Goal: Task Accomplishment & Management: Use online tool/utility

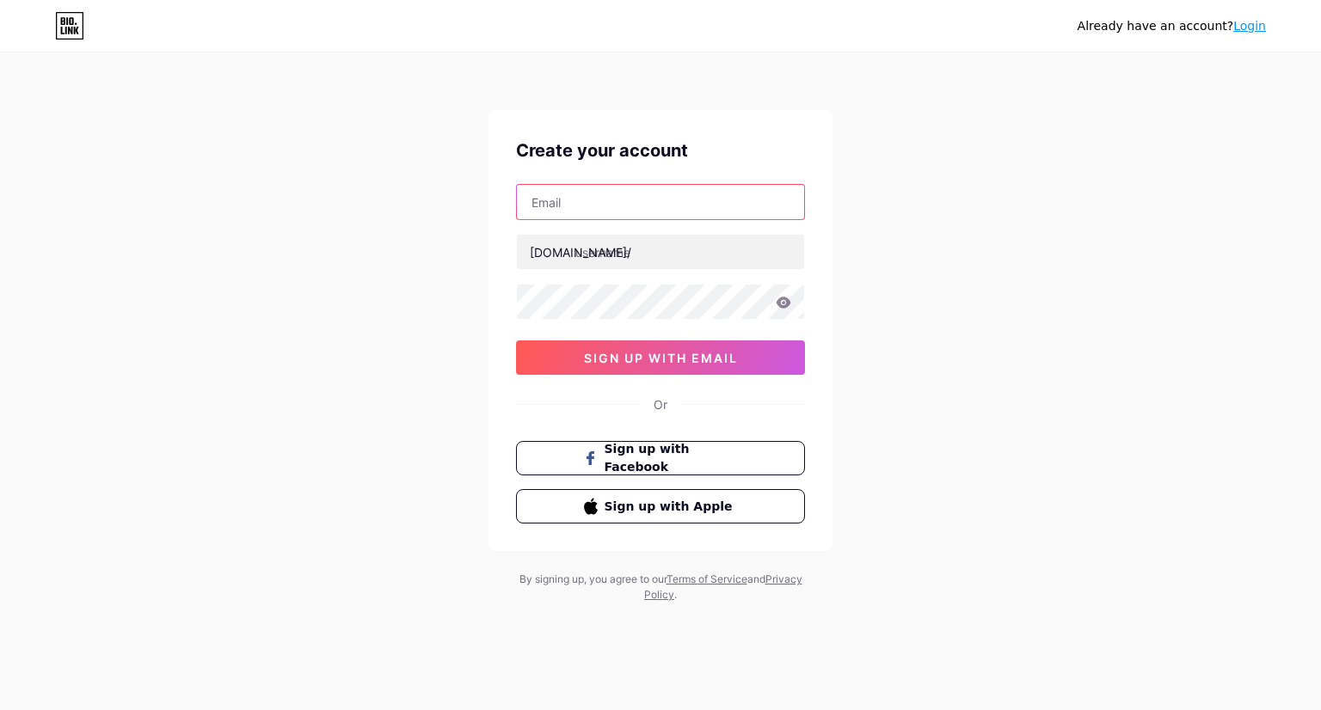
click at [581, 207] on input "text" at bounding box center [660, 202] width 287 height 34
type input "[EMAIL_ADDRESS][DOMAIN_NAME]"
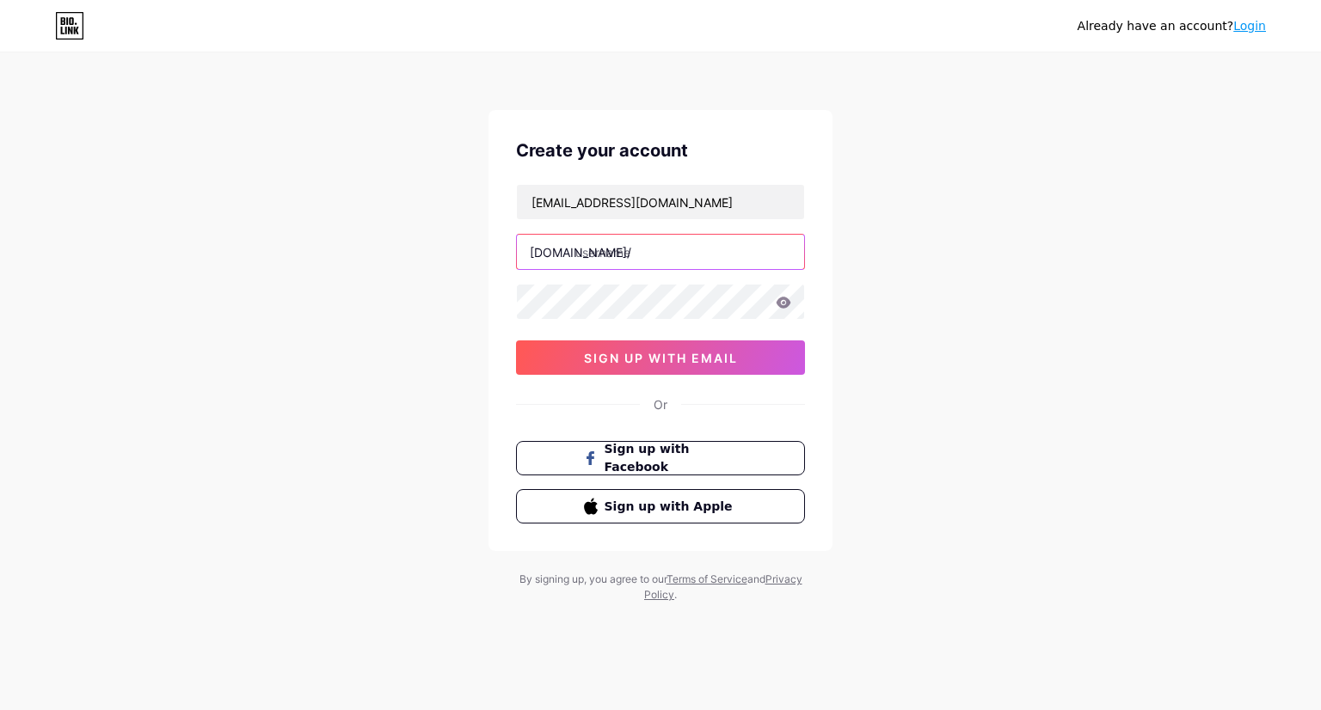
click at [605, 255] on input "text" at bounding box center [660, 252] width 287 height 34
type input "o"
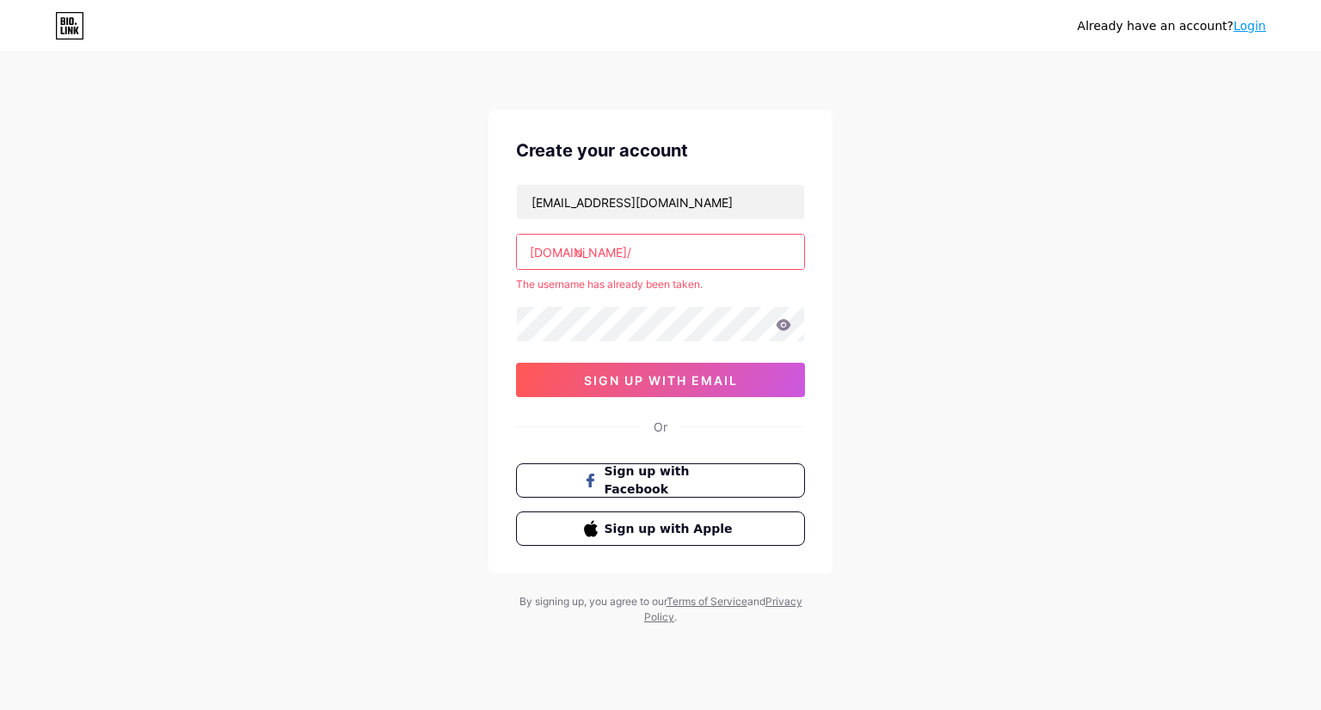
type input "o"
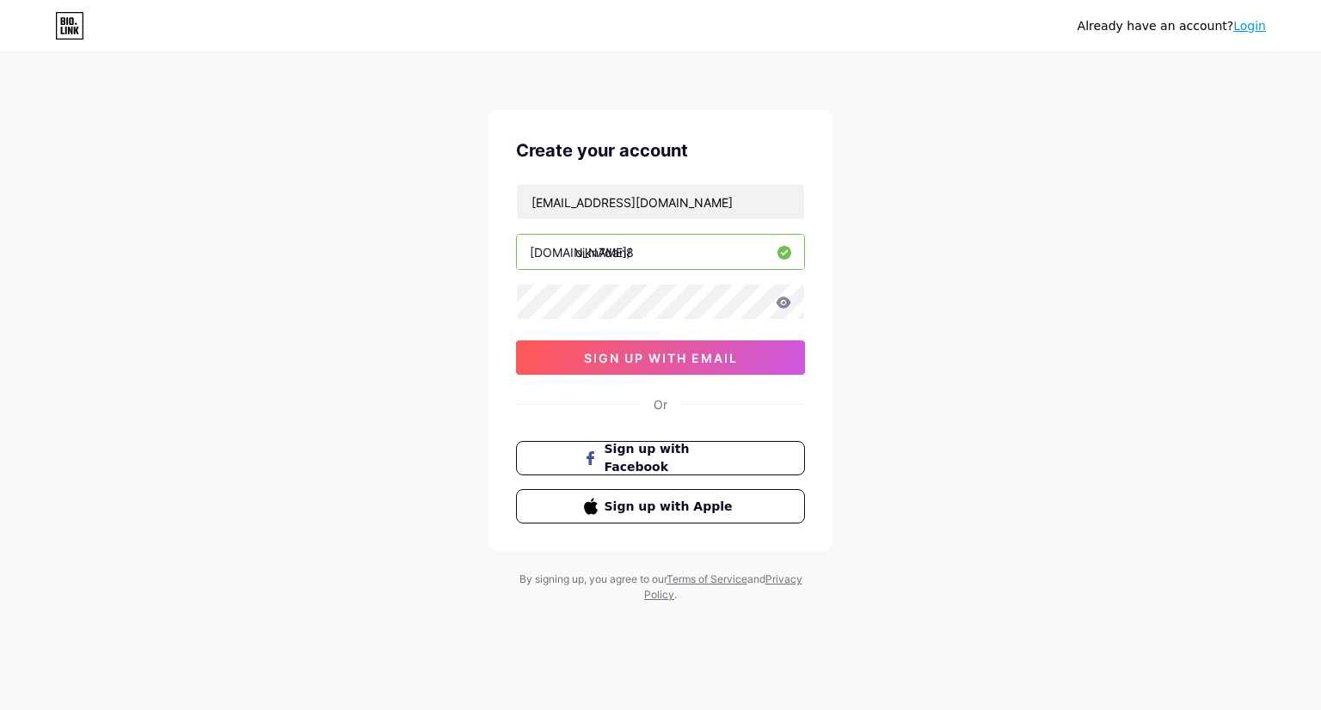
type input "oikn7dan8"
click at [783, 302] on icon at bounding box center [784, 302] width 15 height 11
click at [661, 353] on span "sign up with email" at bounding box center [661, 358] width 154 height 15
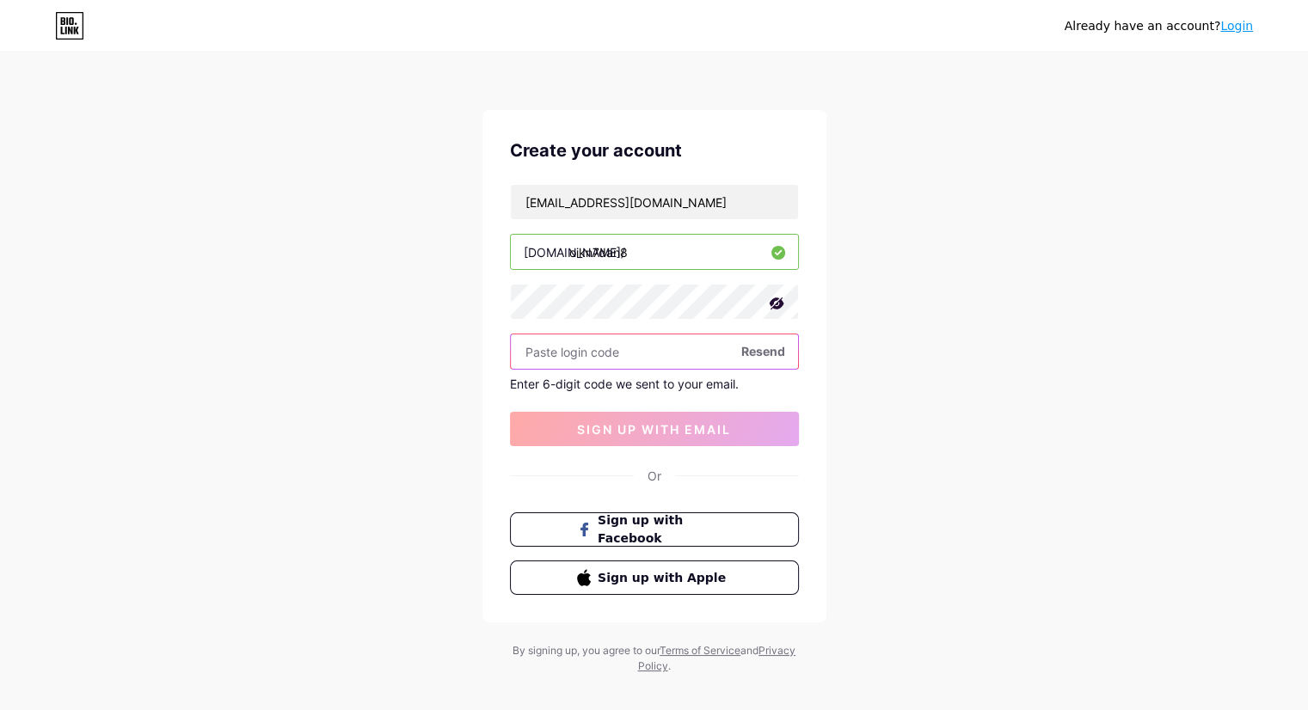
paste input "831557"
type input "831557"
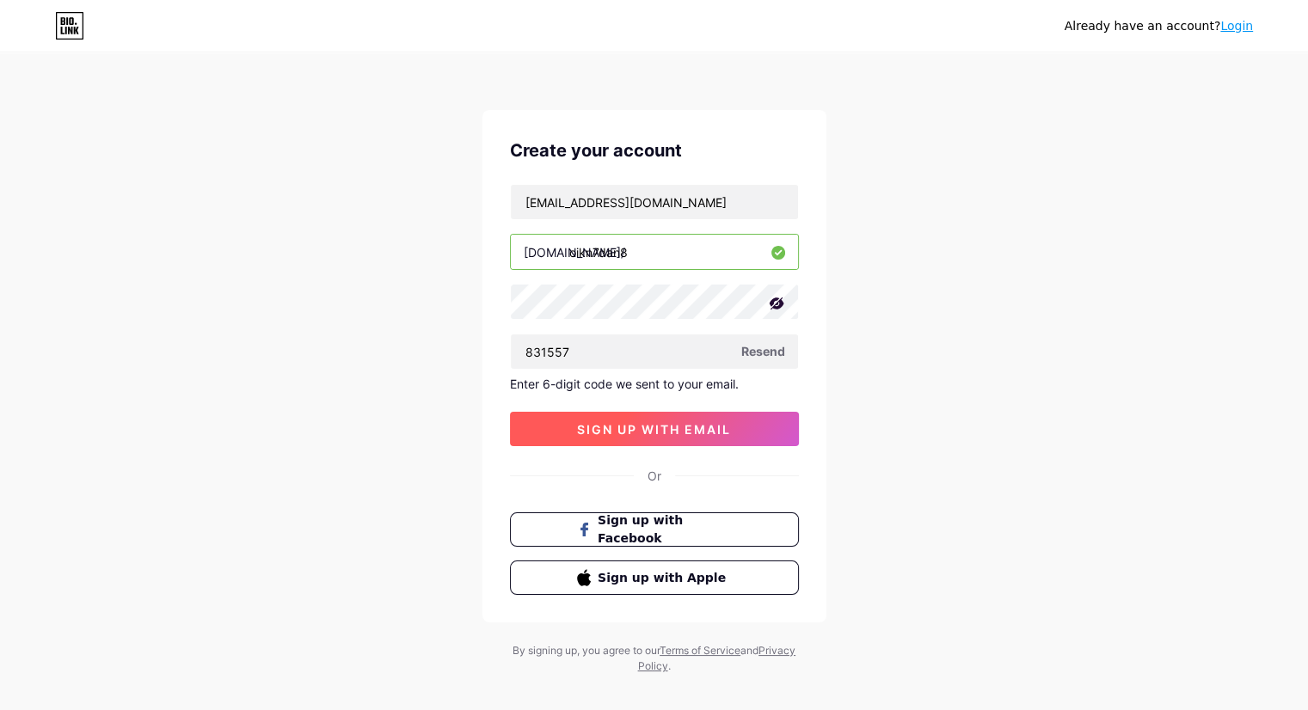
click at [661, 429] on span "sign up with email" at bounding box center [654, 429] width 154 height 15
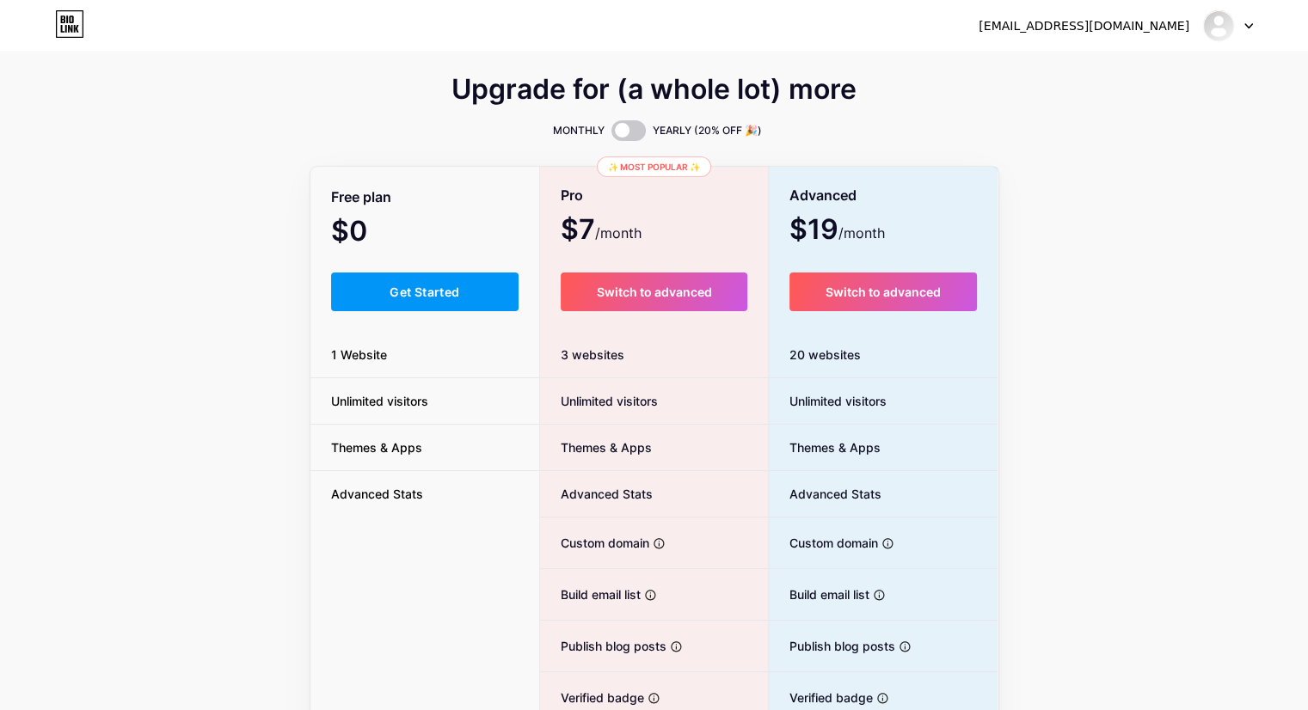
click at [1244, 35] on div at bounding box center [1228, 25] width 50 height 31
click at [1135, 67] on link "Dashboard" at bounding box center [1145, 70] width 213 height 46
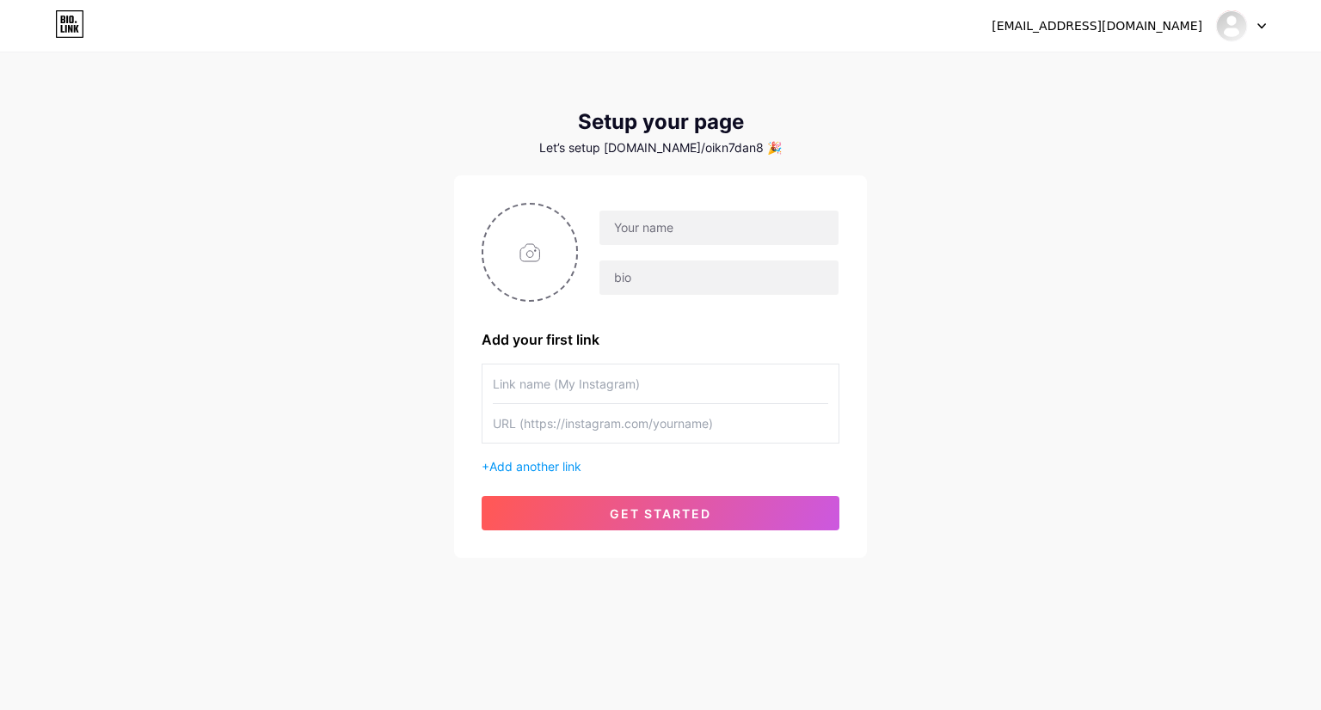
click at [1253, 31] on div at bounding box center [1241, 25] width 50 height 31
click at [958, 147] on div "[EMAIL_ADDRESS][DOMAIN_NAME] Dashboard Logout Setup your page Let’s setup [DOMA…" at bounding box center [660, 306] width 1321 height 613
click at [679, 507] on span "get started" at bounding box center [660, 514] width 101 height 15
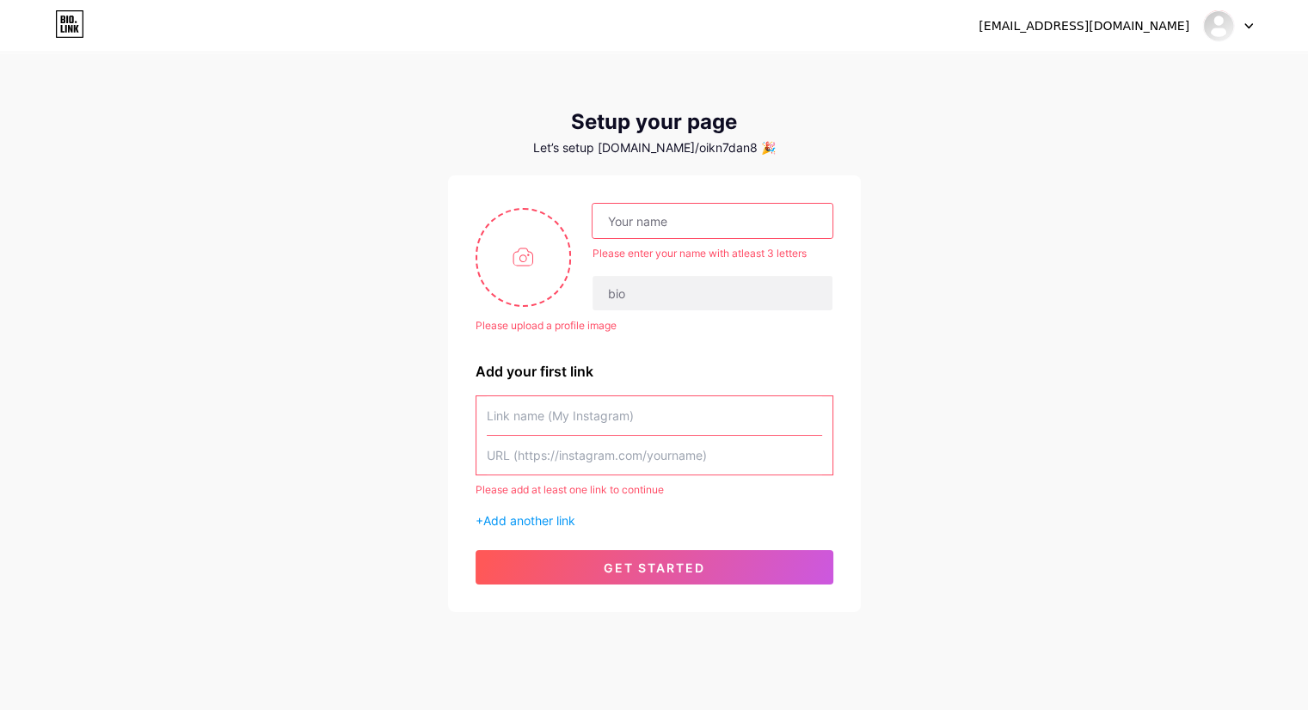
click at [698, 222] on input "text" at bounding box center [712, 221] width 239 height 34
click at [927, 237] on div "[EMAIL_ADDRESS][DOMAIN_NAME] Dashboard Logout Setup your page Let’s setup [DOMA…" at bounding box center [654, 333] width 1308 height 667
click at [729, 222] on input "text" at bounding box center [712, 221] width 239 height 34
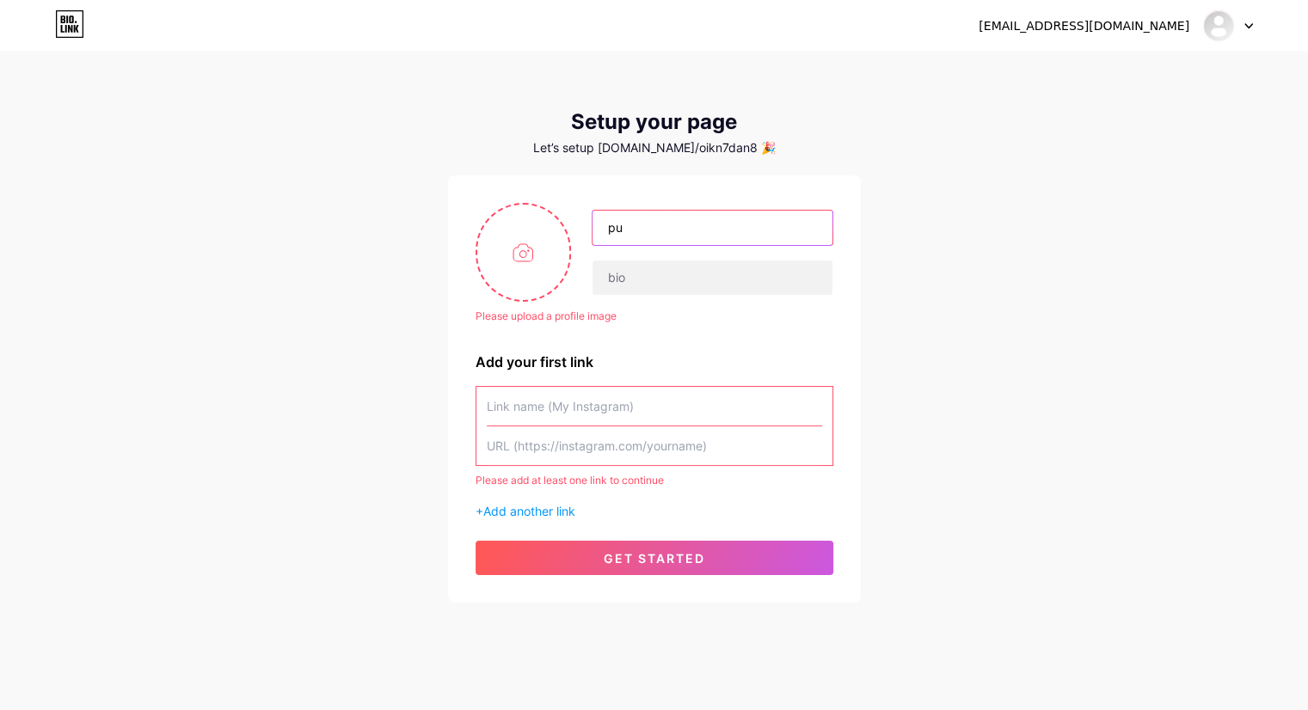
type input "p"
type input "Pusjar SKPP LAN RI"
click at [643, 391] on input "text" at bounding box center [654, 406] width 335 height 39
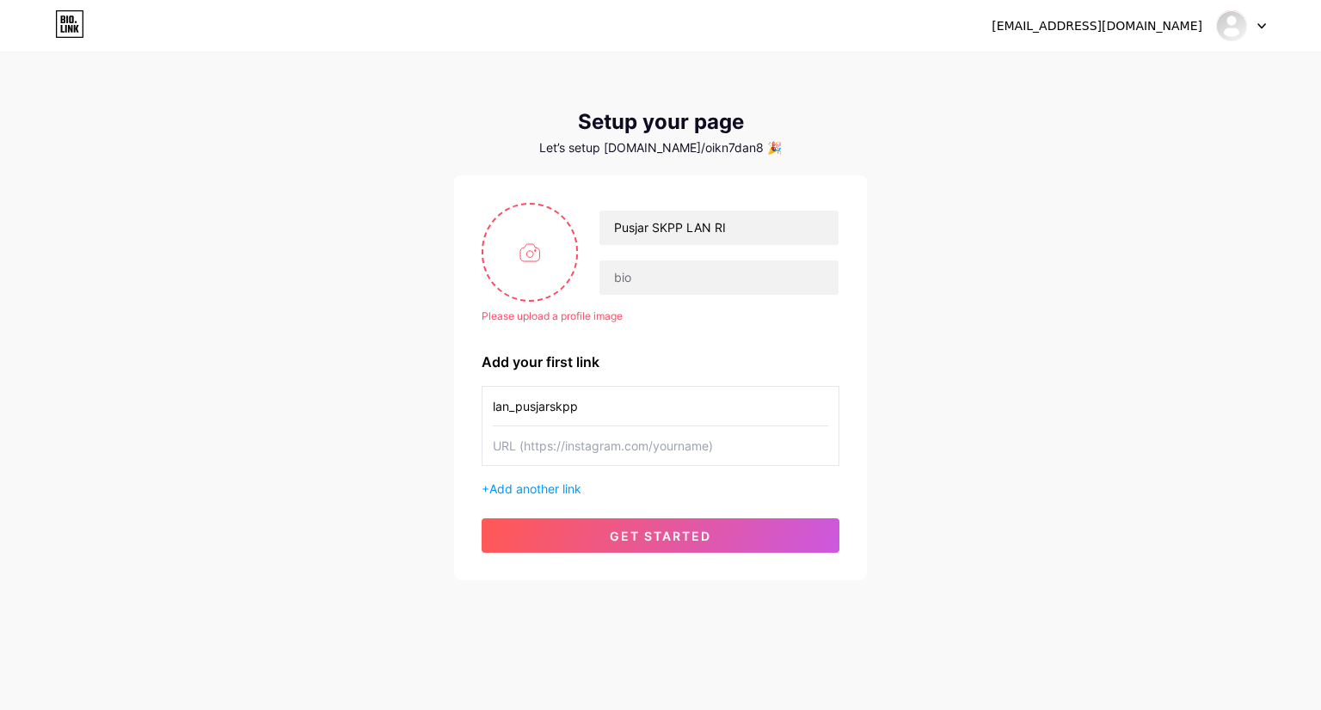
type input "lan_pusjarskpp"
click at [547, 448] on input "text" at bounding box center [660, 446] width 335 height 39
paste input "[URL][DOMAIN_NAME]"
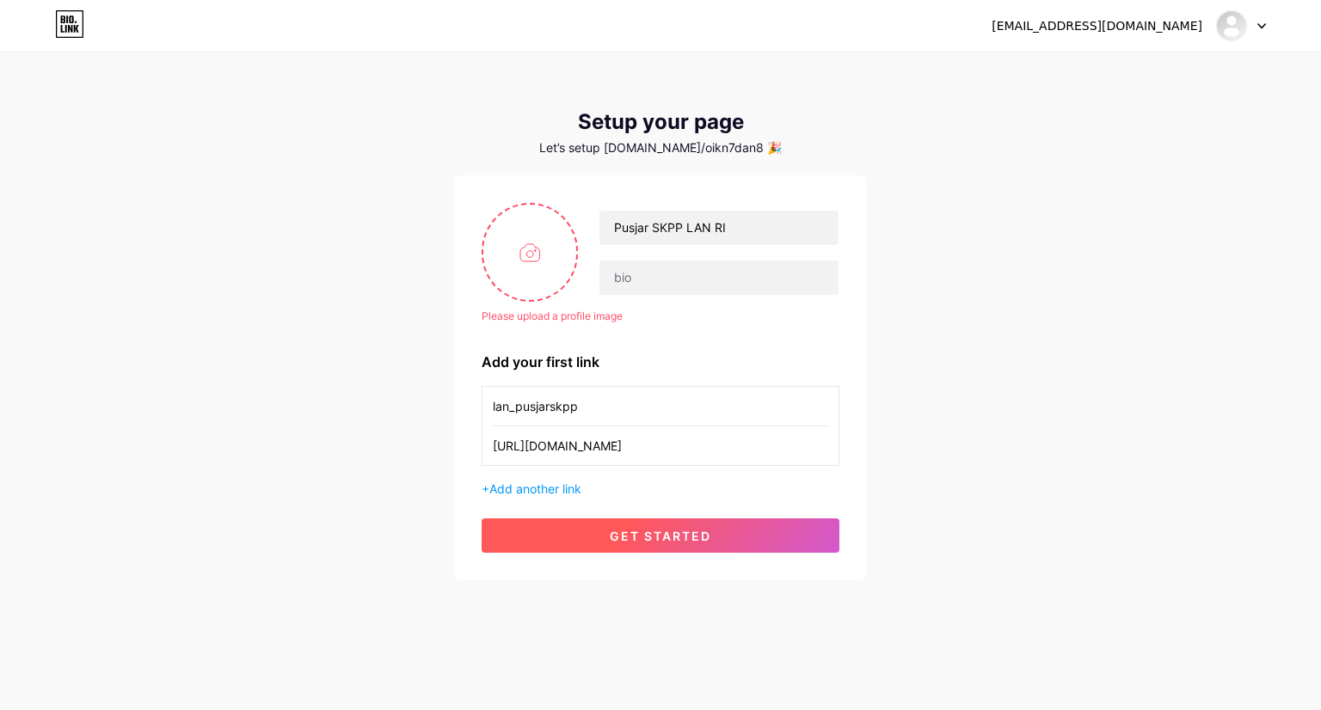
type input "[URL][DOMAIN_NAME]"
click at [709, 531] on span "get started" at bounding box center [660, 536] width 101 height 15
click at [610, 529] on span "get started" at bounding box center [660, 536] width 101 height 15
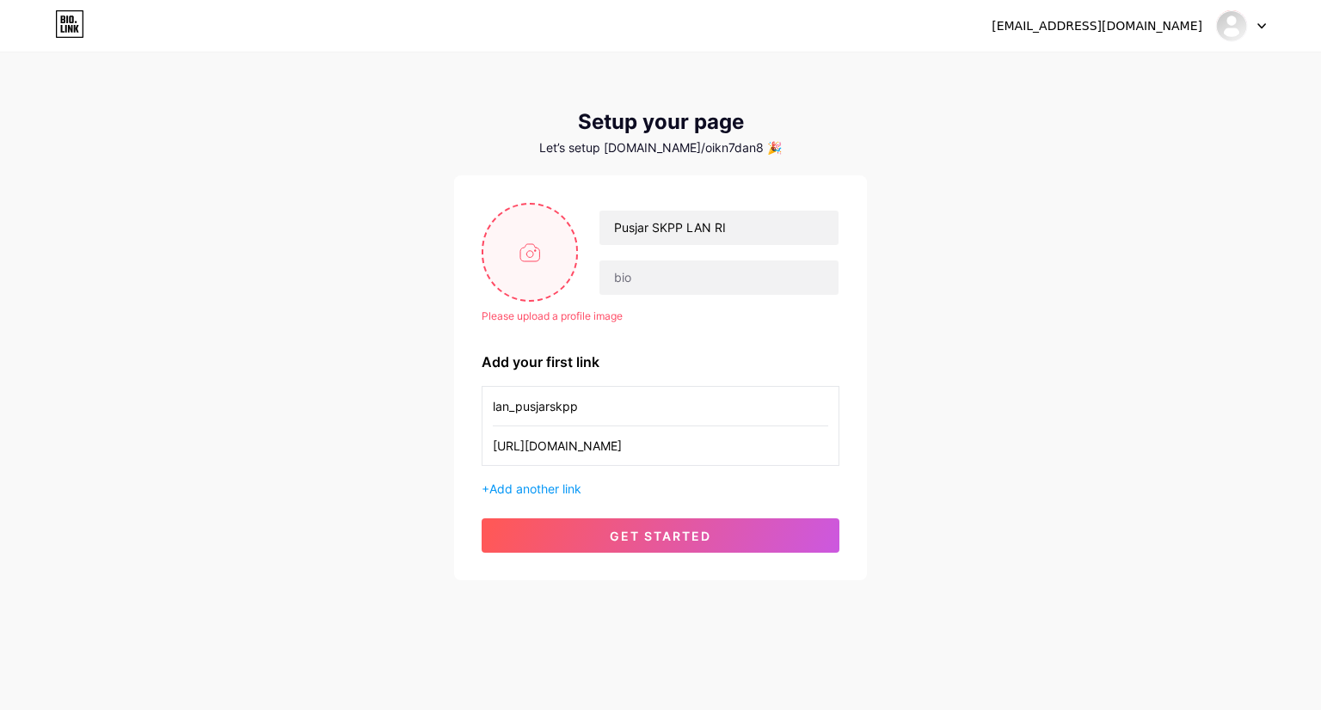
click at [526, 245] on input "file" at bounding box center [529, 252] width 93 height 95
type input "C:\fakepath\LAN BULAT.png"
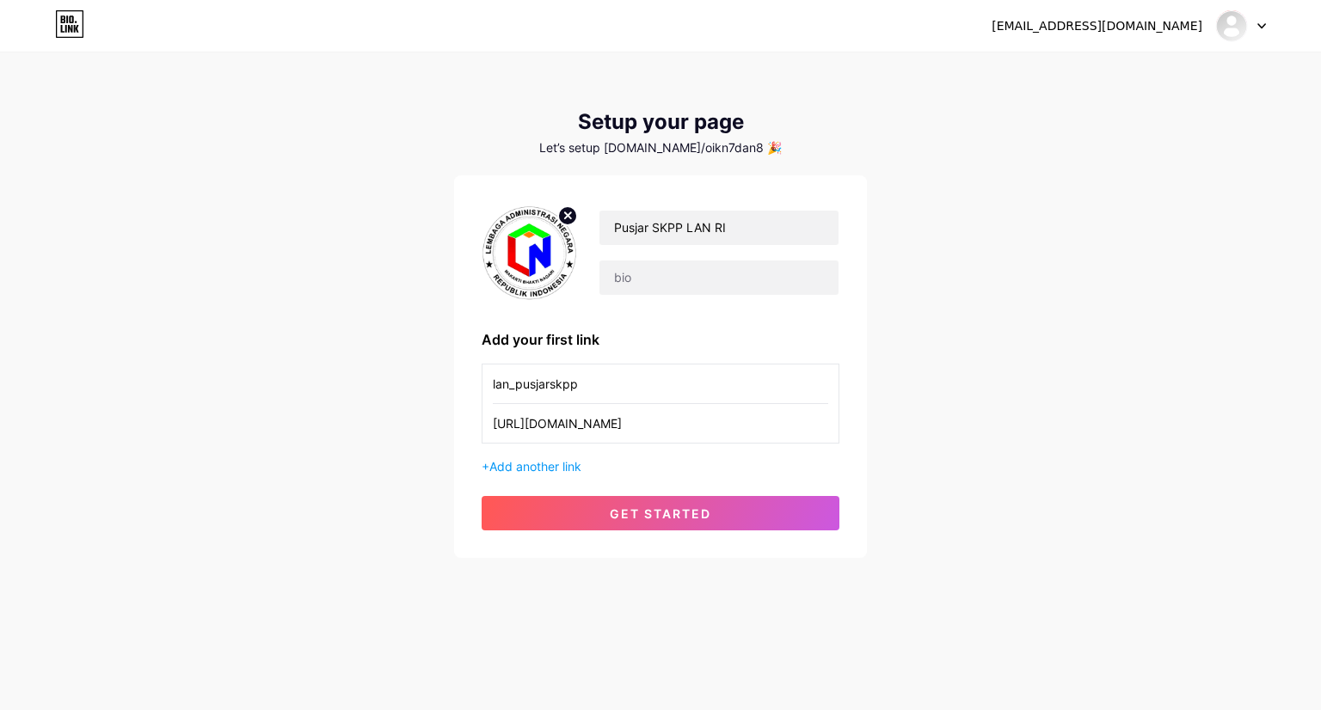
click at [592, 463] on div "+ Add another link" at bounding box center [661, 467] width 358 height 18
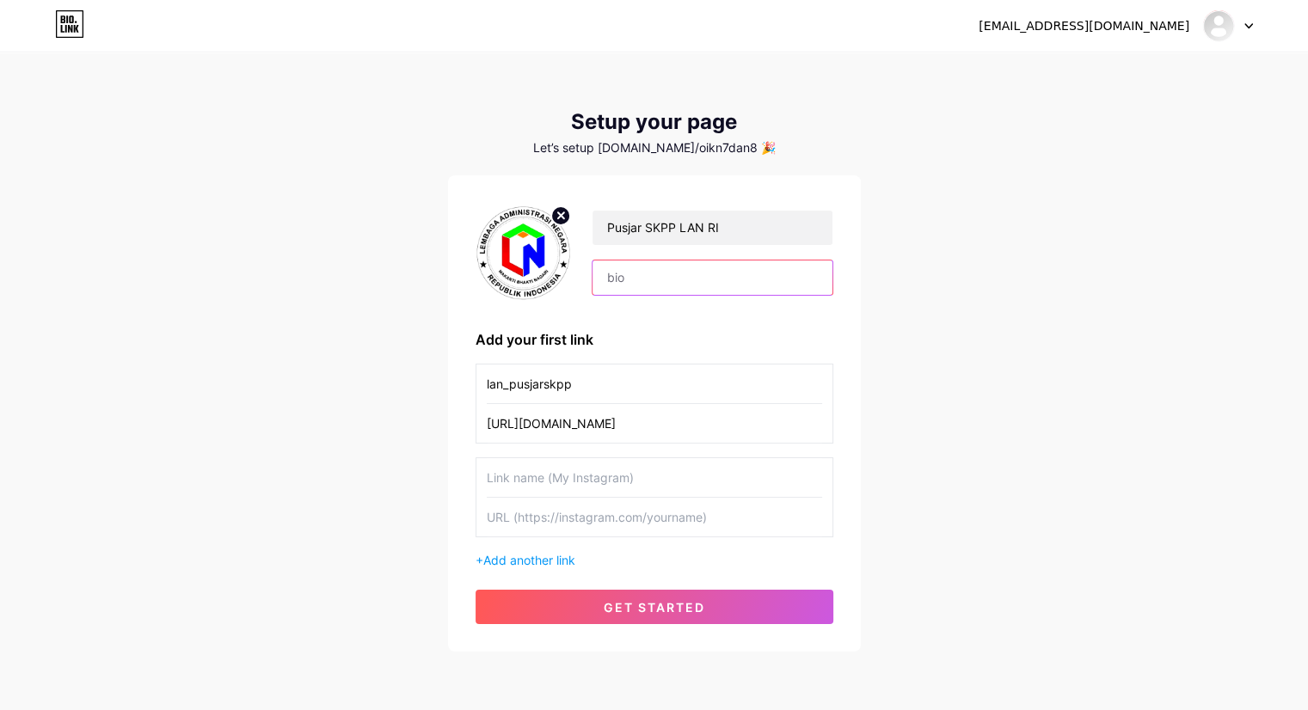
click at [698, 282] on input "text" at bounding box center [712, 278] width 239 height 34
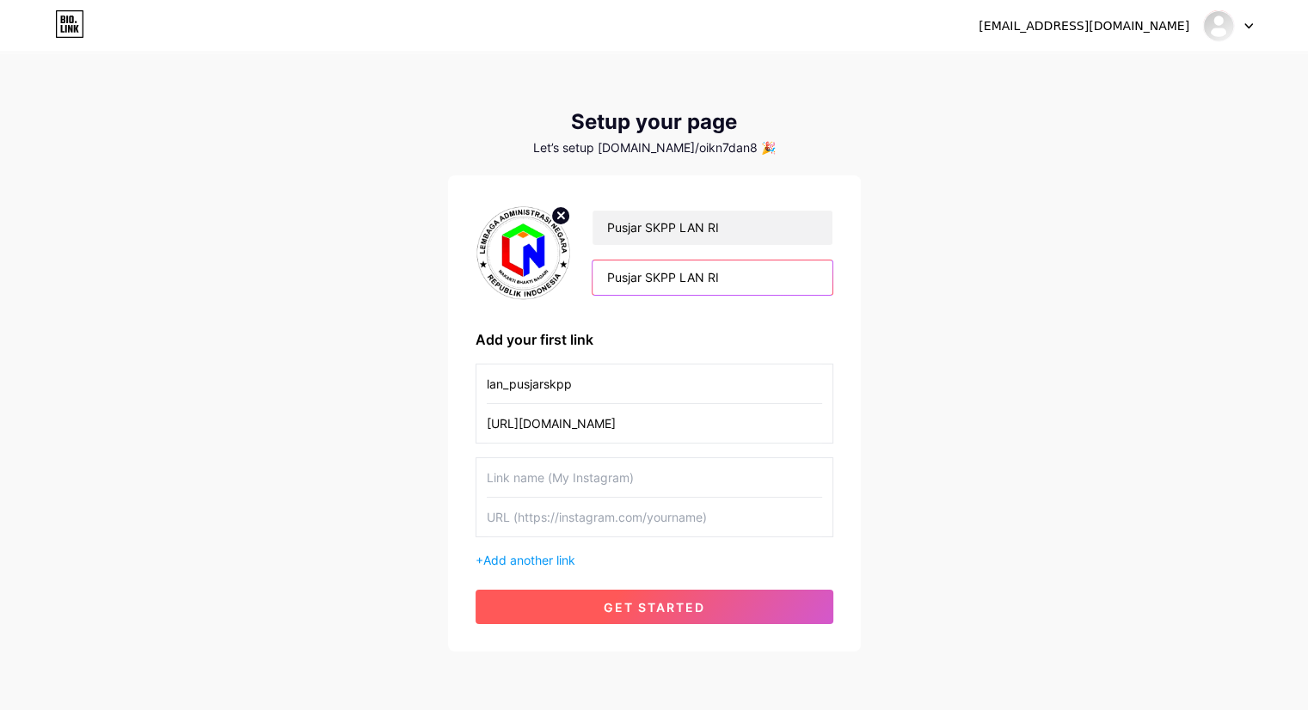
type input "Pusjar SKPP LAN RI"
click at [626, 618] on button "get started" at bounding box center [655, 607] width 358 height 34
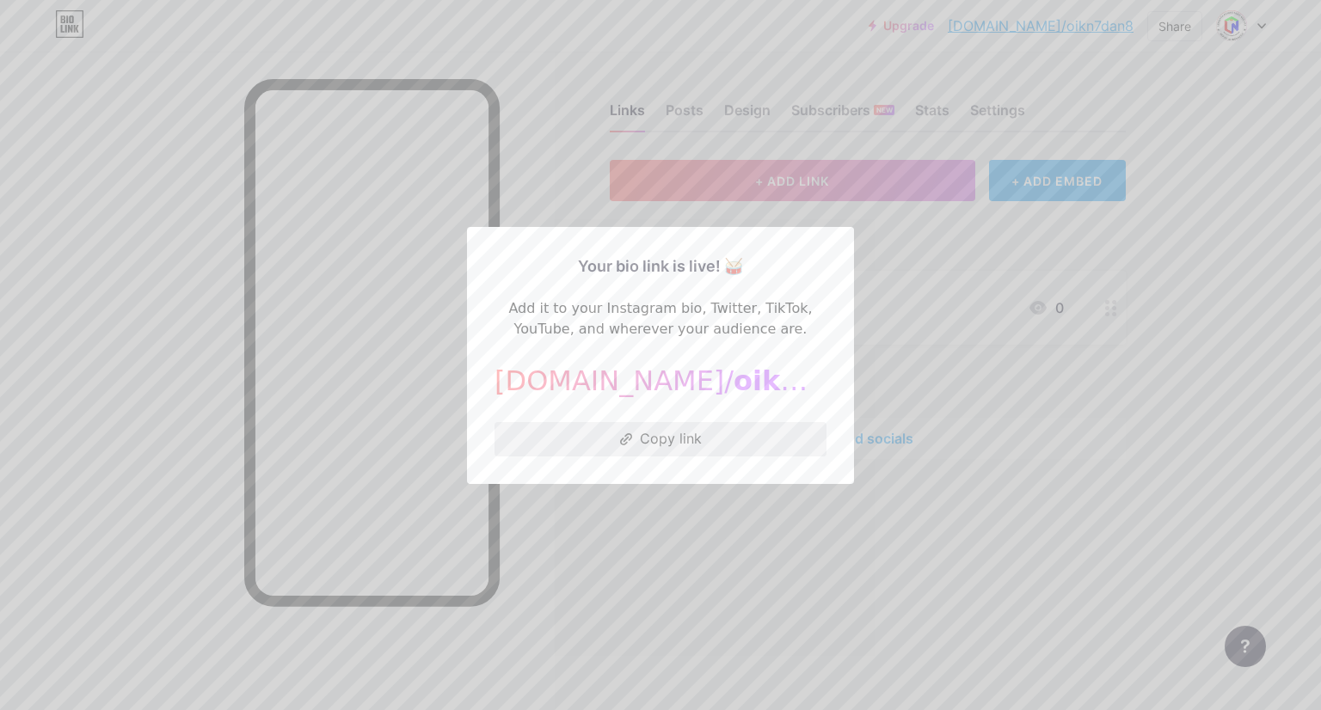
click at [673, 447] on button "Copy link" at bounding box center [661, 439] width 332 height 34
click at [1159, 387] on div at bounding box center [660, 355] width 1321 height 710
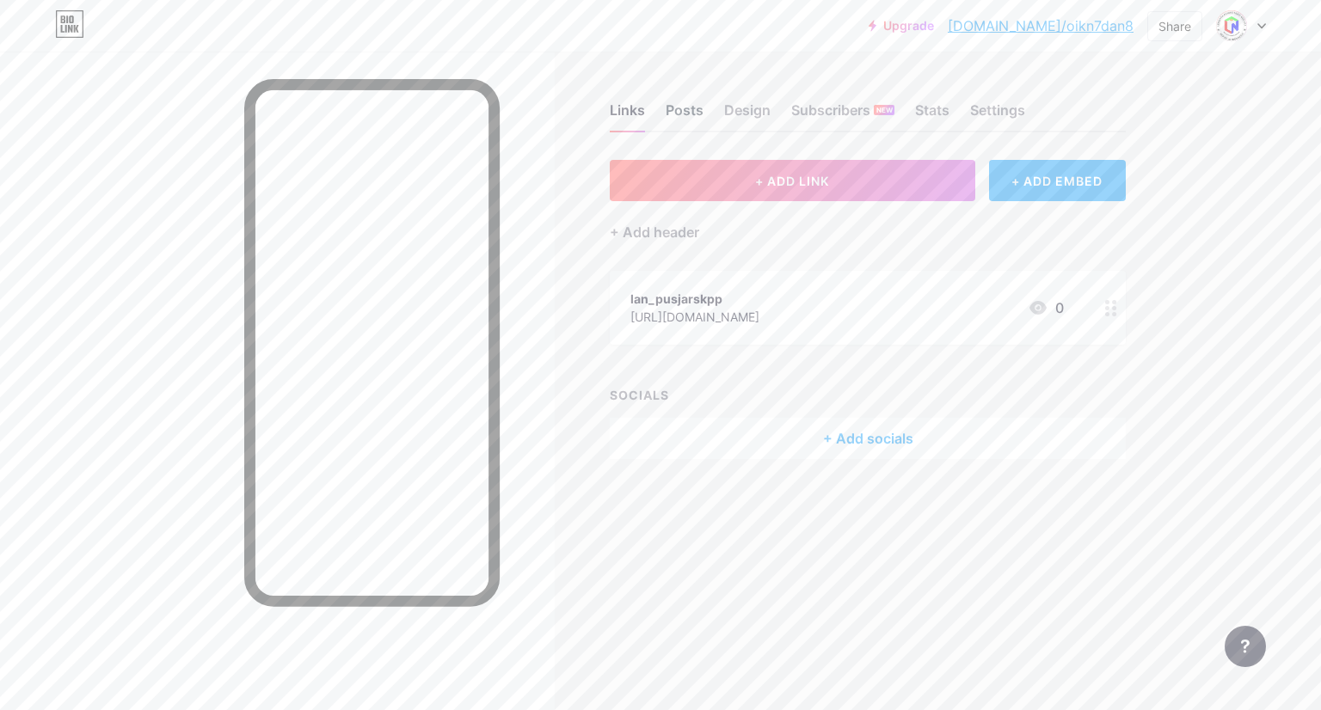
click at [678, 102] on div "Posts" at bounding box center [685, 115] width 38 height 31
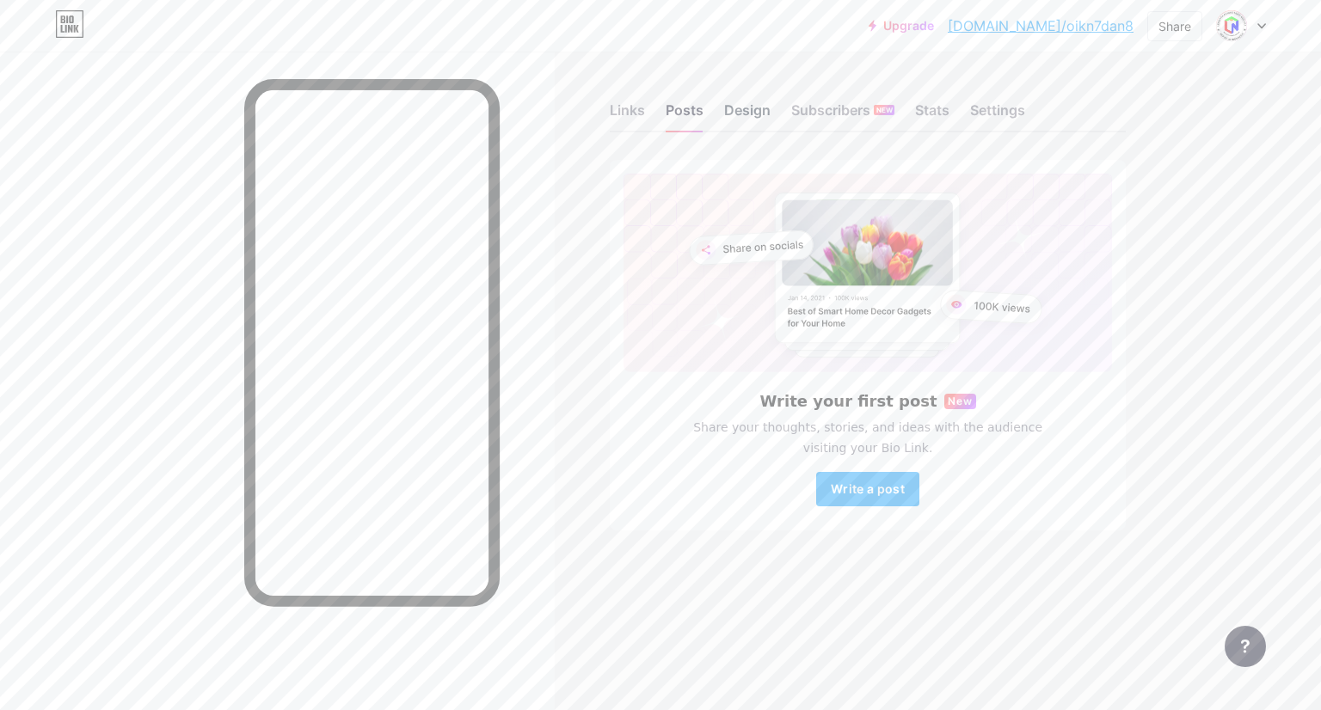
click at [761, 116] on div "Design" at bounding box center [747, 115] width 46 height 31
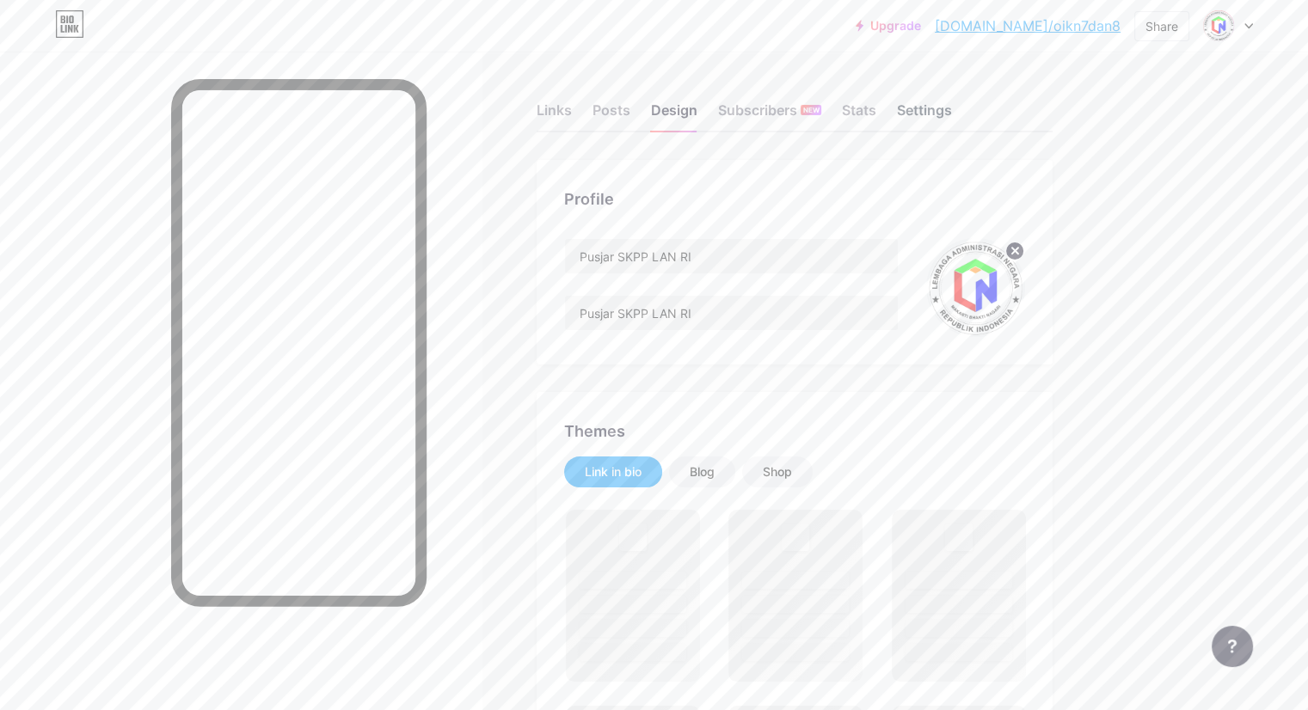
click at [952, 110] on div "Settings" at bounding box center [924, 115] width 55 height 31
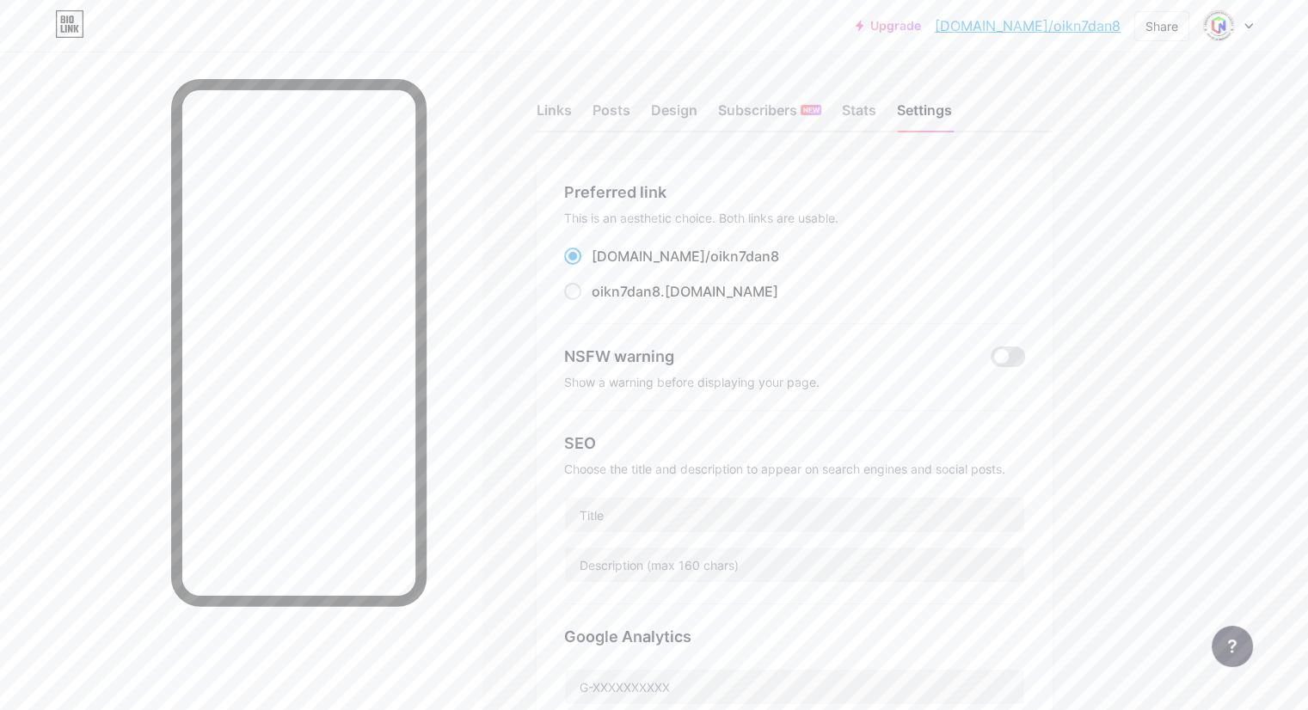
click at [911, 120] on div "Links Posts Design Subscribers NEW Stats Settings" at bounding box center [795, 102] width 516 height 60
click at [821, 115] on div "Subscribers NEW" at bounding box center [769, 115] width 103 height 31
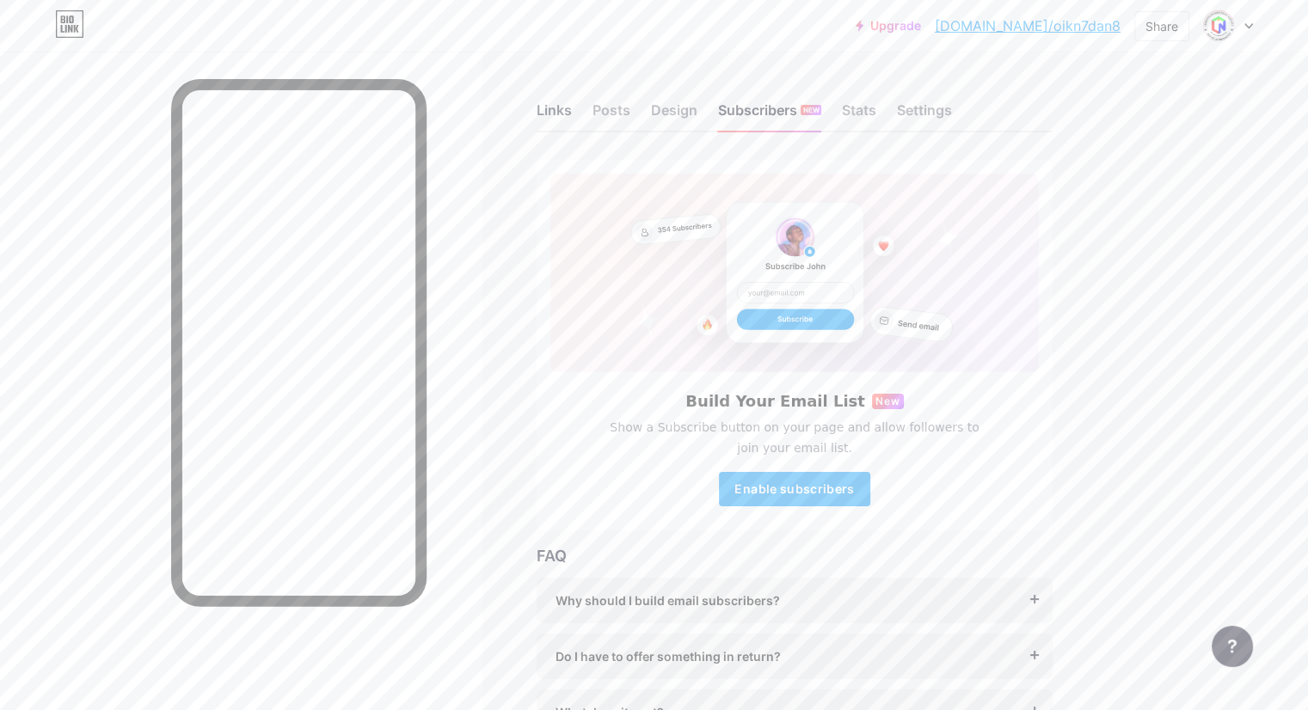
click at [572, 115] on div "Links" at bounding box center [554, 115] width 35 height 31
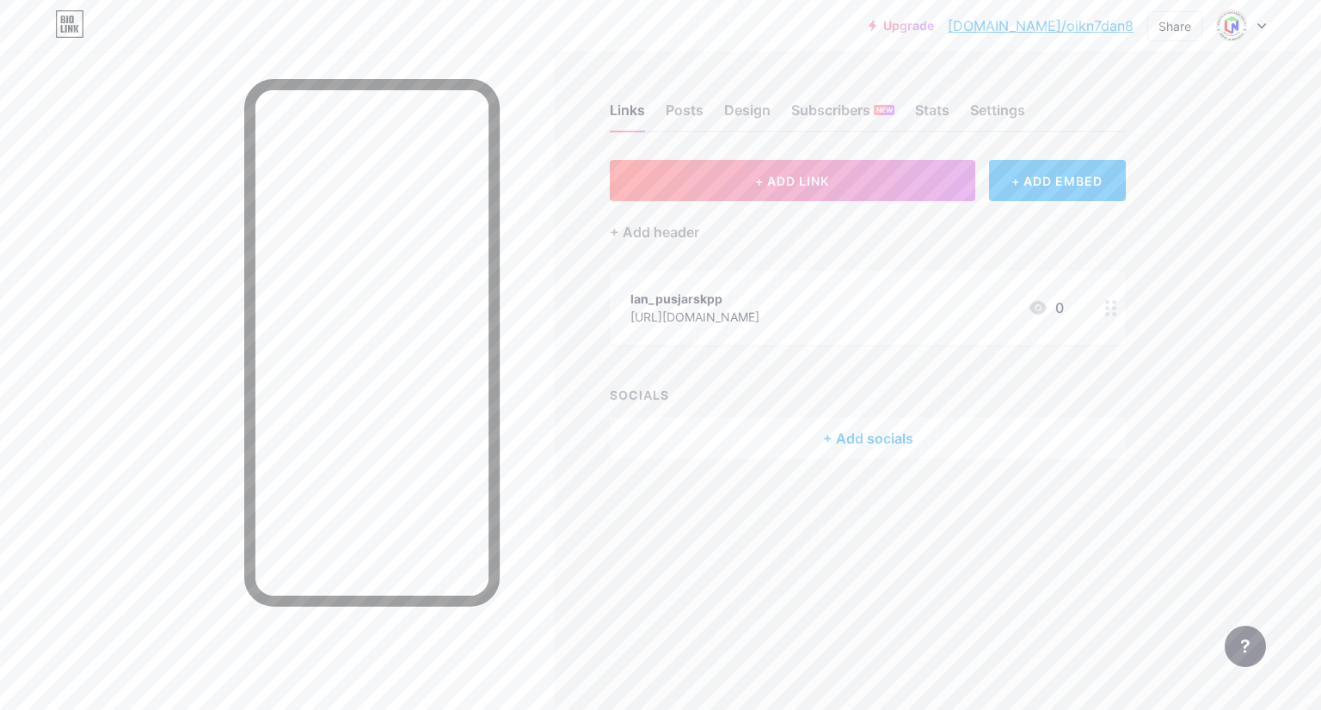
click at [1109, 314] on icon at bounding box center [1111, 308] width 12 height 16
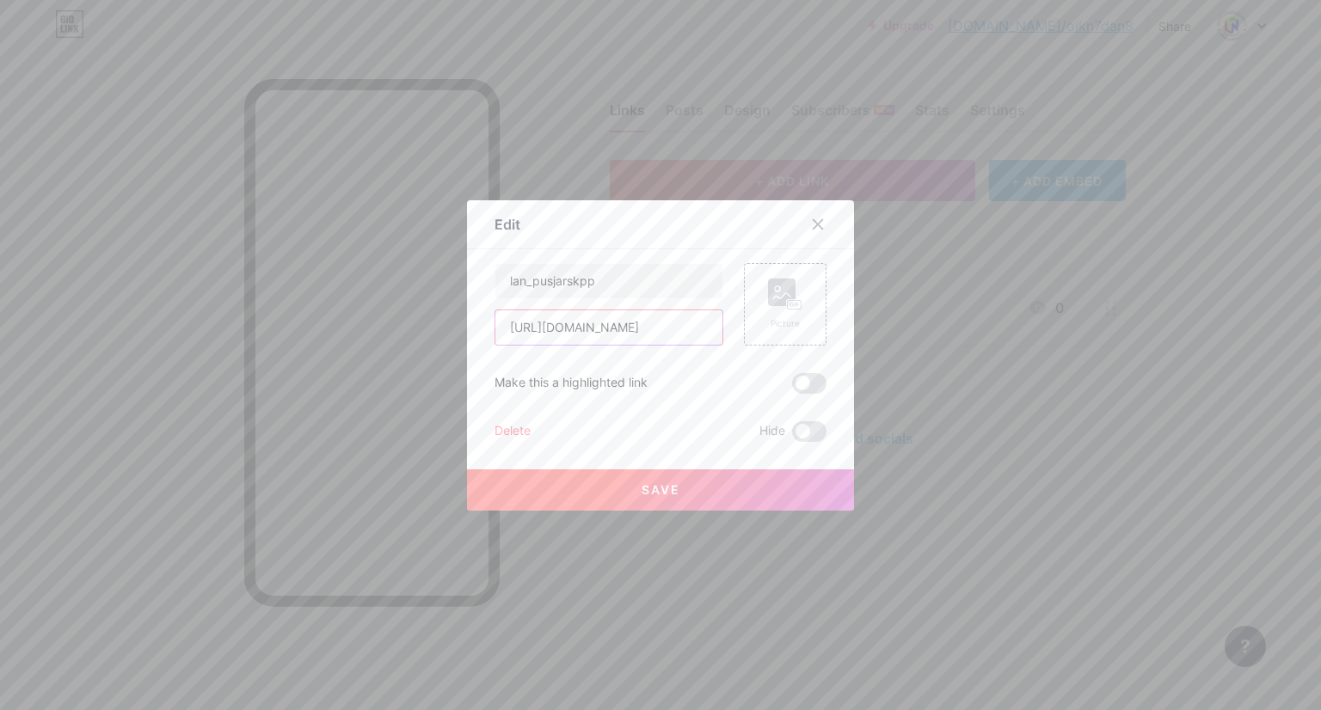
click at [697, 330] on input "[URL][DOMAIN_NAME]" at bounding box center [608, 327] width 227 height 34
click at [814, 223] on icon at bounding box center [818, 225] width 14 height 14
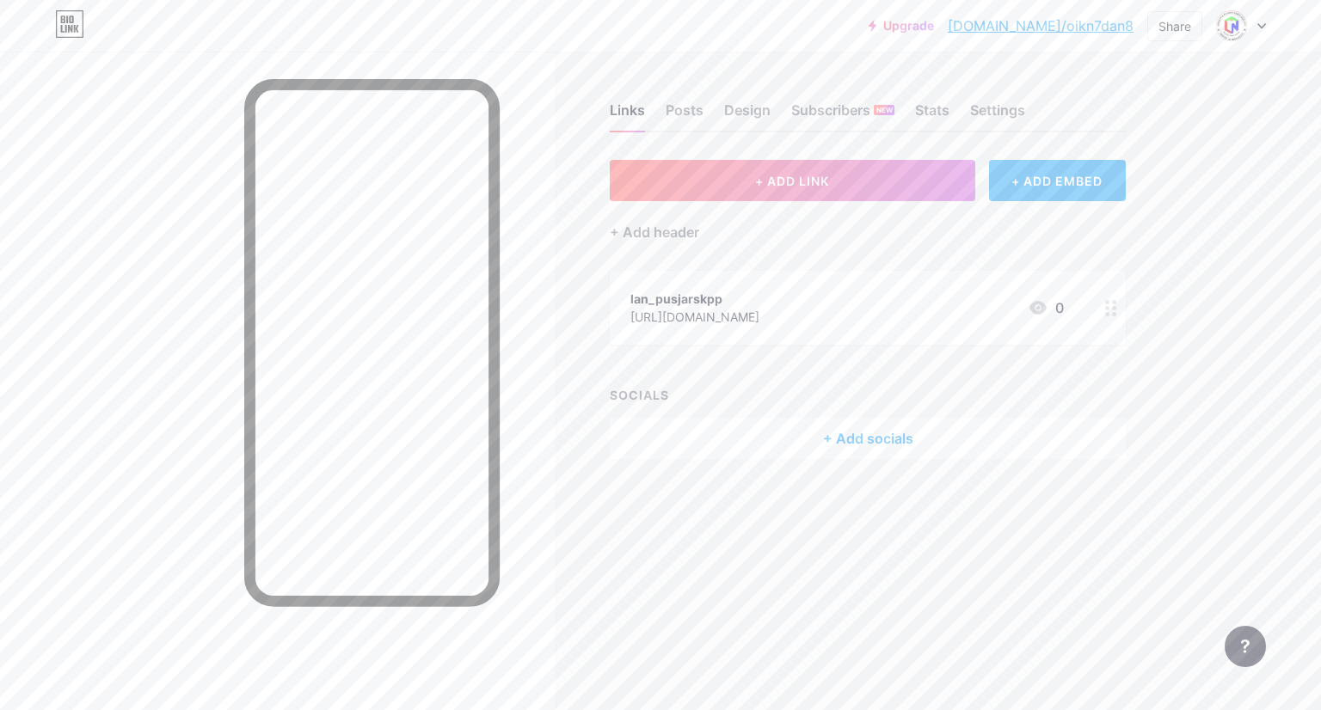
click at [1264, 27] on icon at bounding box center [1261, 26] width 9 height 6
click at [1152, 194] on link "Account settings" at bounding box center [1158, 195] width 213 height 46
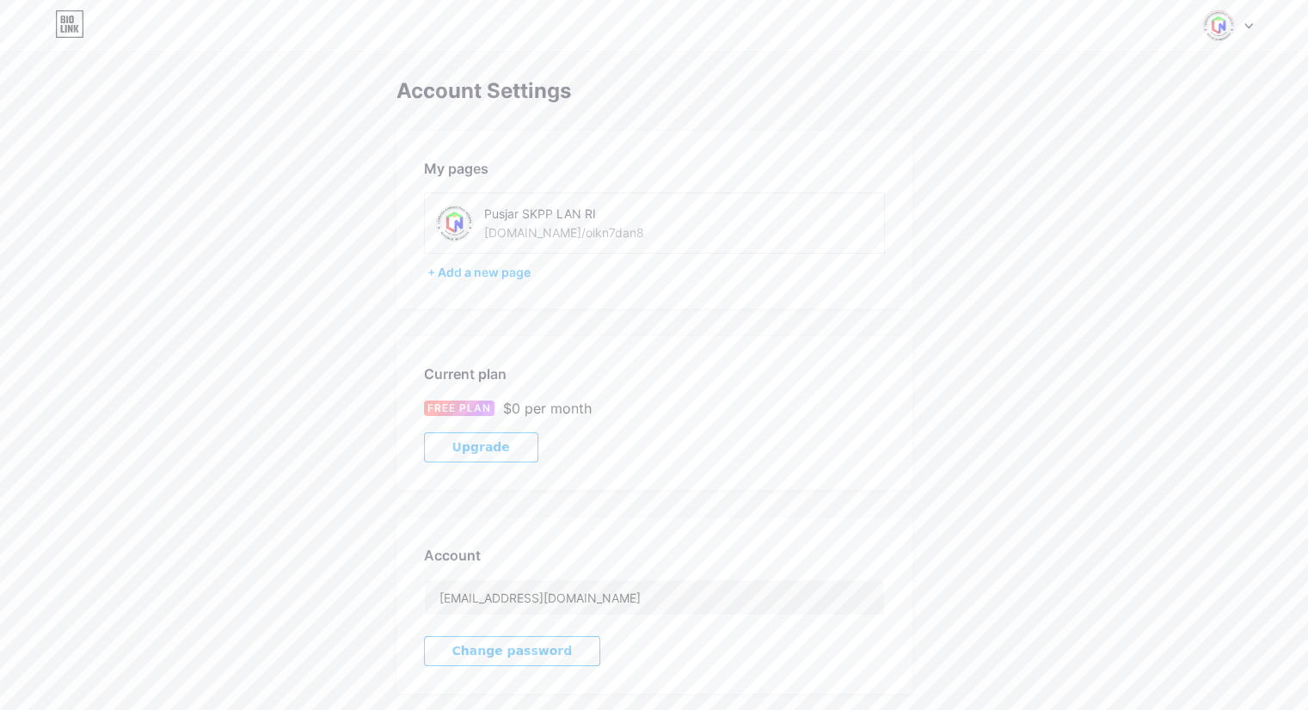
click at [579, 232] on div "[DOMAIN_NAME]/oikn7dan8" at bounding box center [564, 233] width 160 height 18
click at [604, 235] on div "Pusjar SKPP LAN RI [DOMAIN_NAME]/oikn7dan8" at bounding box center [605, 223] width 243 height 39
click at [556, 213] on div "Pusjar SKPP LAN RI" at bounding box center [605, 214] width 243 height 18
click at [1214, 20] on img at bounding box center [1218, 25] width 33 height 33
click at [1086, 188] on link "Dashboard" at bounding box center [1145, 195] width 213 height 46
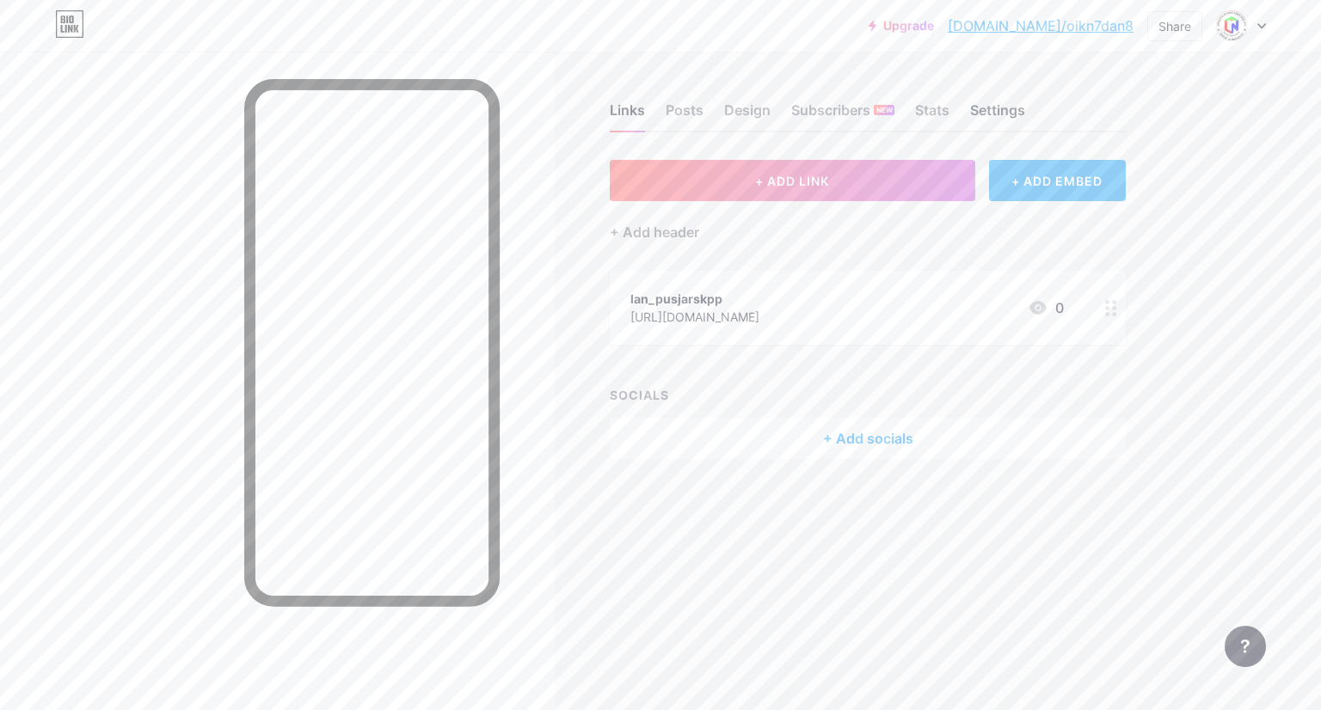
click at [989, 102] on div "Settings" at bounding box center [997, 115] width 55 height 31
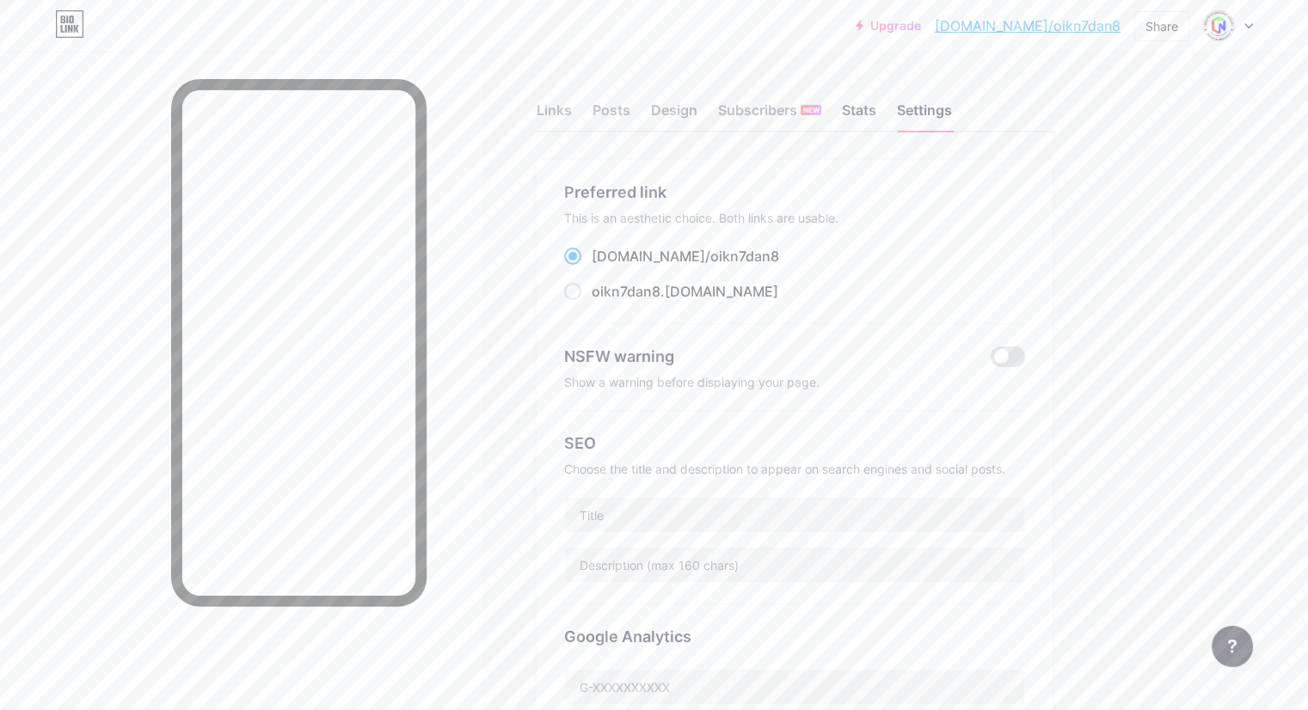
click at [876, 112] on div "Stats" at bounding box center [859, 115] width 34 height 31
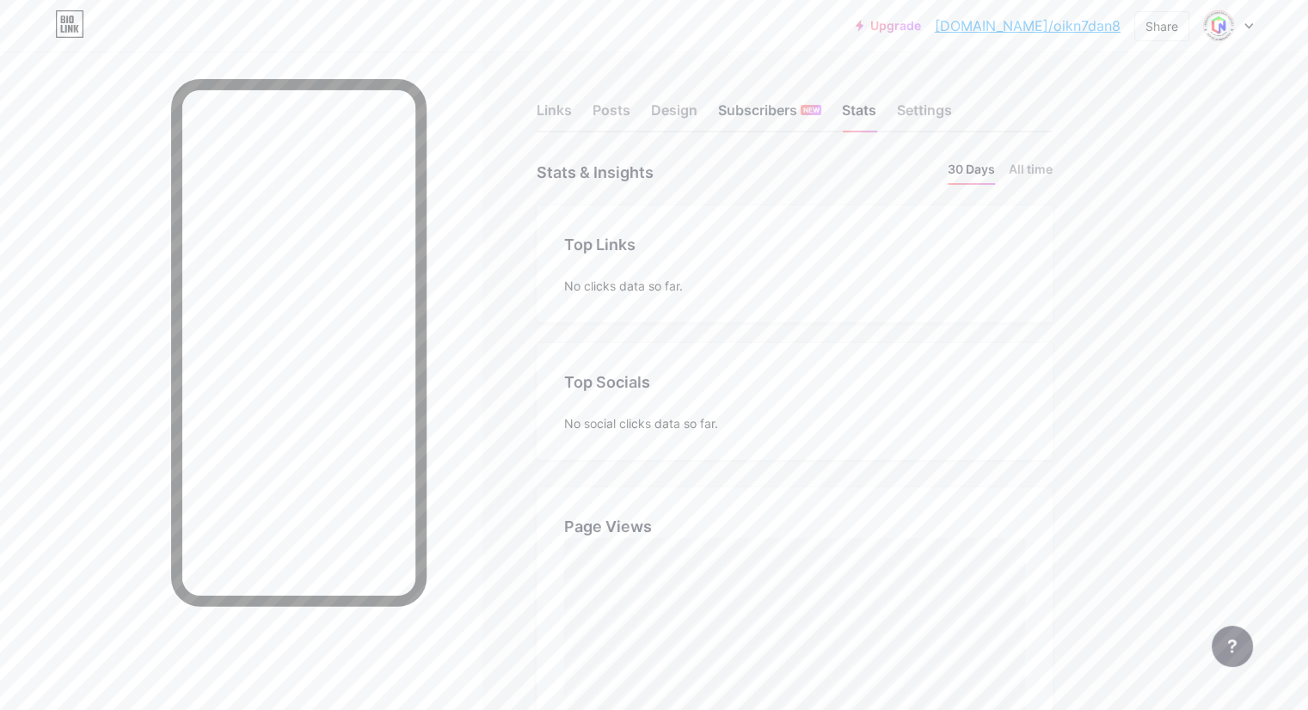
scroll to position [710, 1307]
click at [821, 103] on div "Subscribers NEW" at bounding box center [769, 115] width 103 height 31
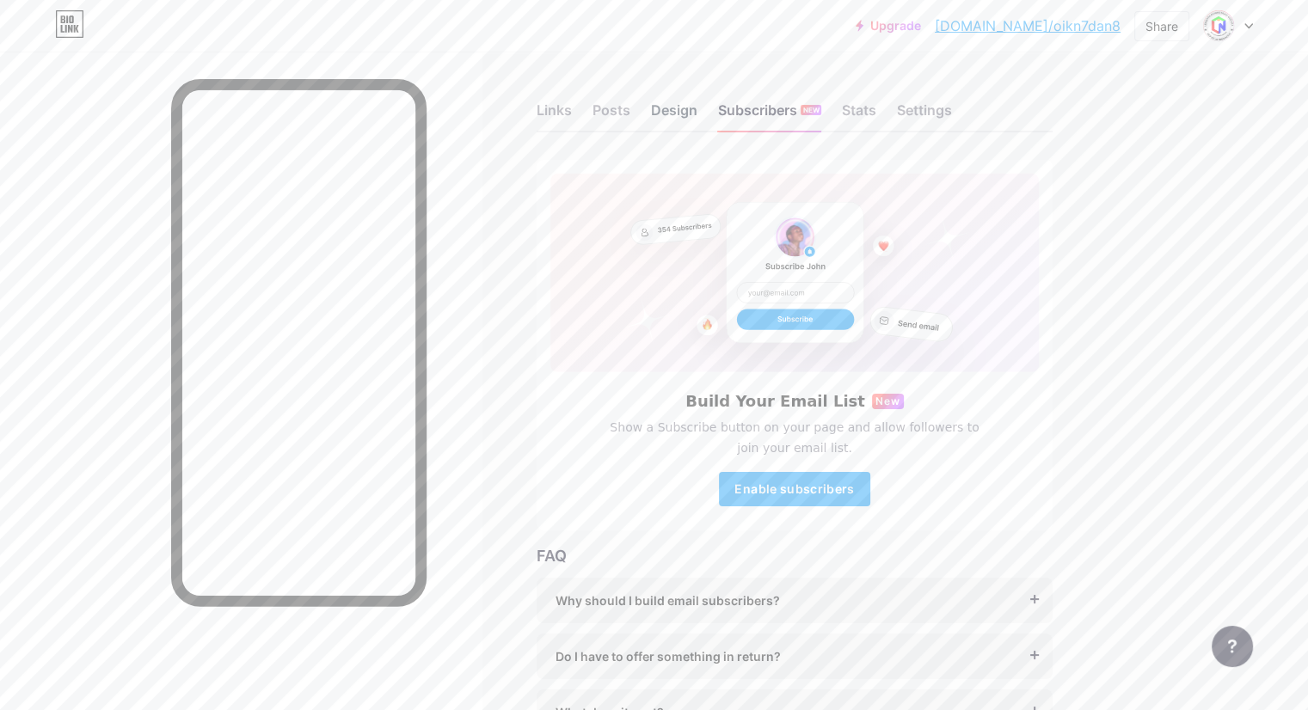
click at [697, 112] on div "Design" at bounding box center [674, 115] width 46 height 31
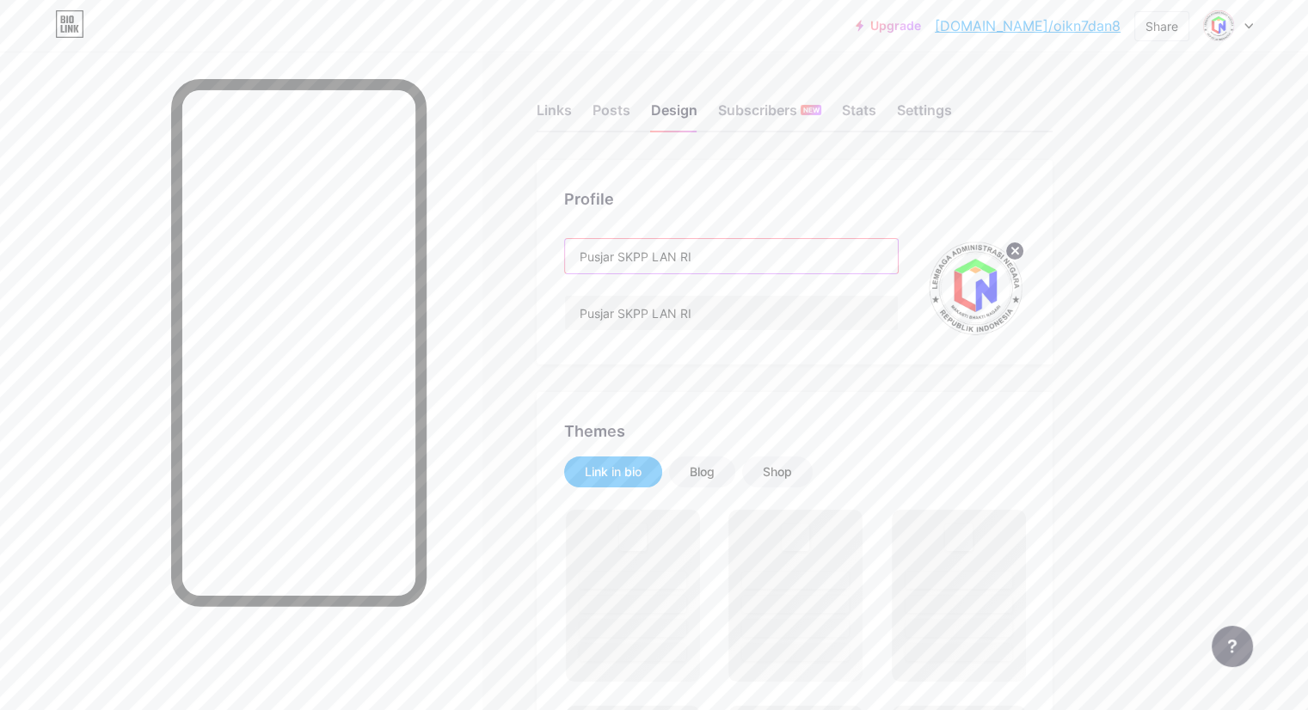
click at [787, 262] on input "Pusjar SKPP LAN RI" at bounding box center [731, 256] width 333 height 34
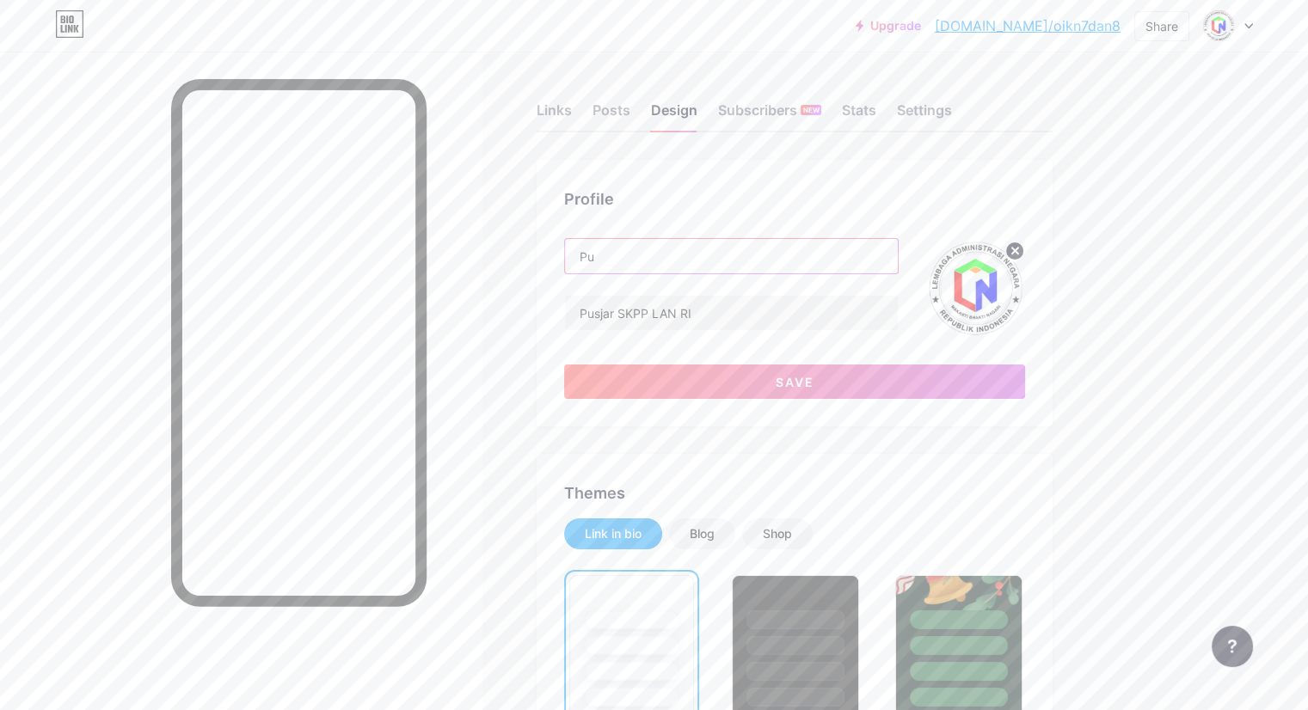
type input "P"
click at [726, 256] on input "Latsar OIKN 7&8" at bounding box center [731, 256] width 333 height 34
drag, startPoint x: 771, startPoint y: 256, endPoint x: 643, endPoint y: 267, distance: 128.6
click at [643, 267] on input "Latsar OIKN 7 & 8" at bounding box center [731, 256] width 333 height 34
type input "Latsar OIKN 7 & 8"
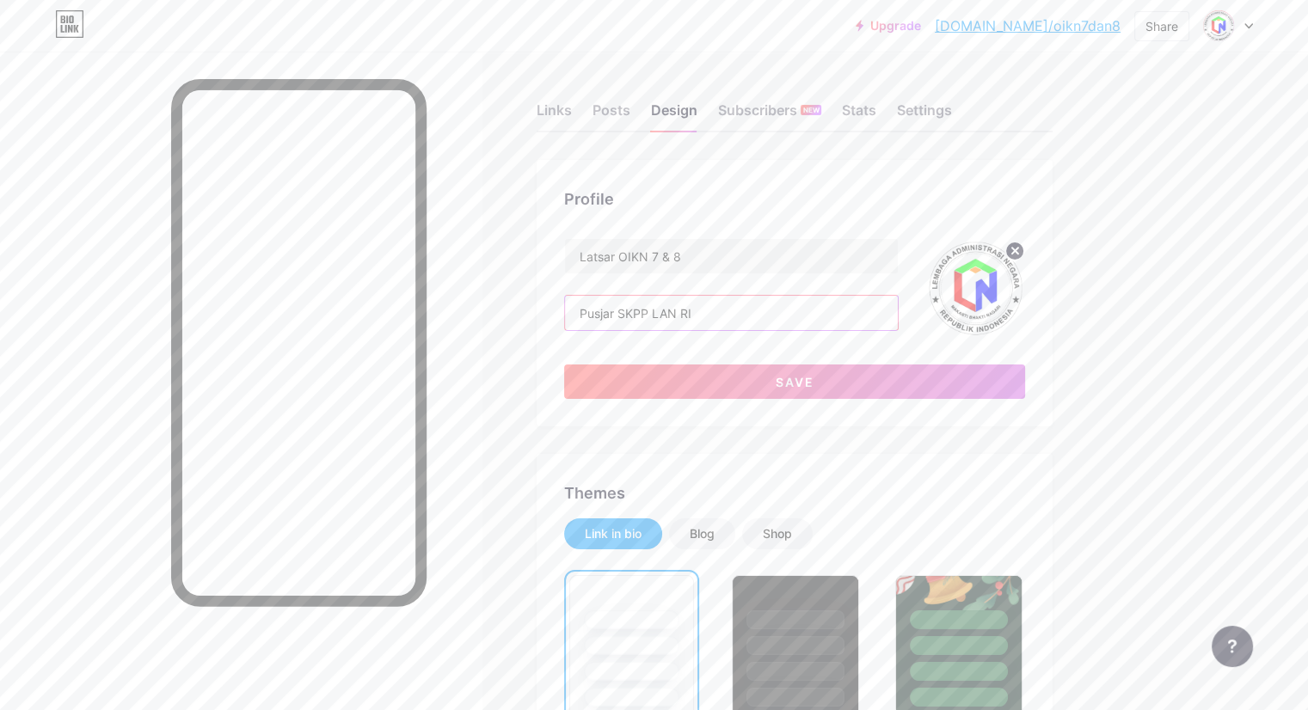
click at [792, 310] on input "Pusjar SKPP LAN RI" at bounding box center [731, 313] width 333 height 34
type input "P"
paste input "Latsar OIKN 7 & 8"
type input "Latsar OIKN 7 & 8"
click at [814, 375] on span "Save" at bounding box center [795, 382] width 39 height 15
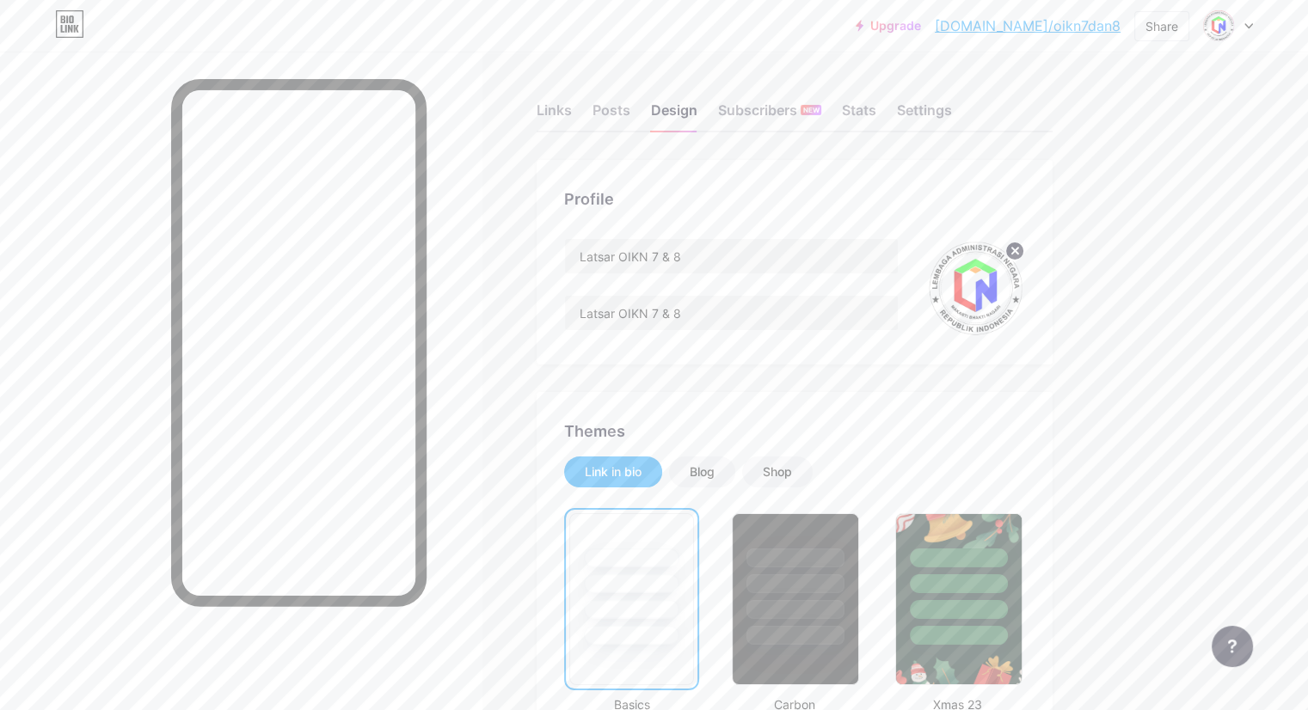
click at [630, 110] on div "Posts" at bounding box center [612, 115] width 38 height 31
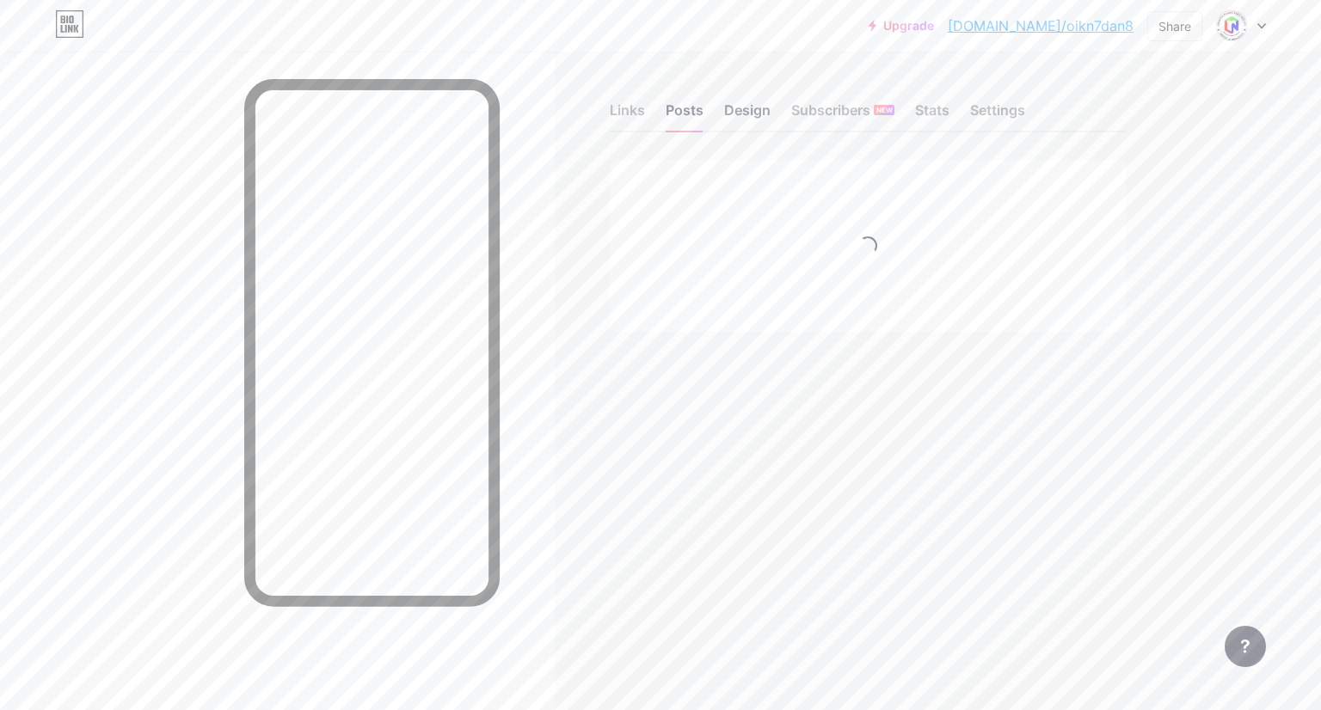
click at [744, 108] on div "Design" at bounding box center [747, 115] width 46 height 31
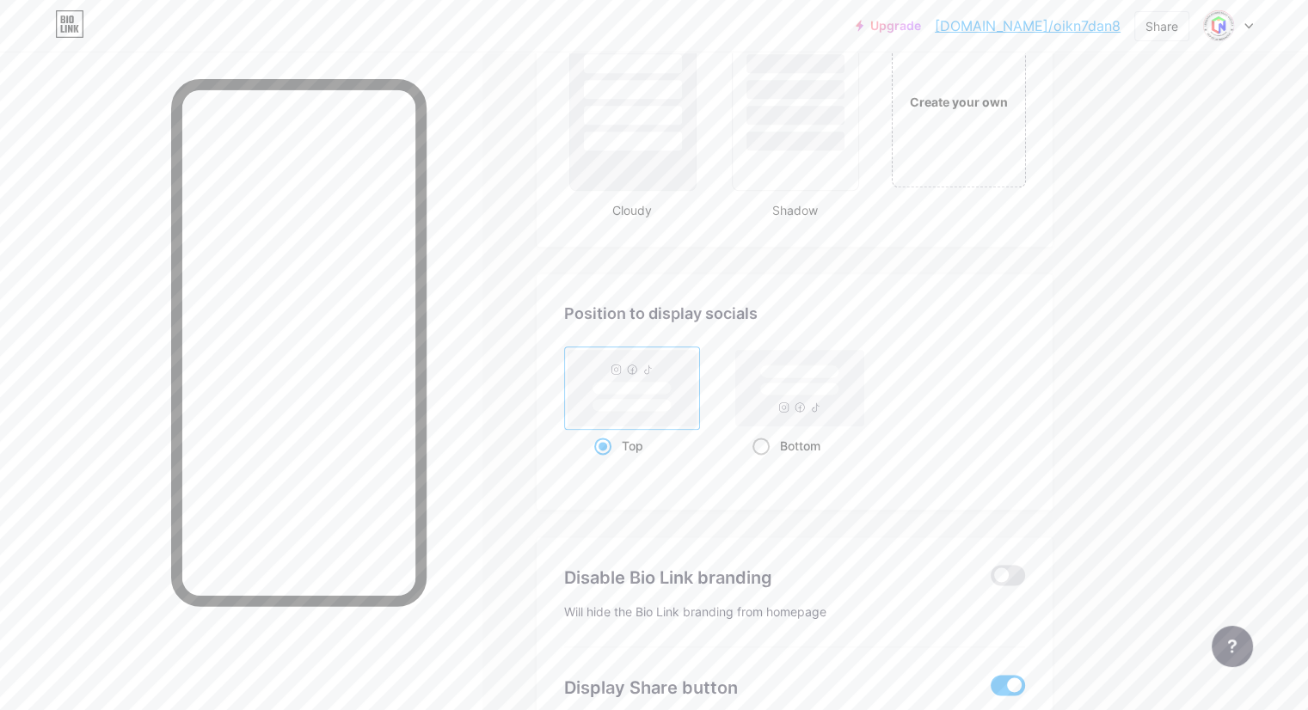
scroll to position [2078, 0]
click at [839, 383] on rect at bounding box center [799, 389] width 79 height 13
click at [764, 462] on input "Bottom" at bounding box center [758, 467] width 11 height 11
radio input "true"
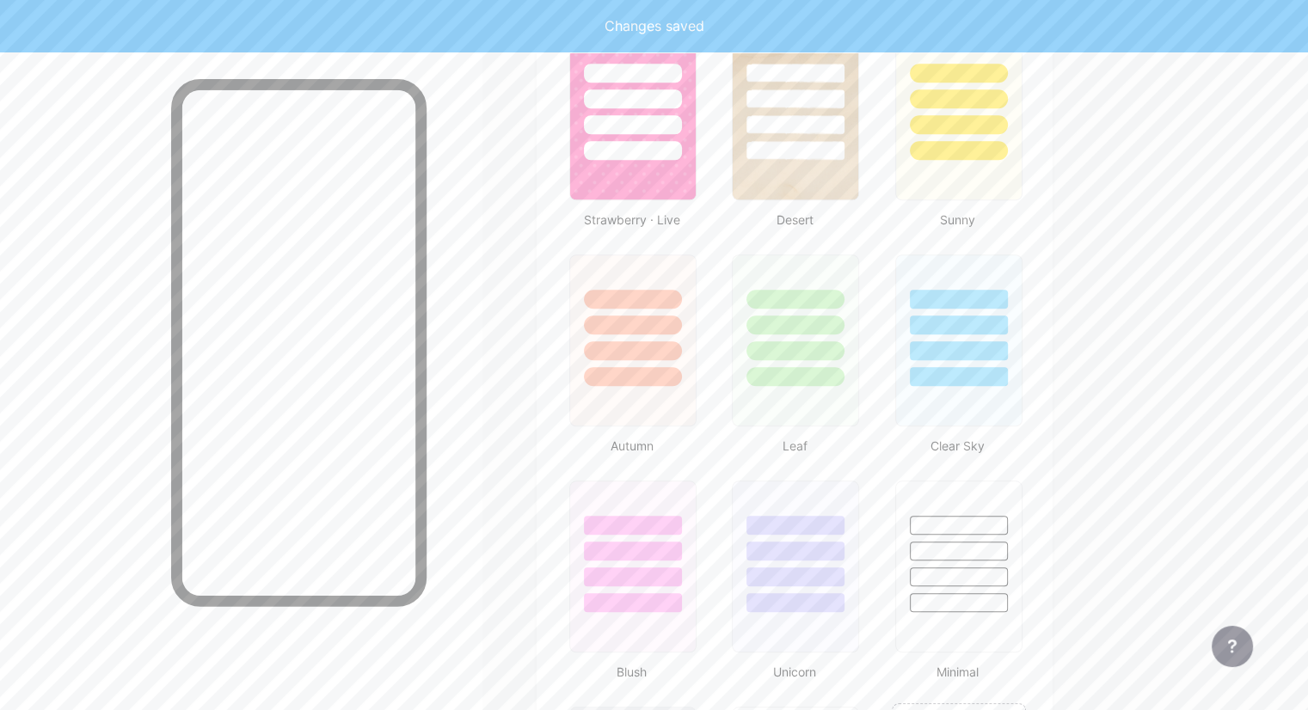
scroll to position [1389, 0]
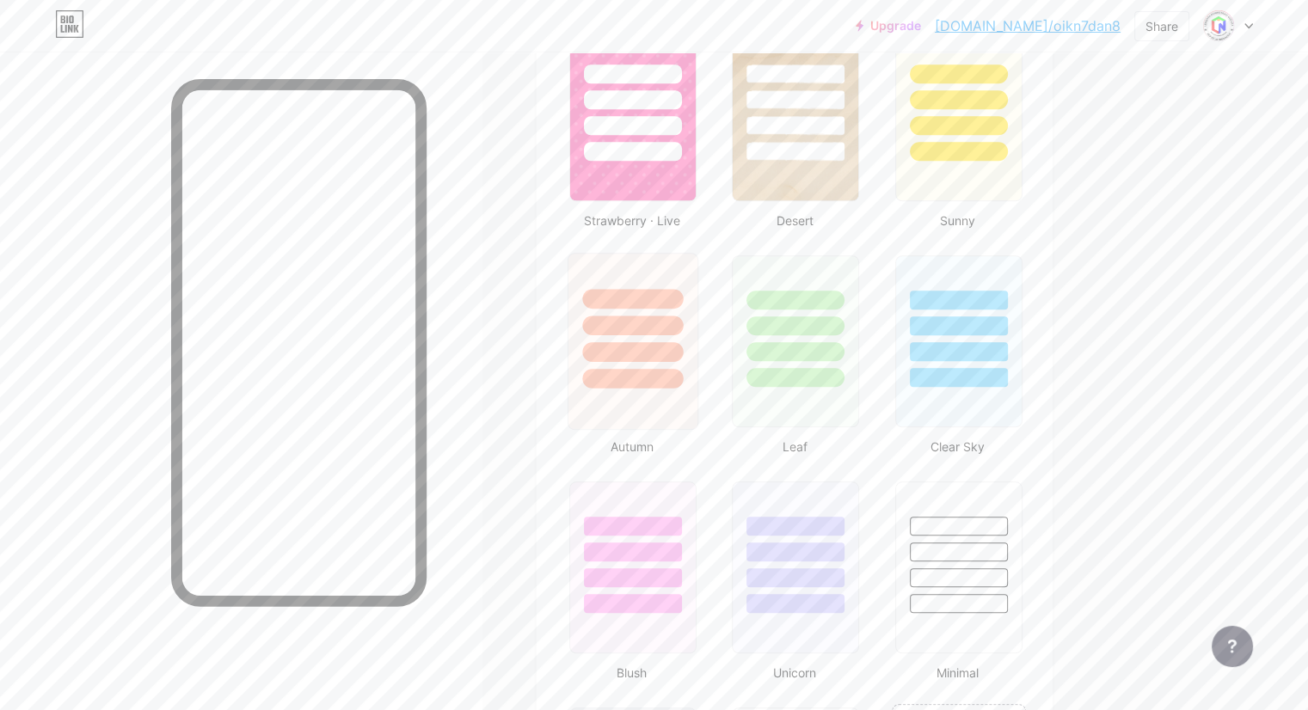
click at [683, 349] on div at bounding box center [632, 352] width 101 height 20
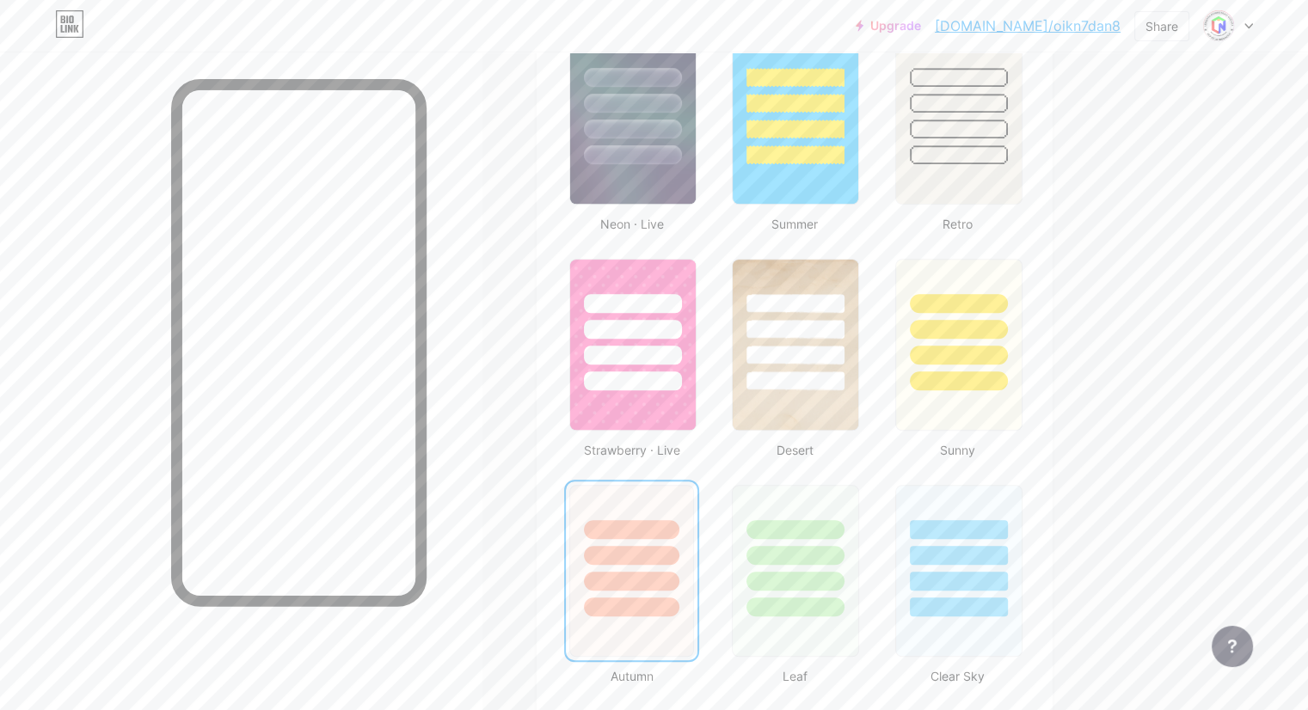
scroll to position [1159, 0]
click at [1022, 338] on div at bounding box center [958, 324] width 129 height 135
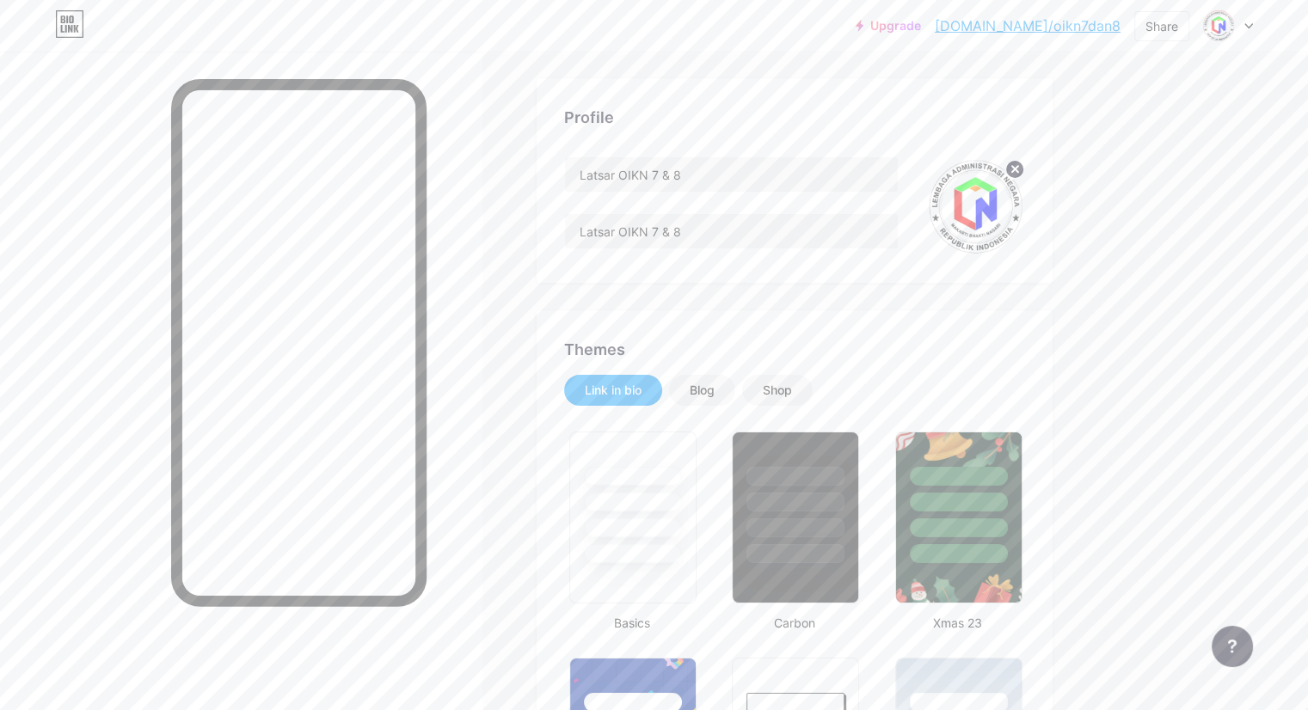
scroll to position [79, 0]
click at [1024, 171] on circle at bounding box center [1014, 172] width 19 height 19
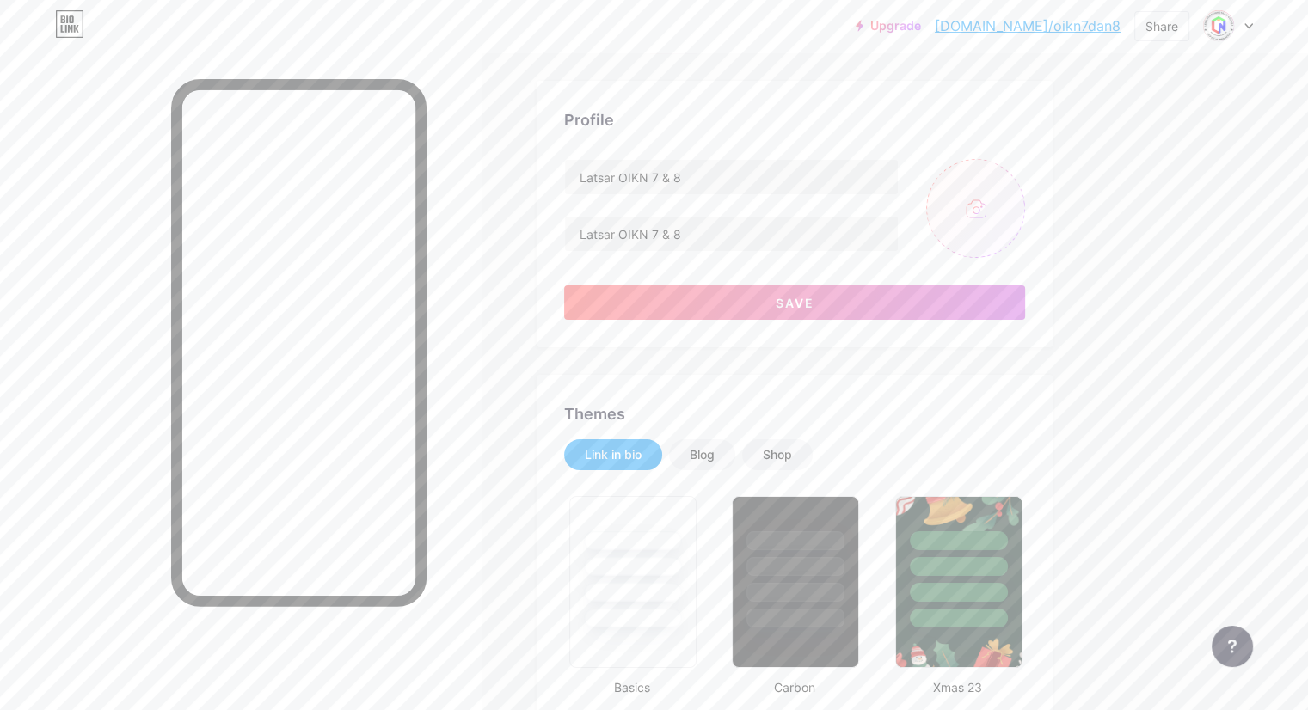
click at [1025, 209] on input "file" at bounding box center [975, 208] width 99 height 99
type input "C:\fakepath\Latsar OIKN.png"
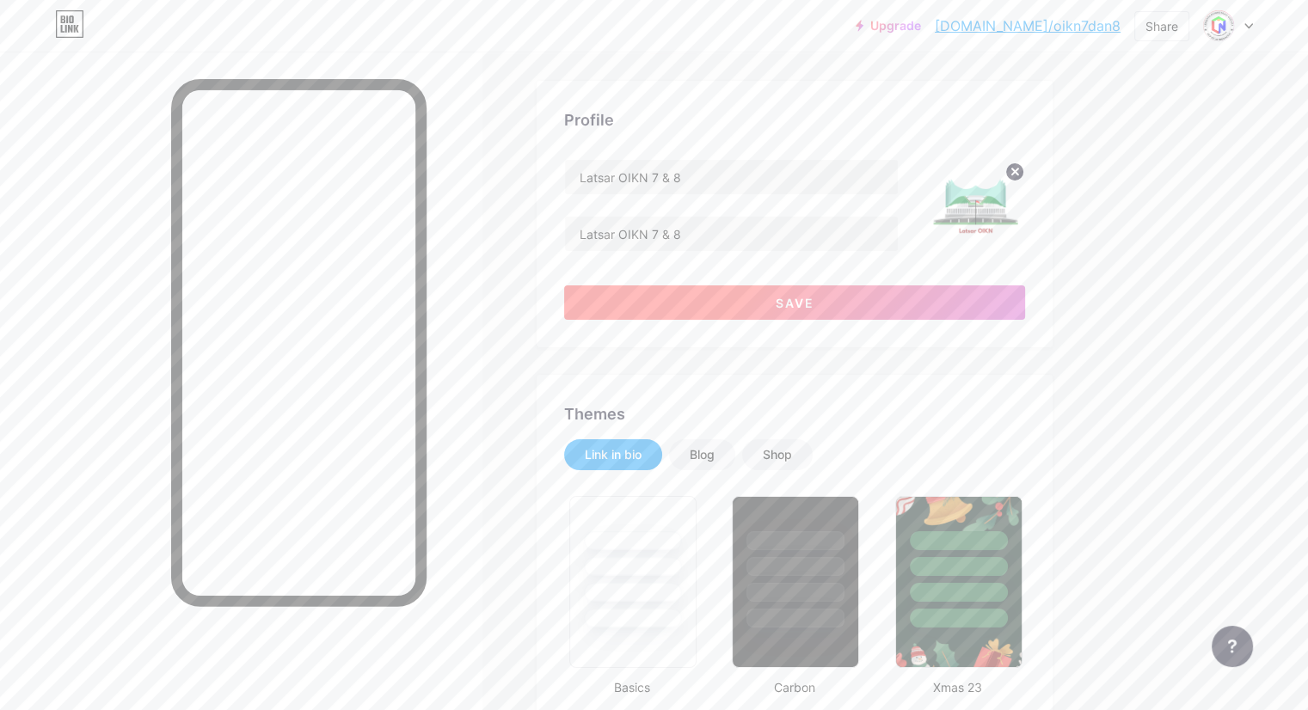
click at [796, 310] on button "Save" at bounding box center [794, 303] width 461 height 34
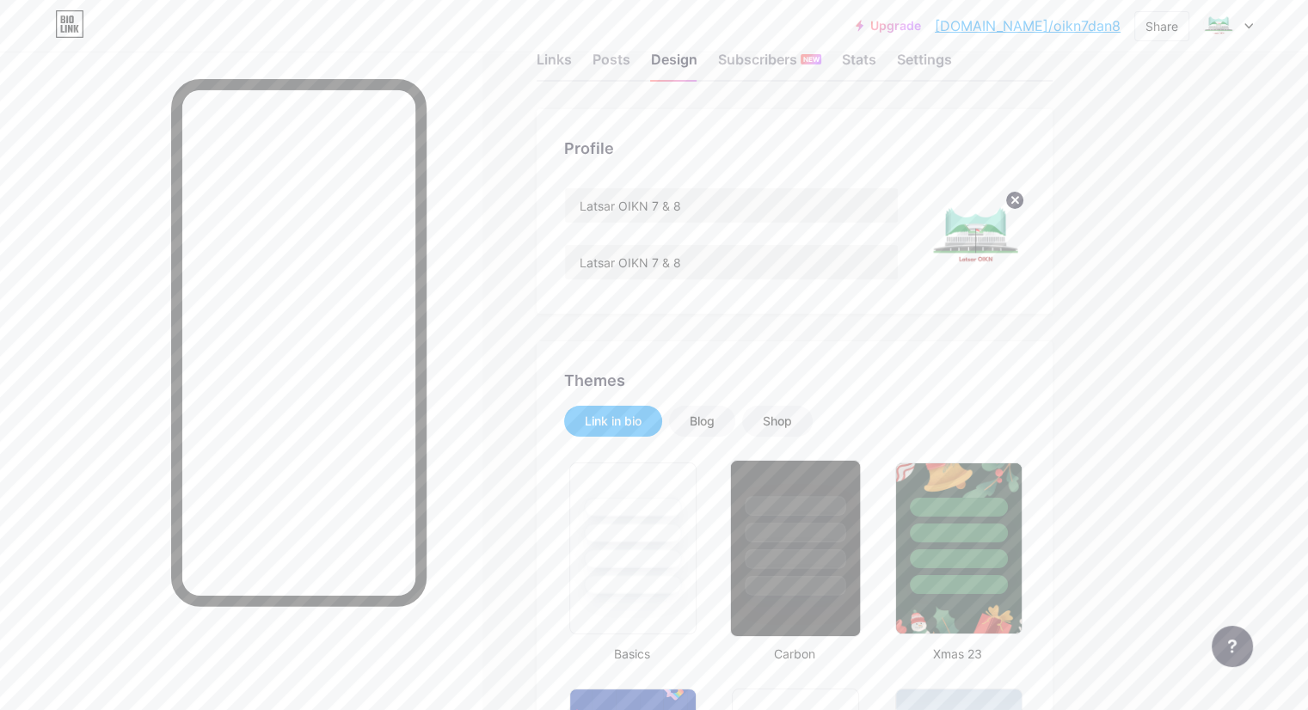
scroll to position [50, 0]
click at [572, 60] on div "Links" at bounding box center [554, 65] width 35 height 31
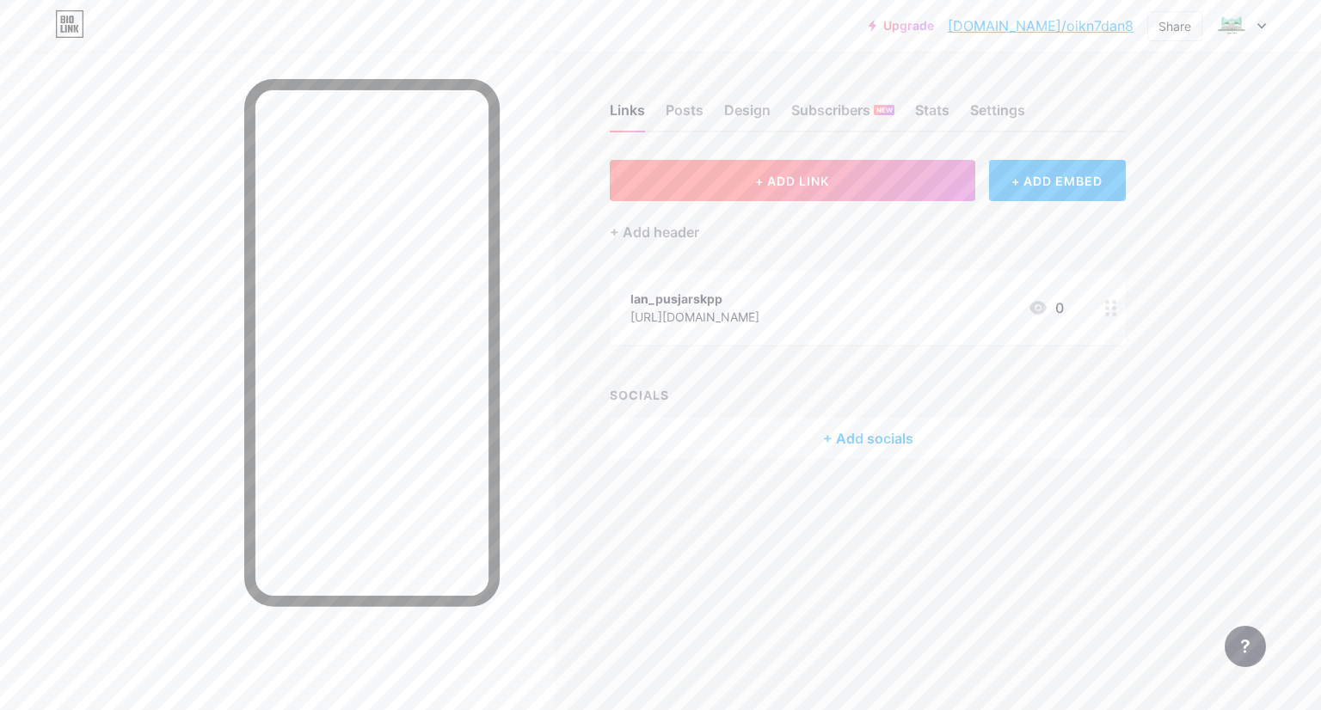
click at [886, 181] on button "+ ADD LINK" at bounding box center [793, 180] width 366 height 41
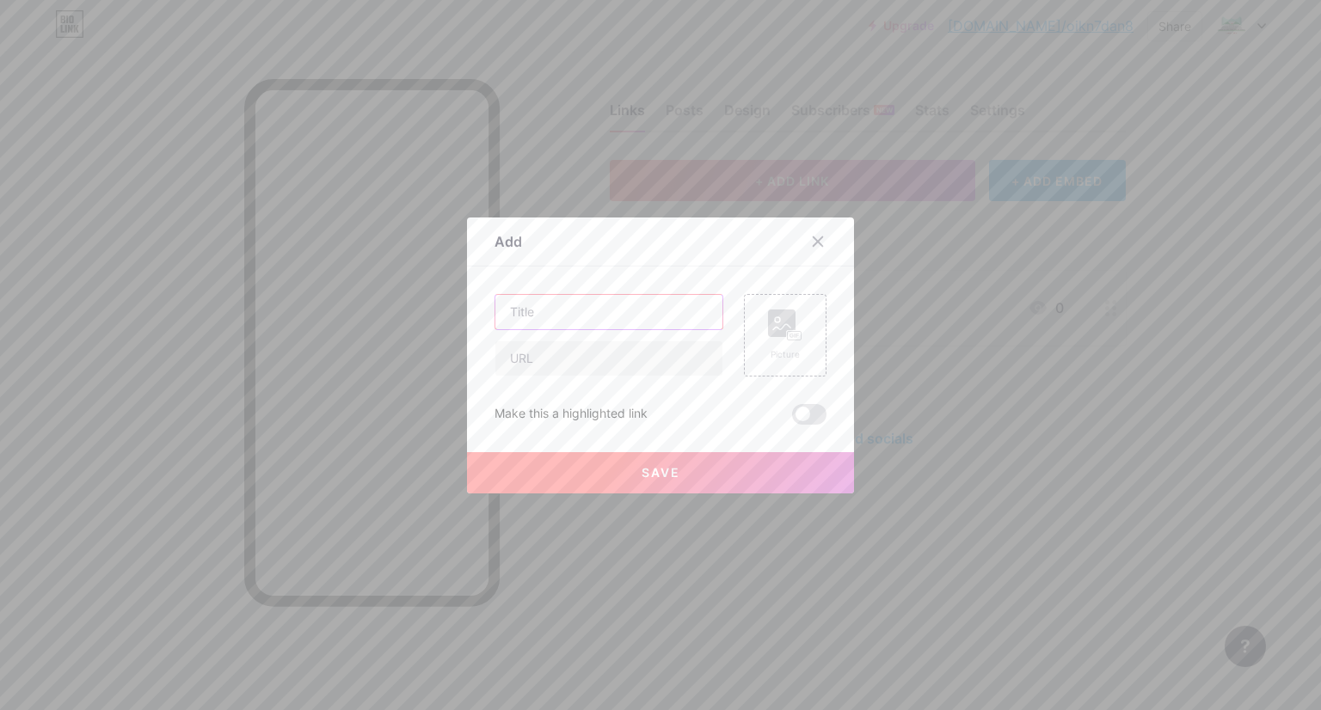
click at [643, 314] on input "text" at bounding box center [608, 312] width 227 height 34
type input "Link Pengumpulan Tugas"
paste input "Latsar OIKN 7 & 8"
type input "Latsar OIKN 7 & 8"
click at [814, 245] on icon at bounding box center [818, 241] width 9 height 9
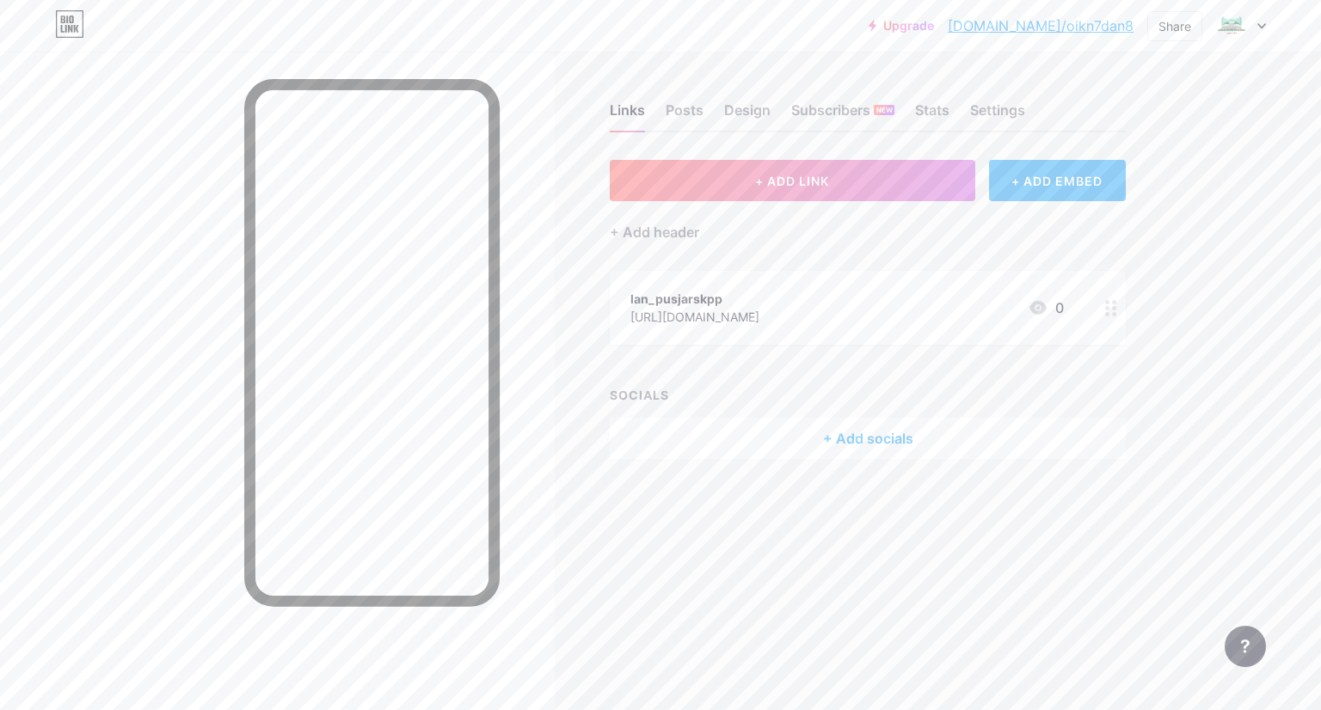
click at [759, 313] on div "[URL][DOMAIN_NAME]" at bounding box center [694, 317] width 129 height 18
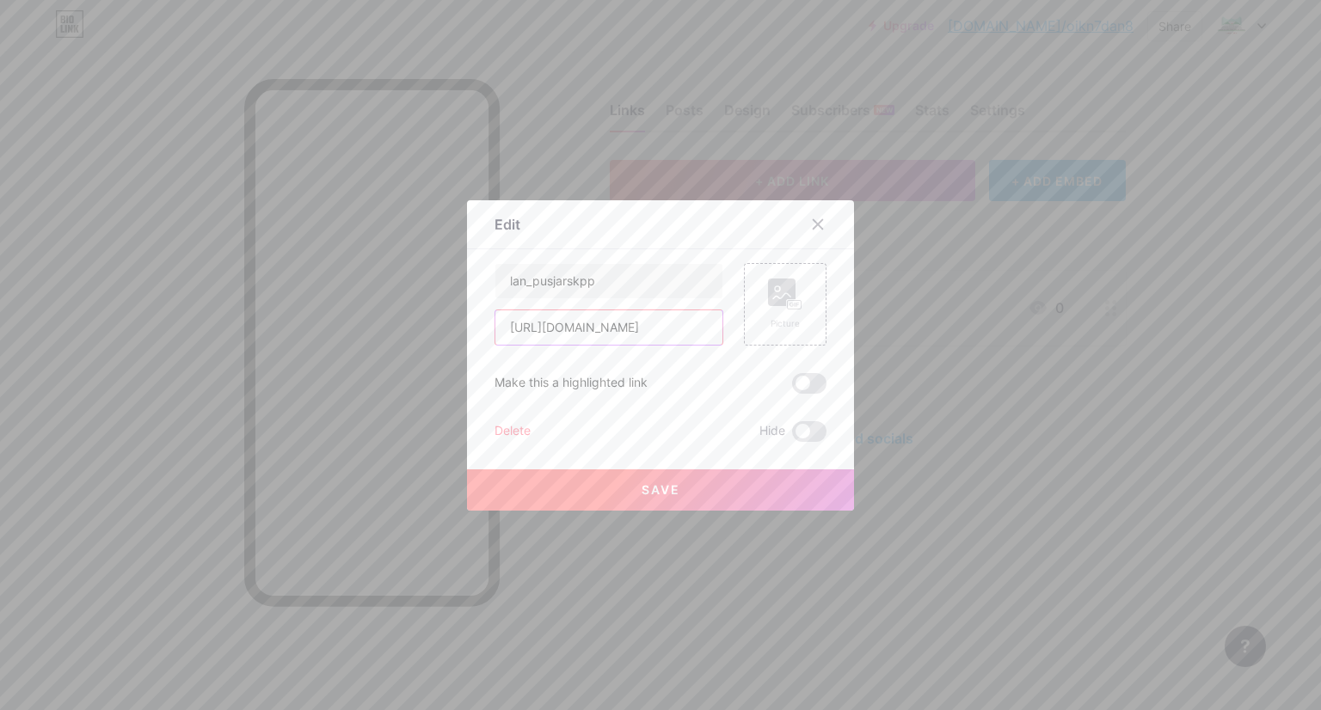
click at [555, 331] on input "[URL][DOMAIN_NAME]" at bounding box center [608, 327] width 227 height 34
click at [619, 281] on input "lan_pusjarskpp" at bounding box center [608, 281] width 227 height 34
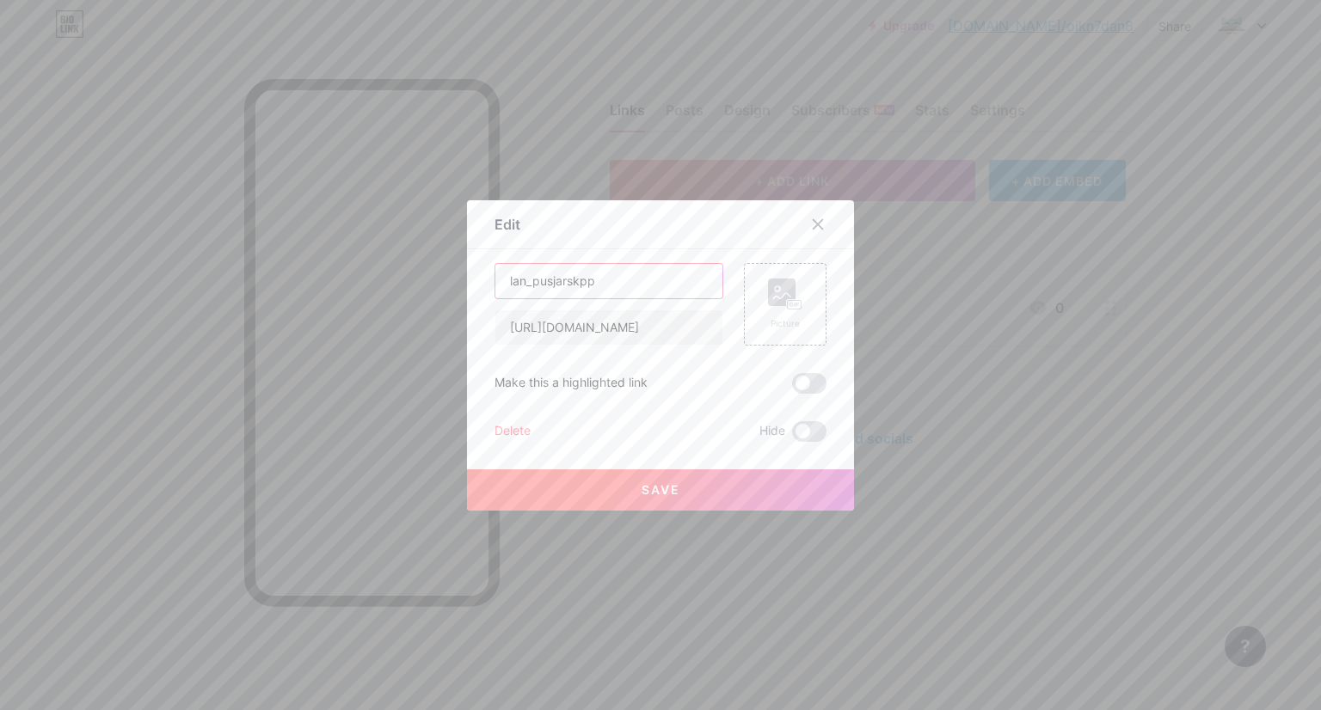
type input ";"
type input "Link Pengumpulan Tugas Angkatan VII"
click at [679, 495] on button "Save" at bounding box center [660, 490] width 387 height 41
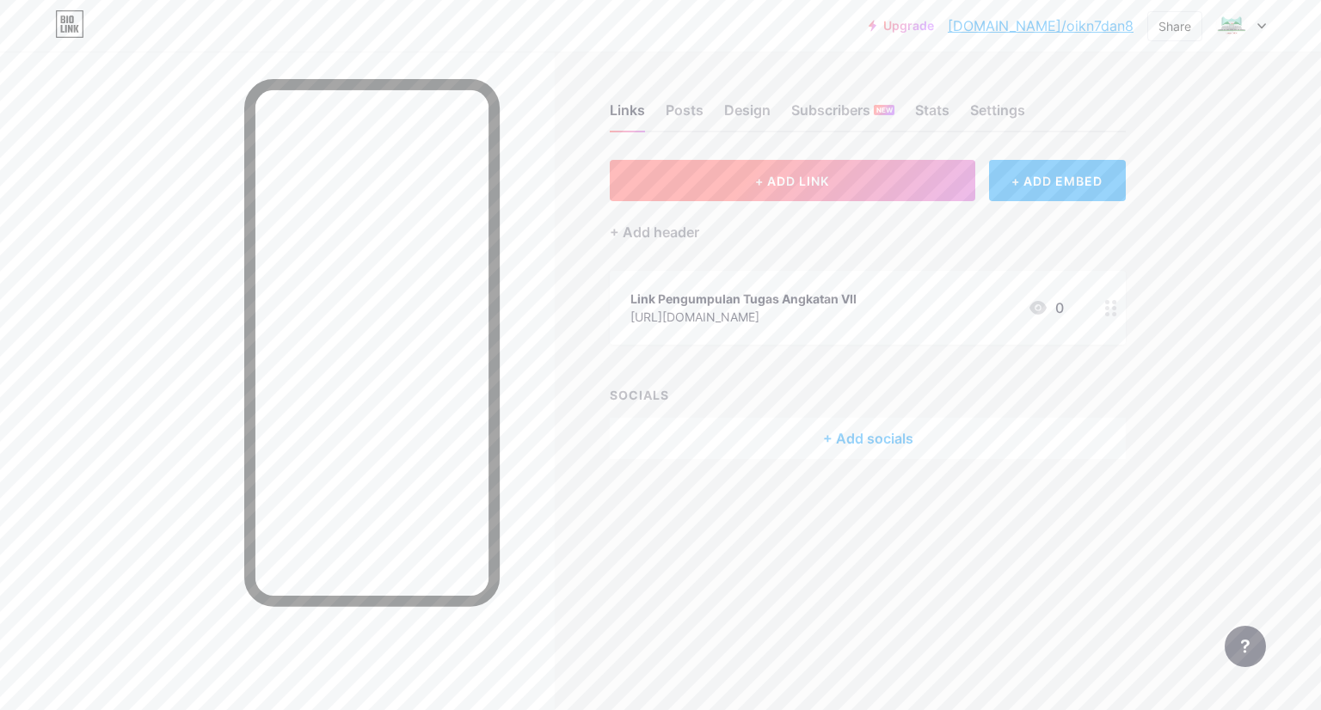
click at [729, 191] on button "+ ADD LINK" at bounding box center [793, 180] width 366 height 41
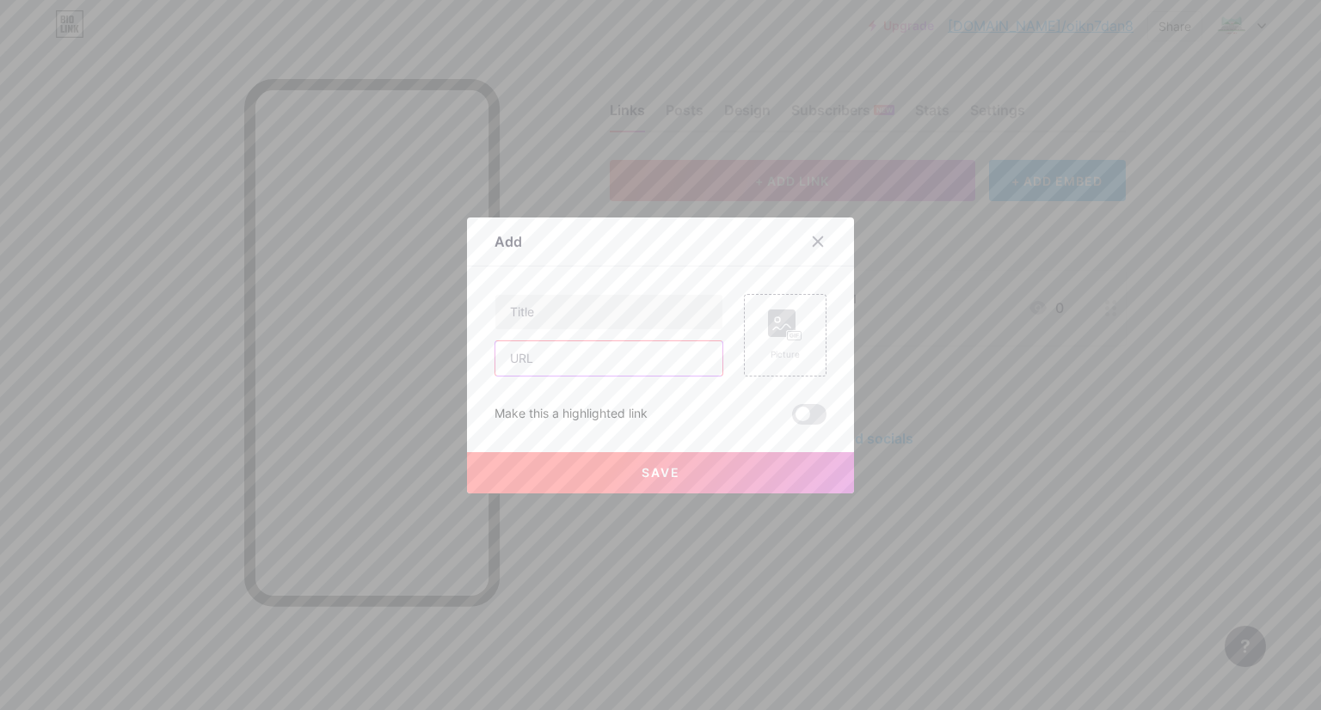
click at [631, 352] on input "text" at bounding box center [608, 358] width 227 height 34
paste input "[URL][DOMAIN_NAME]"
type input "[URL][DOMAIN_NAME]"
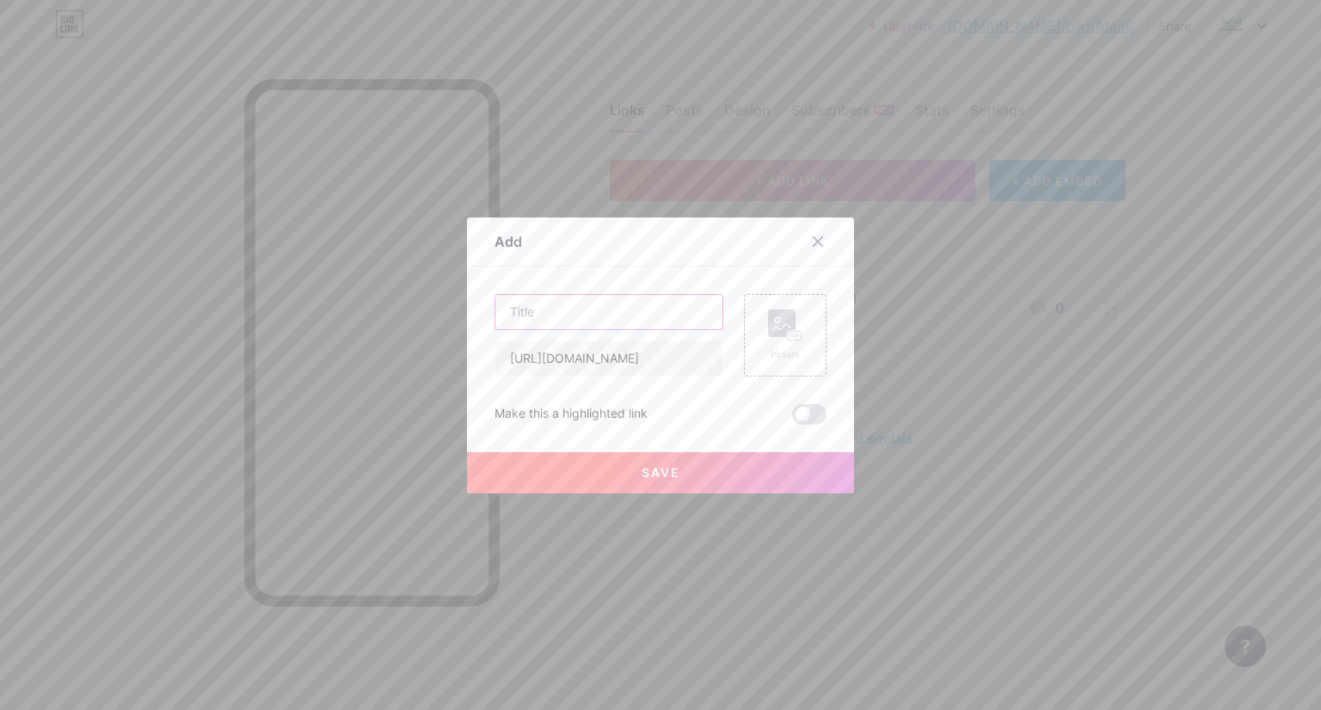
click at [636, 321] on input "text" at bounding box center [608, 312] width 227 height 34
type input "Link Pengumpulan Tugas Angkatan VIII"
click at [654, 462] on button "Save" at bounding box center [660, 472] width 387 height 41
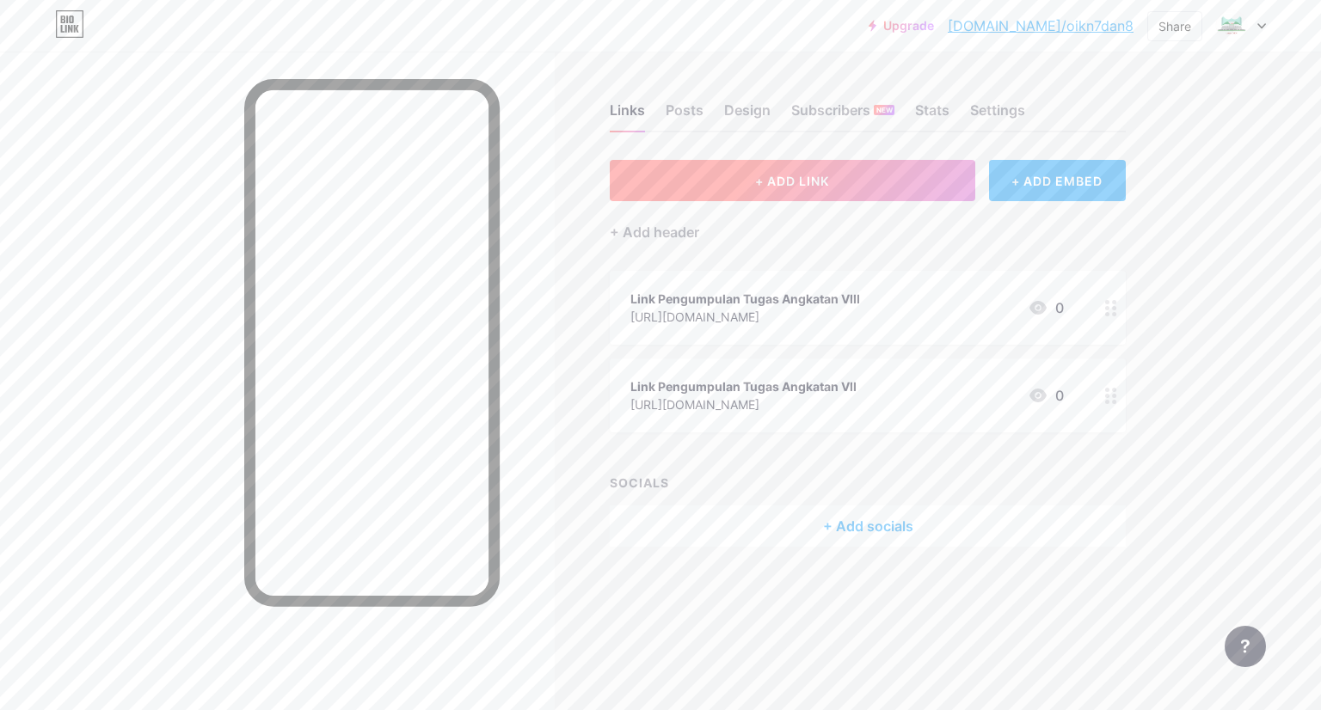
click at [829, 171] on button "+ ADD LINK" at bounding box center [793, 180] width 366 height 41
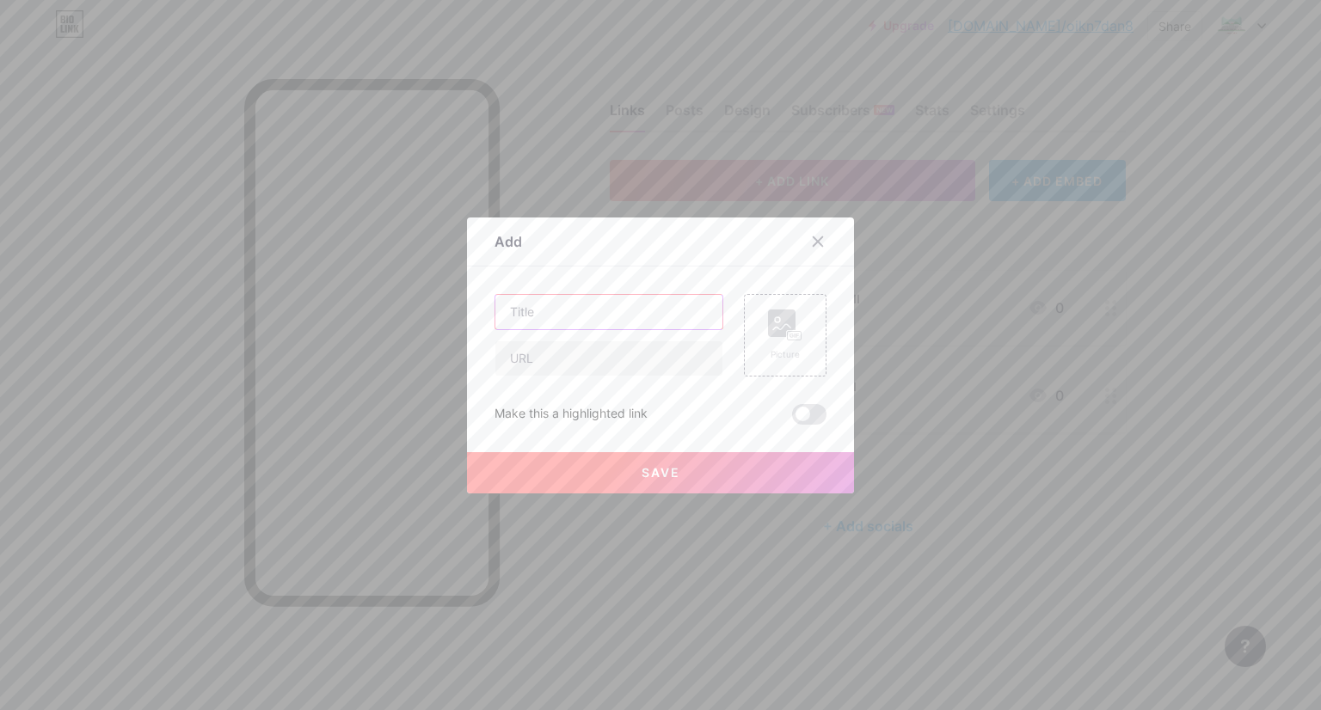
click at [676, 305] on input "text" at bounding box center [608, 312] width 227 height 34
type input "Daftar Kelompok Angkatan VII"
click at [644, 362] on input "text" at bounding box center [608, 358] width 227 height 34
paste input "[URL][DOMAIN_NAME]"
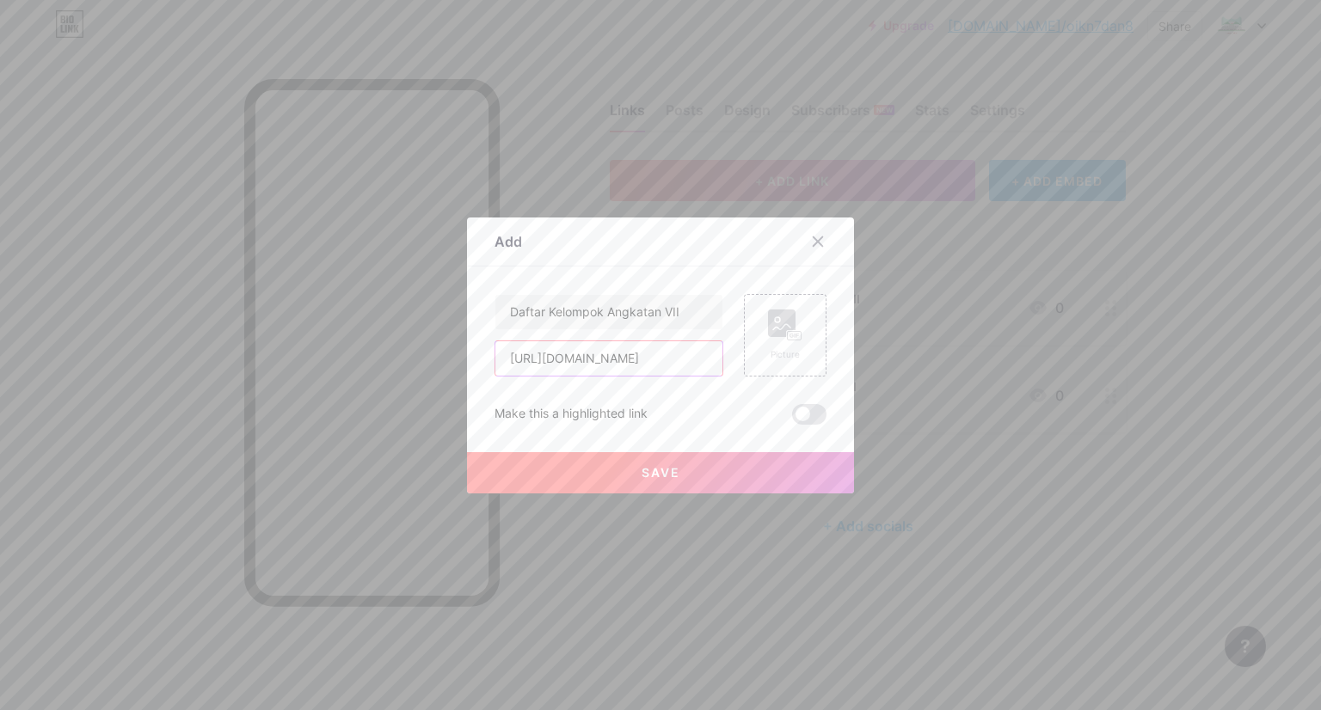
type input "[URL][DOMAIN_NAME]"
click at [656, 471] on span "Save" at bounding box center [661, 472] width 39 height 15
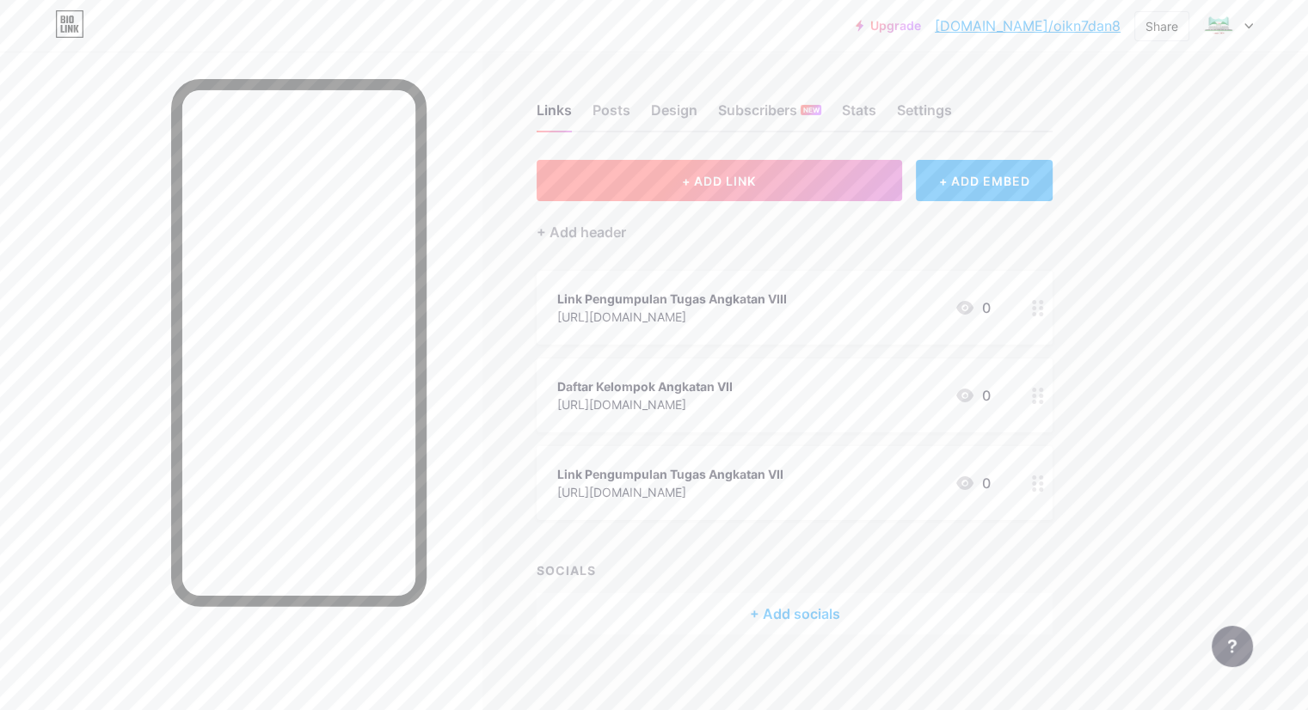
click at [803, 188] on button "+ ADD LINK" at bounding box center [720, 180] width 366 height 41
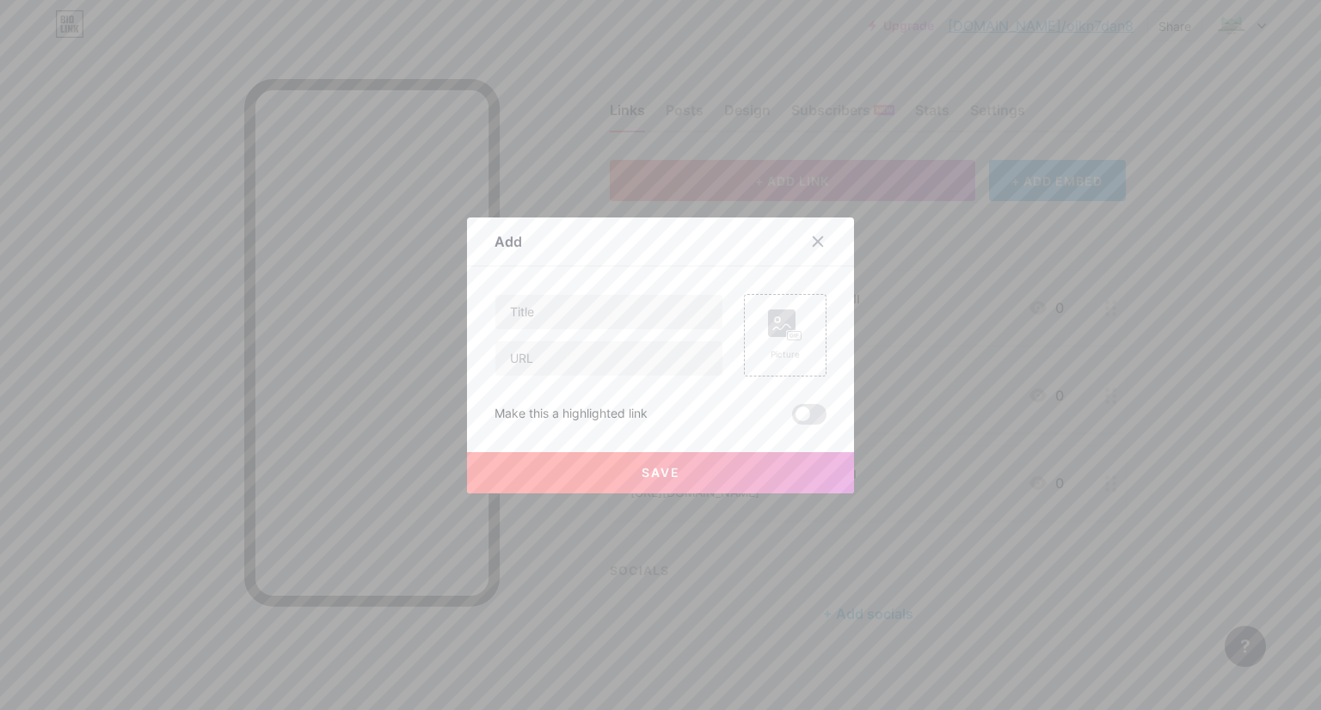
click at [633, 290] on div "Content YouTube Play YouTube video without leaving your page. ADD Vimeo Play Vi…" at bounding box center [661, 346] width 332 height 158
click at [640, 310] on input "text" at bounding box center [608, 312] width 227 height 34
type input "Daftar Kelompok Angkatan VIII"
click at [619, 353] on input "text" at bounding box center [608, 358] width 227 height 34
paste input "[URL][DOMAIN_NAME]"
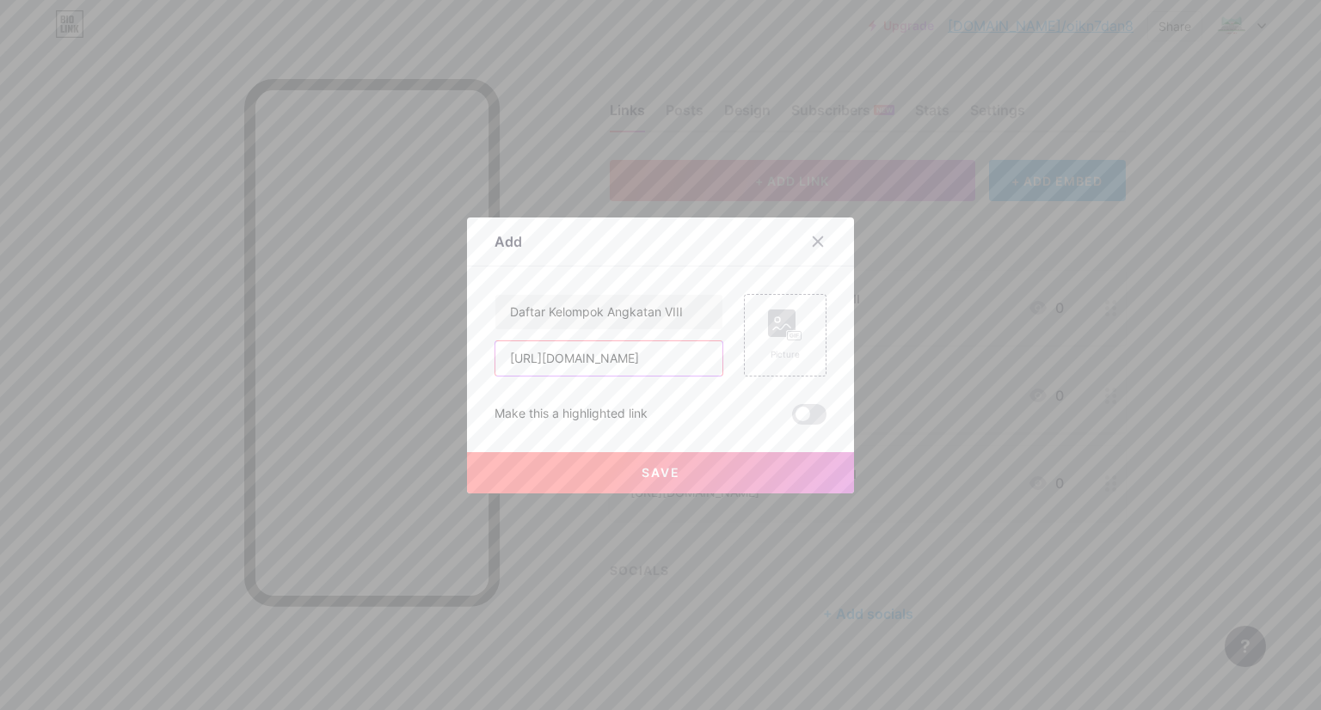
scroll to position [0, 205]
type input "[URL][DOMAIN_NAME]"
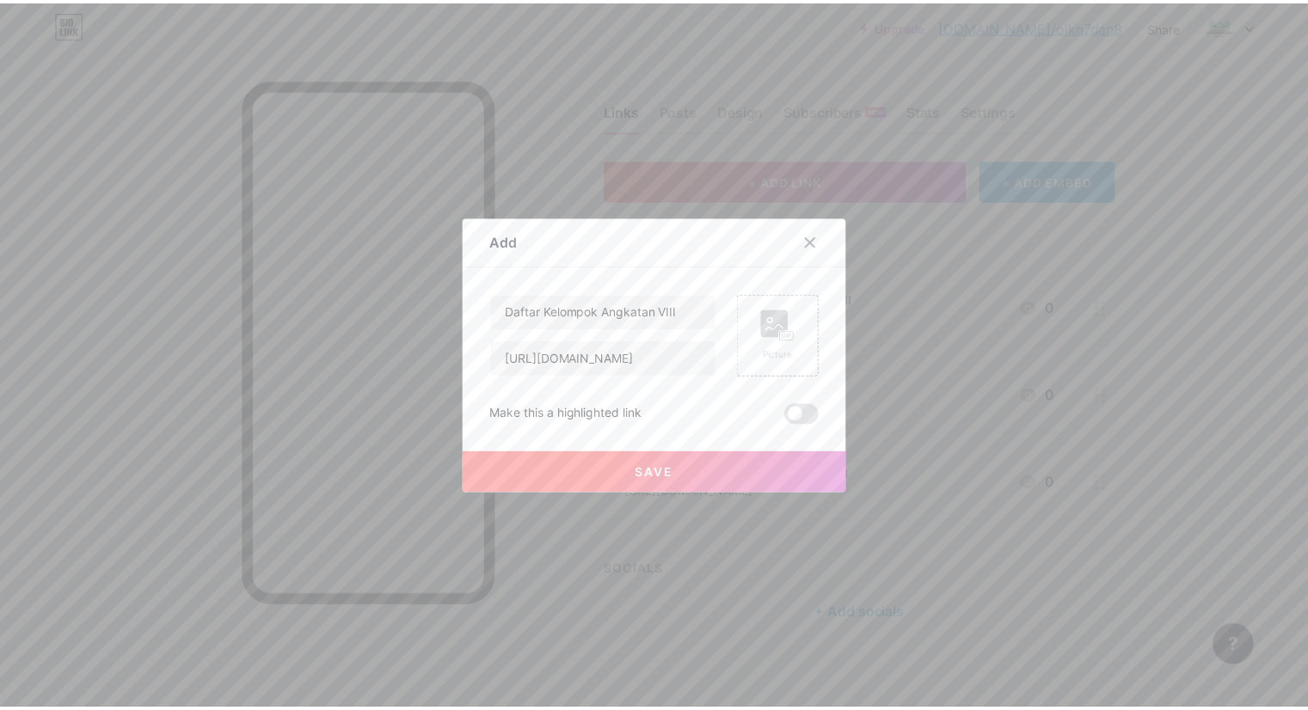
scroll to position [0, 0]
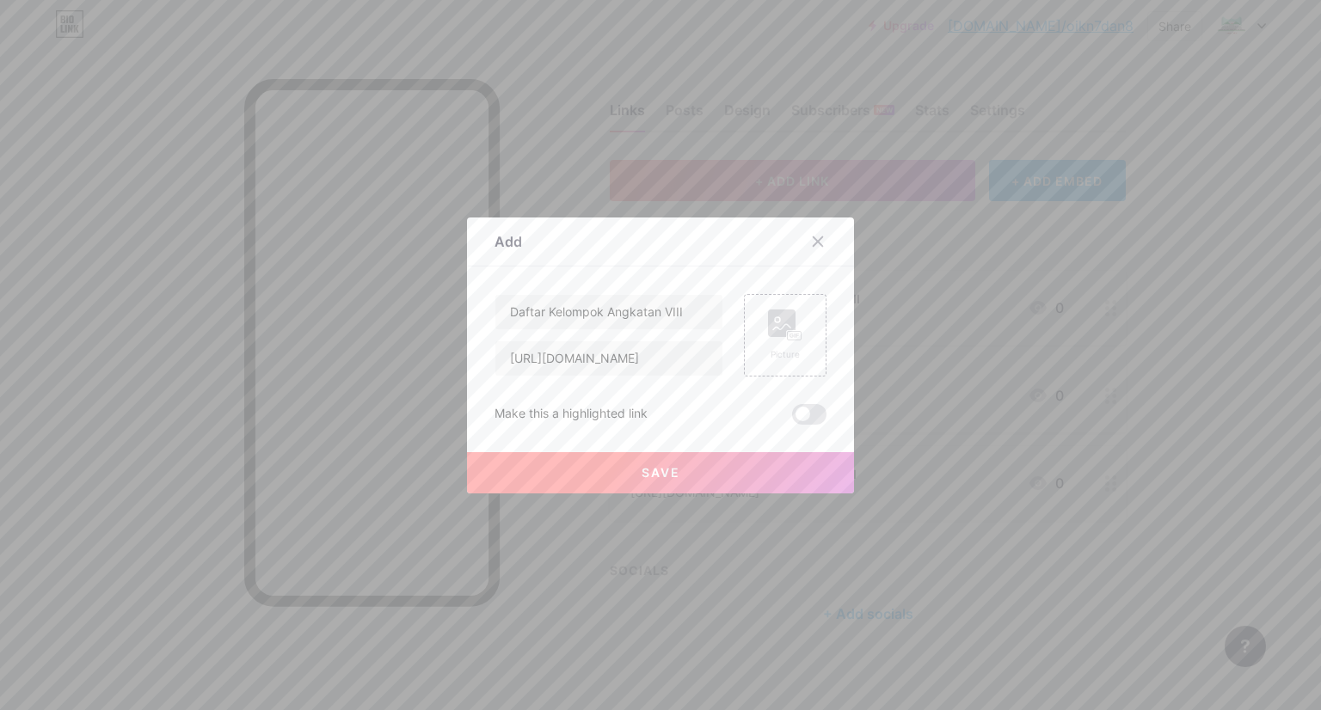
click at [642, 476] on span "Save" at bounding box center [661, 472] width 39 height 15
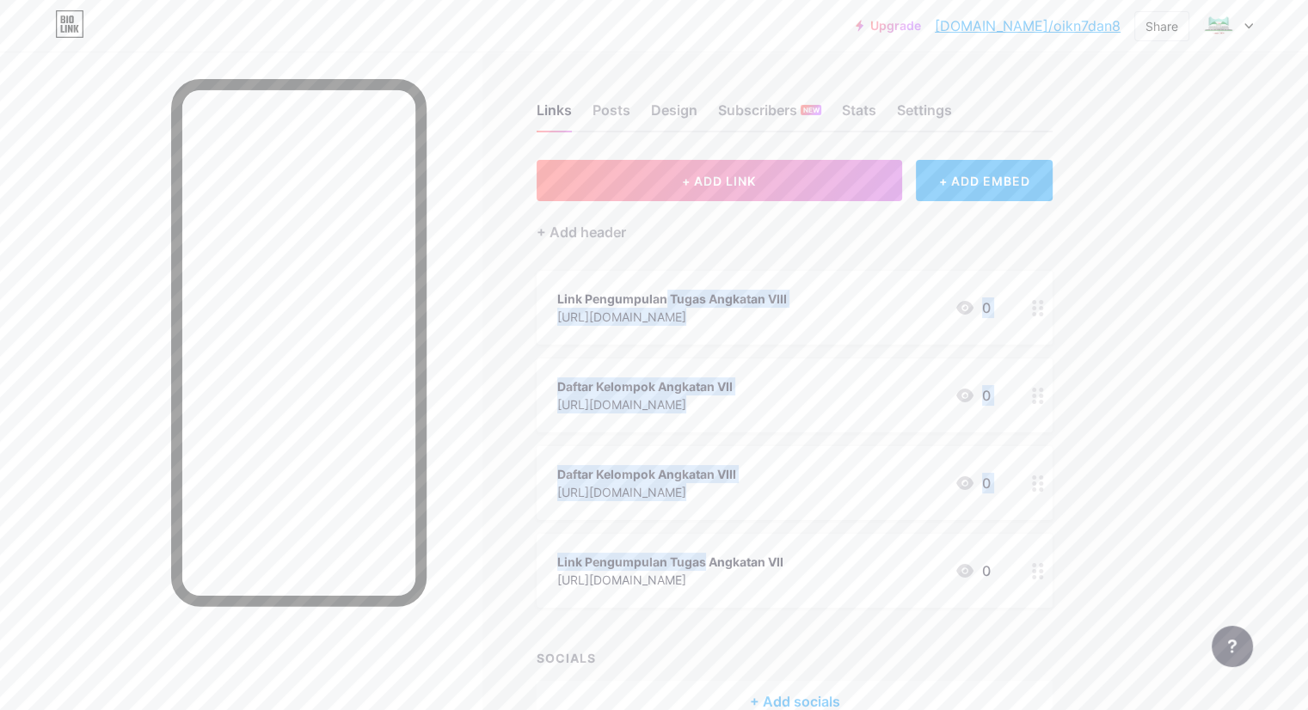
drag, startPoint x: 651, startPoint y: 300, endPoint x: 671, endPoint y: 526, distance: 227.1
click at [685, 546] on span "Link Pengumpulan Tugas Angkatan VIII [URL][DOMAIN_NAME] 0 Daftar Kelompok Angka…" at bounding box center [795, 439] width 516 height 337
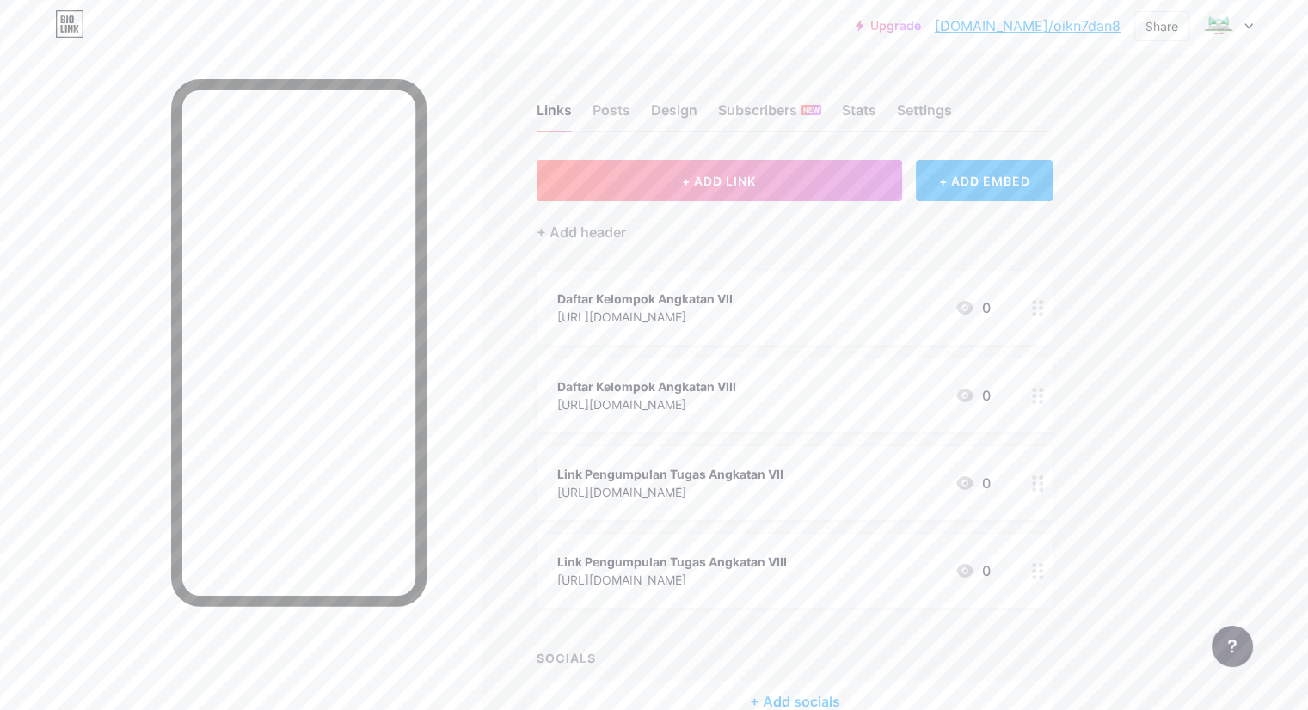
click at [1125, 368] on div "Links Posts Design Subscribers NEW Stats Settings + ADD LINK + ADD EMBED + Add …" at bounding box center [562, 430] width 1125 height 757
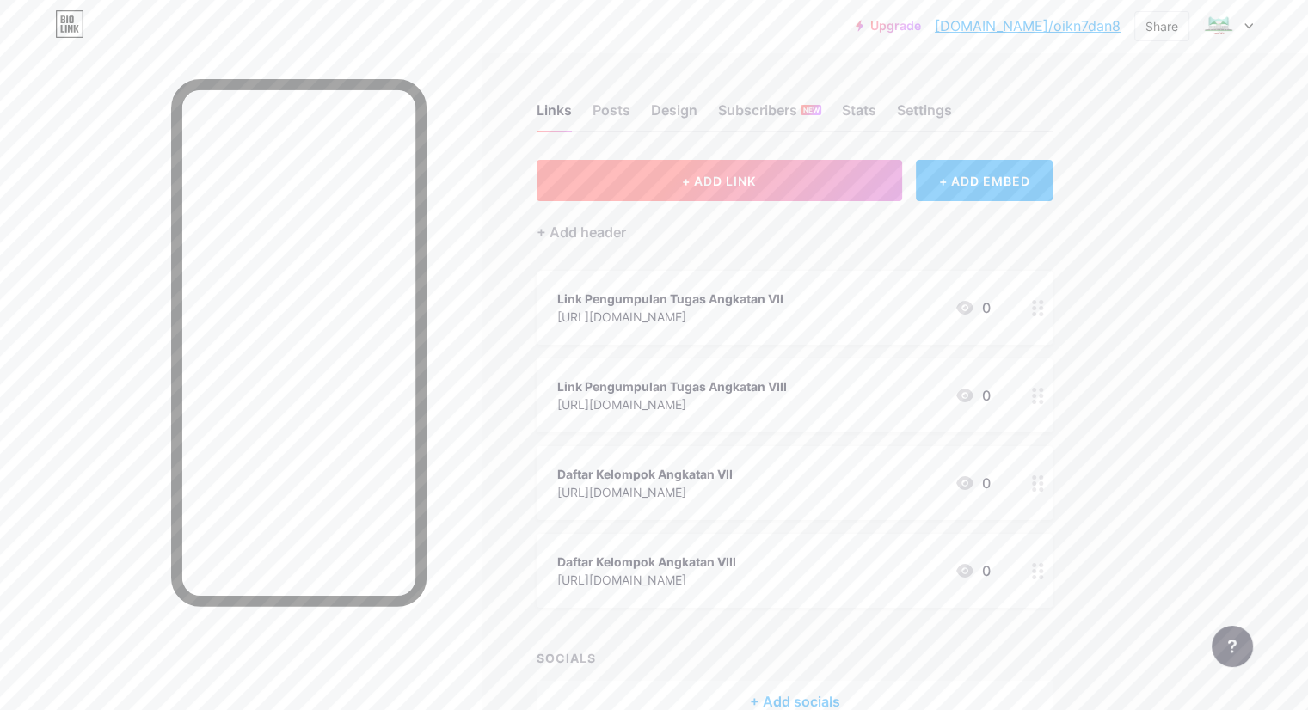
click at [902, 194] on button "+ ADD LINK" at bounding box center [720, 180] width 366 height 41
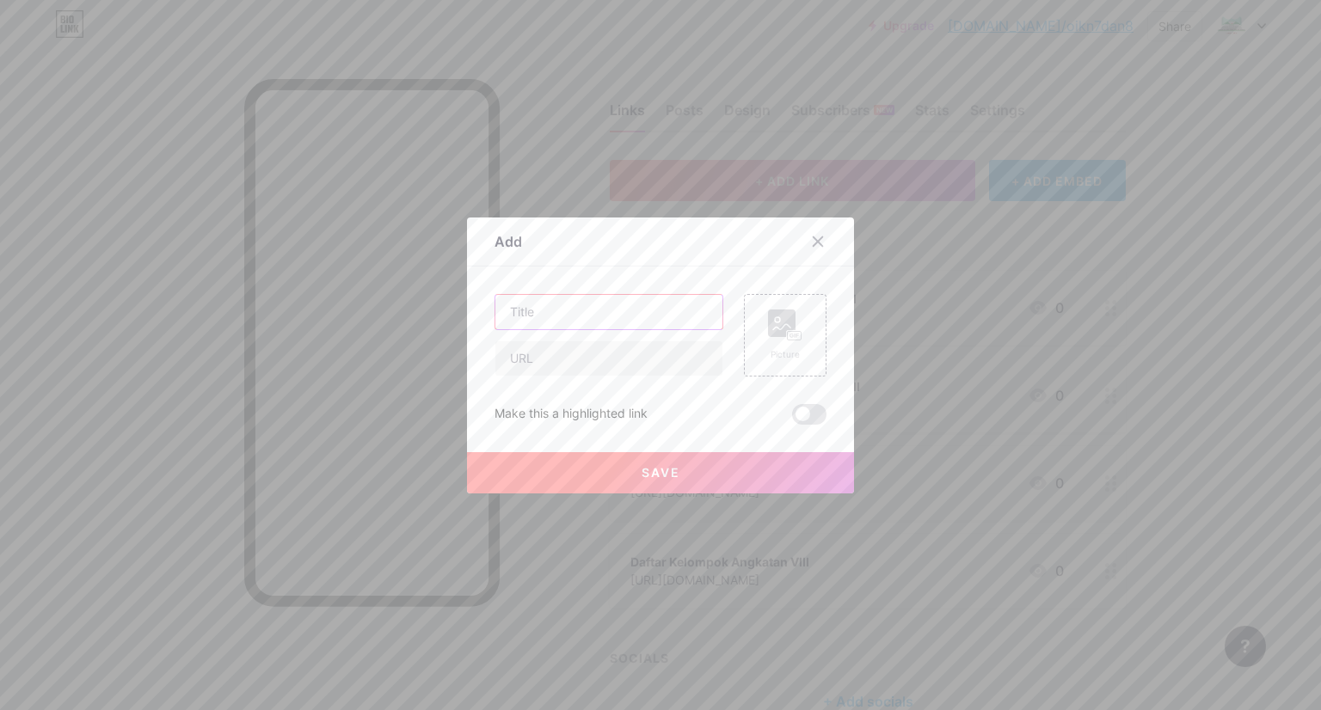
click at [596, 312] on input "text" at bounding box center [608, 312] width 227 height 34
type input "Jadwal Angkatan VII dan VIII"
click at [611, 368] on input "text" at bounding box center [608, 358] width 227 height 34
paste input "[URL][DOMAIN_NAME]"
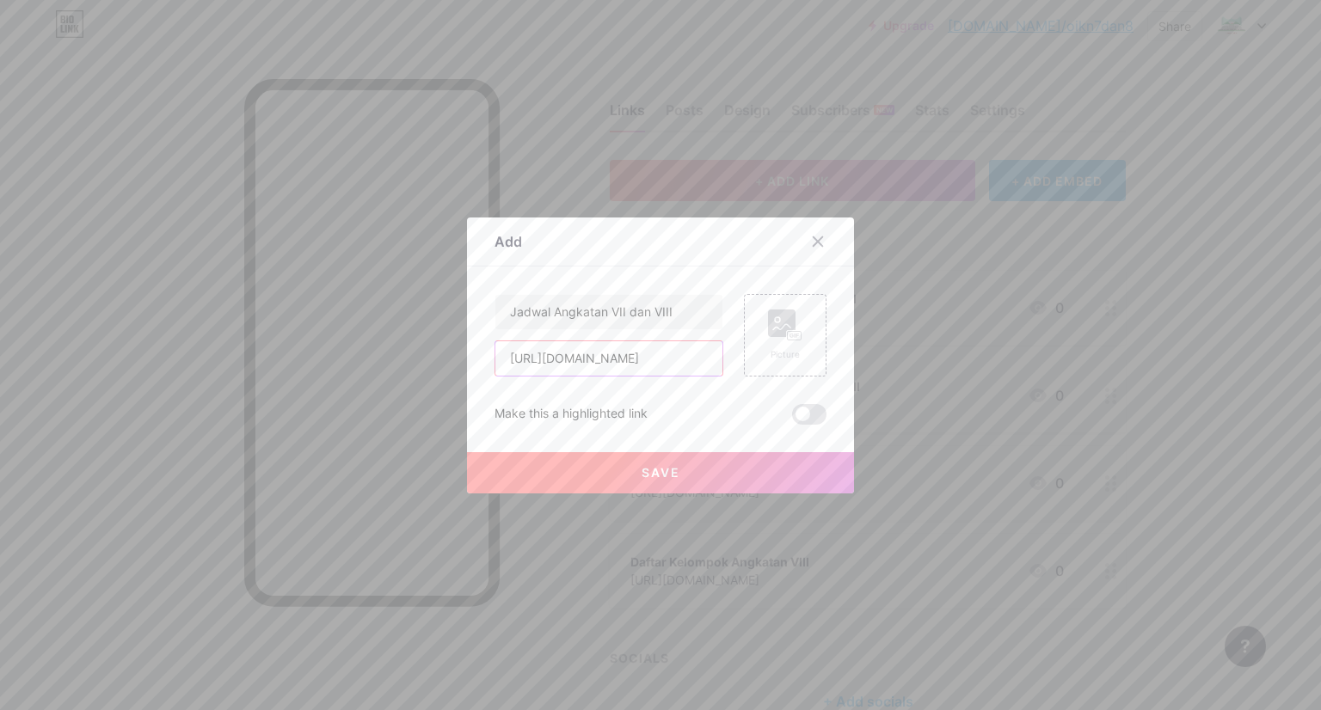
type input "[URL][DOMAIN_NAME]"
click at [666, 460] on button "Save" at bounding box center [660, 472] width 387 height 41
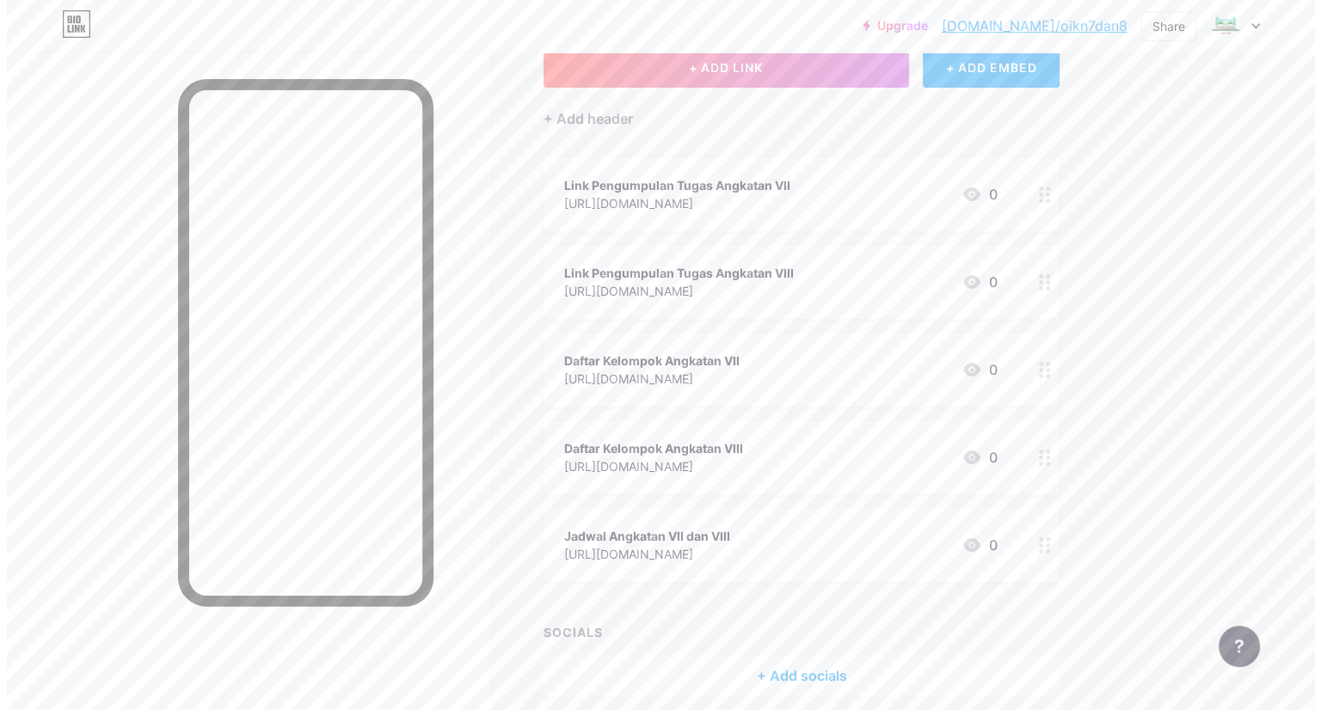
scroll to position [0, 0]
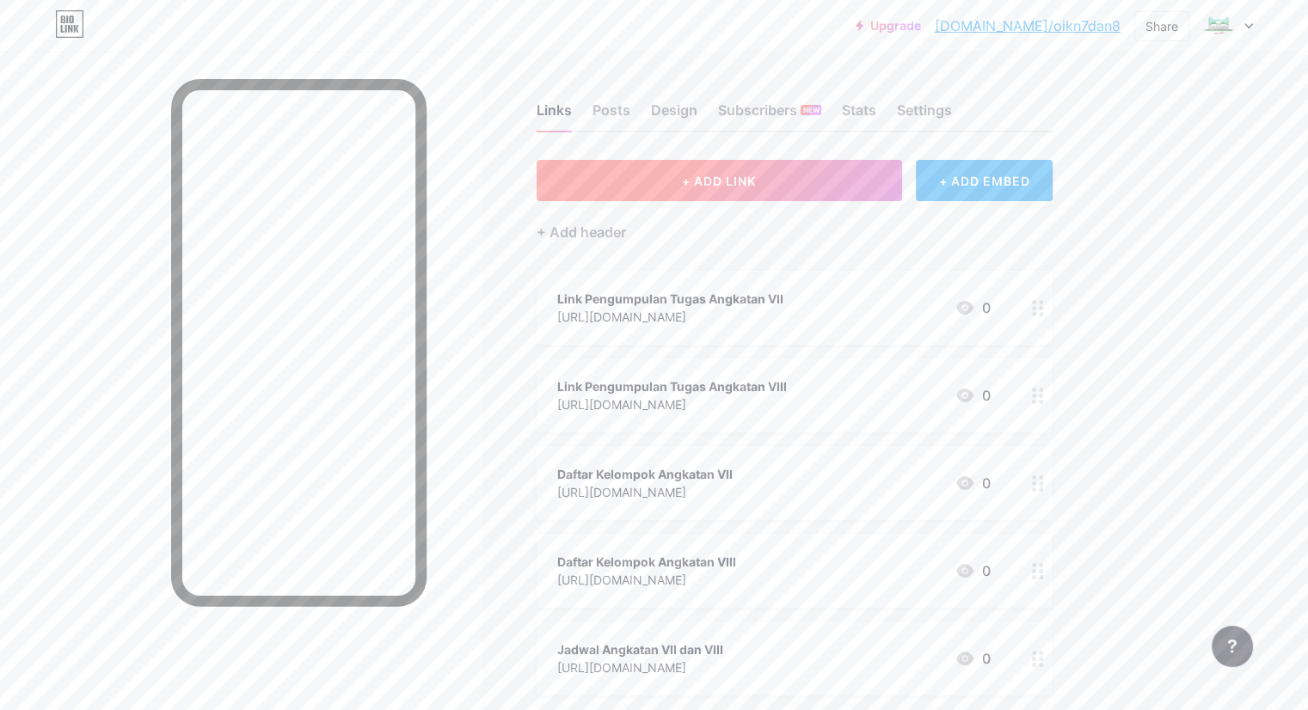
click at [844, 163] on button "+ ADD LINK" at bounding box center [720, 180] width 366 height 41
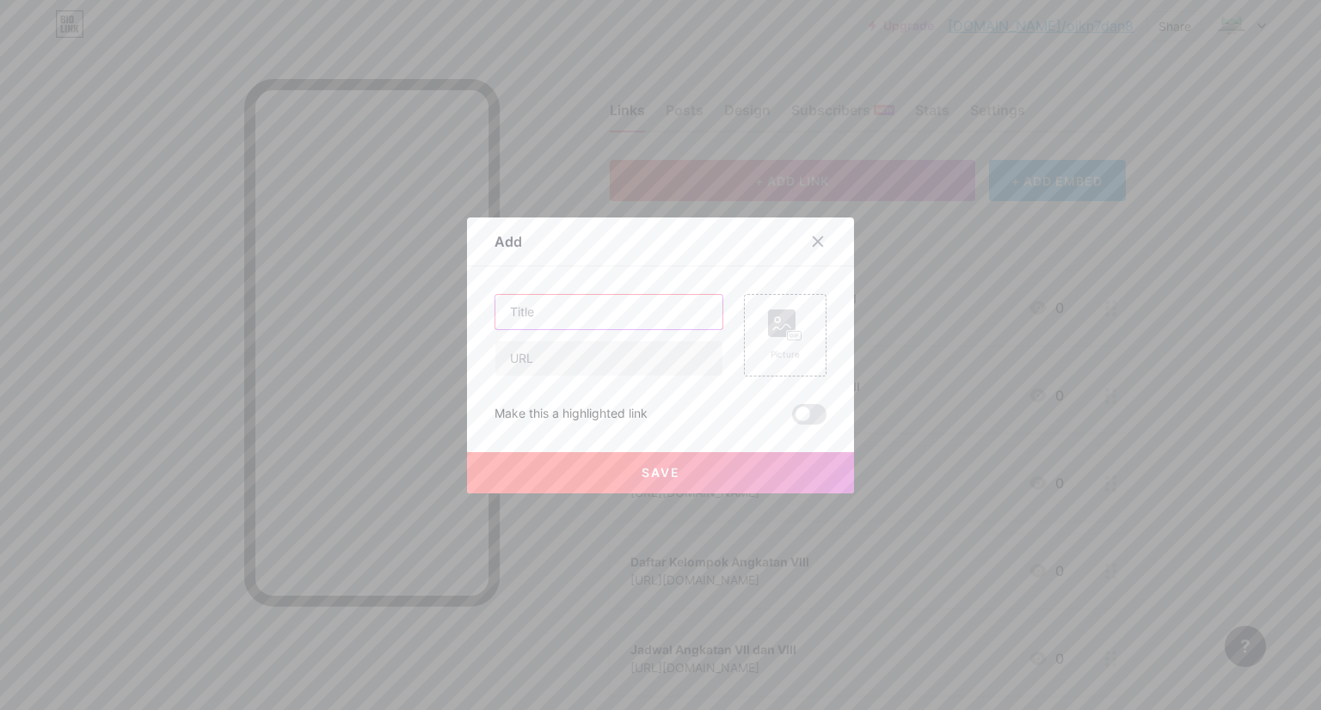
click at [623, 303] on input "text" at bounding box center [608, 312] width 227 height 34
type input "Pengumpulan SS Pembelajaran Angkatan VII"
click at [650, 345] on input "text" at bounding box center [608, 358] width 227 height 34
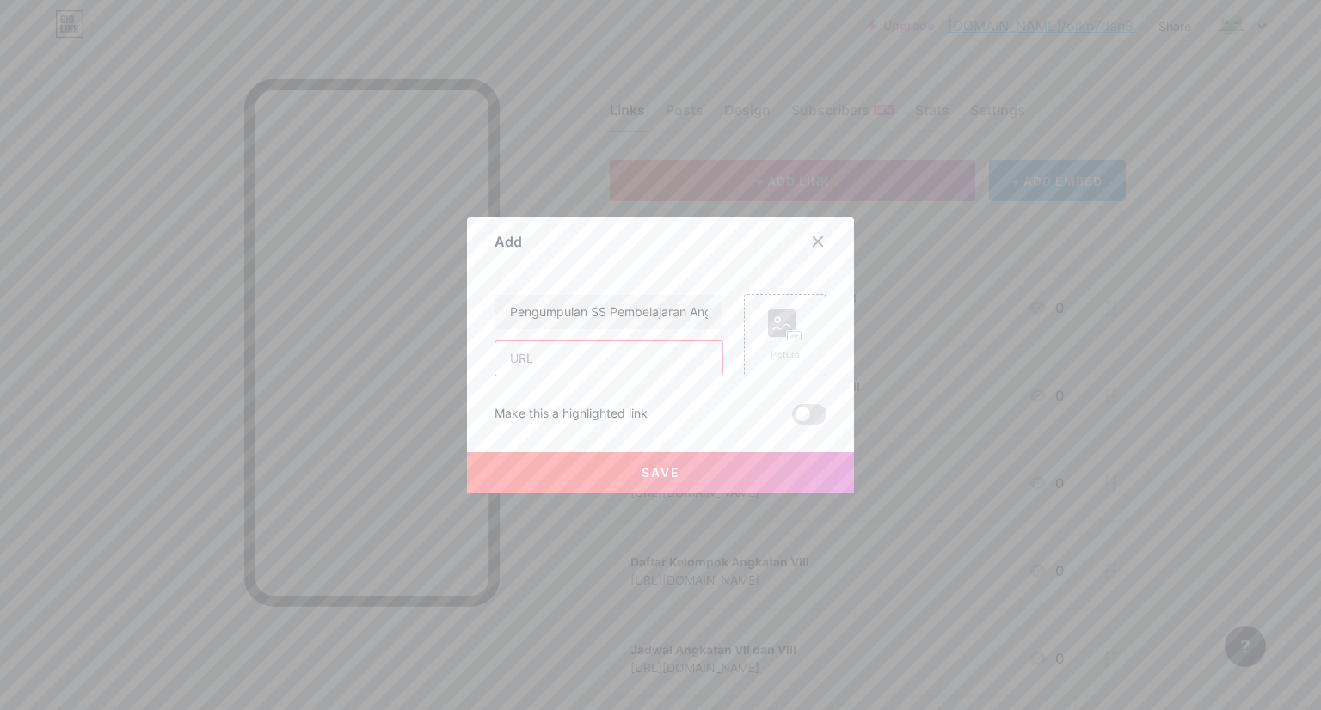
paste input "[URL][DOMAIN_NAME]"
type input "[URL][DOMAIN_NAME]"
click at [665, 479] on span "Save" at bounding box center [661, 472] width 39 height 15
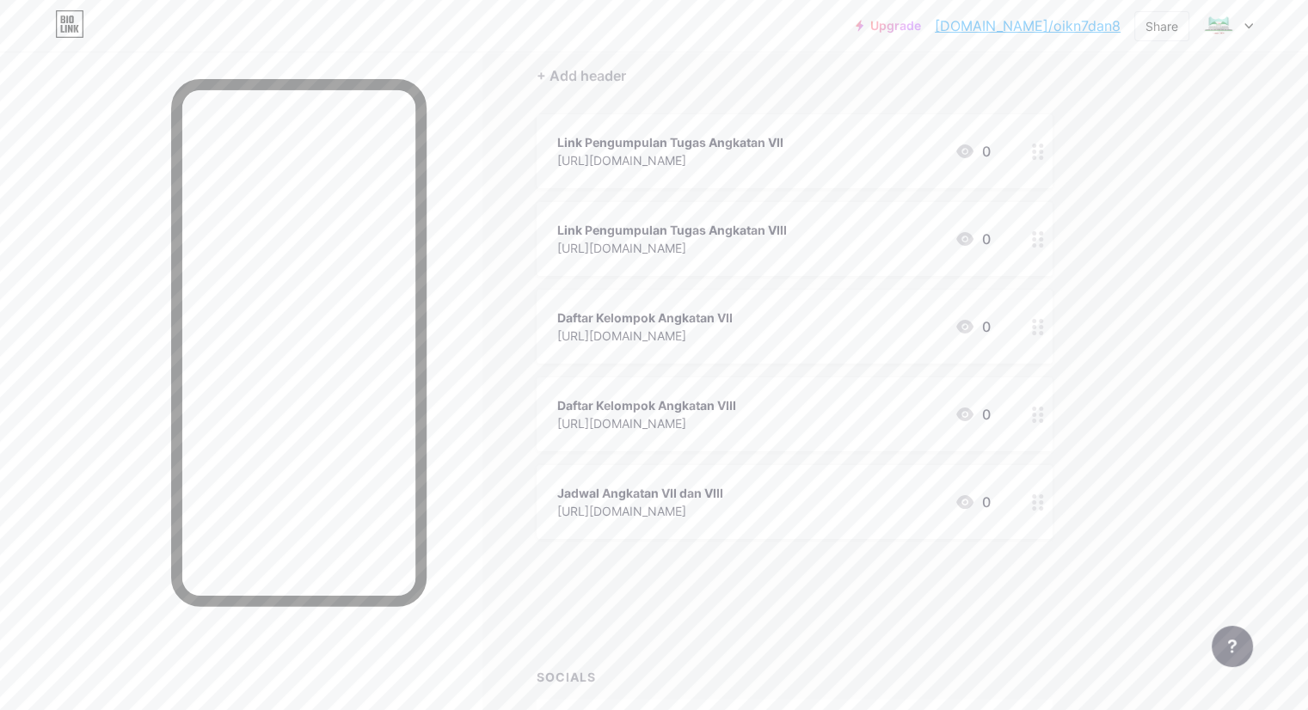
scroll to position [272, 0]
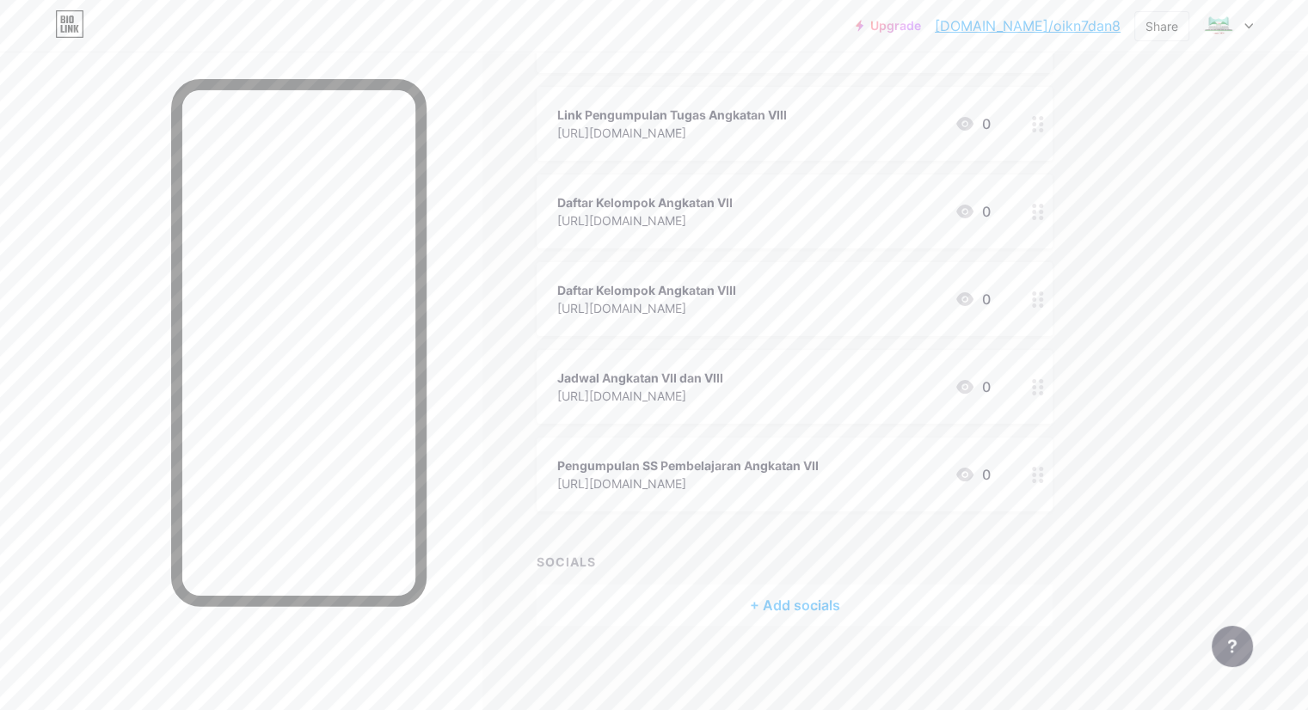
click at [1053, 473] on div at bounding box center [1037, 475] width 29 height 74
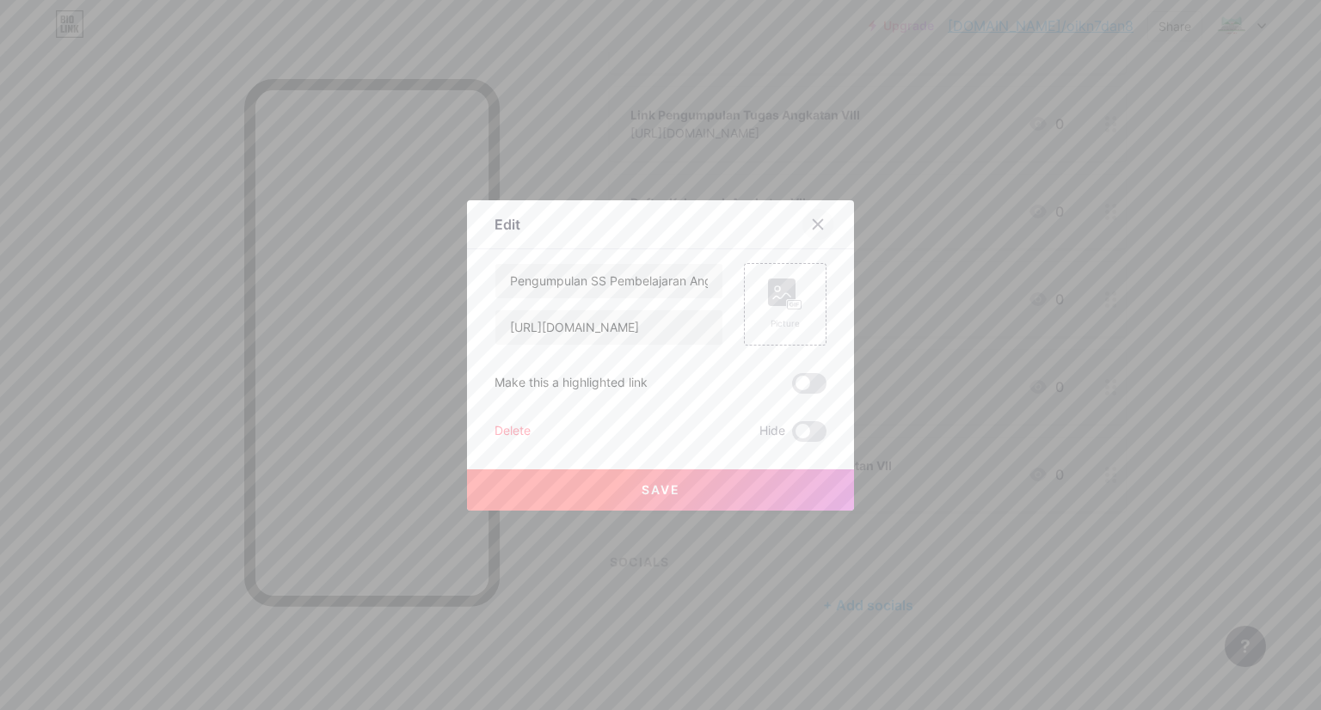
click at [819, 213] on div at bounding box center [817, 224] width 31 height 31
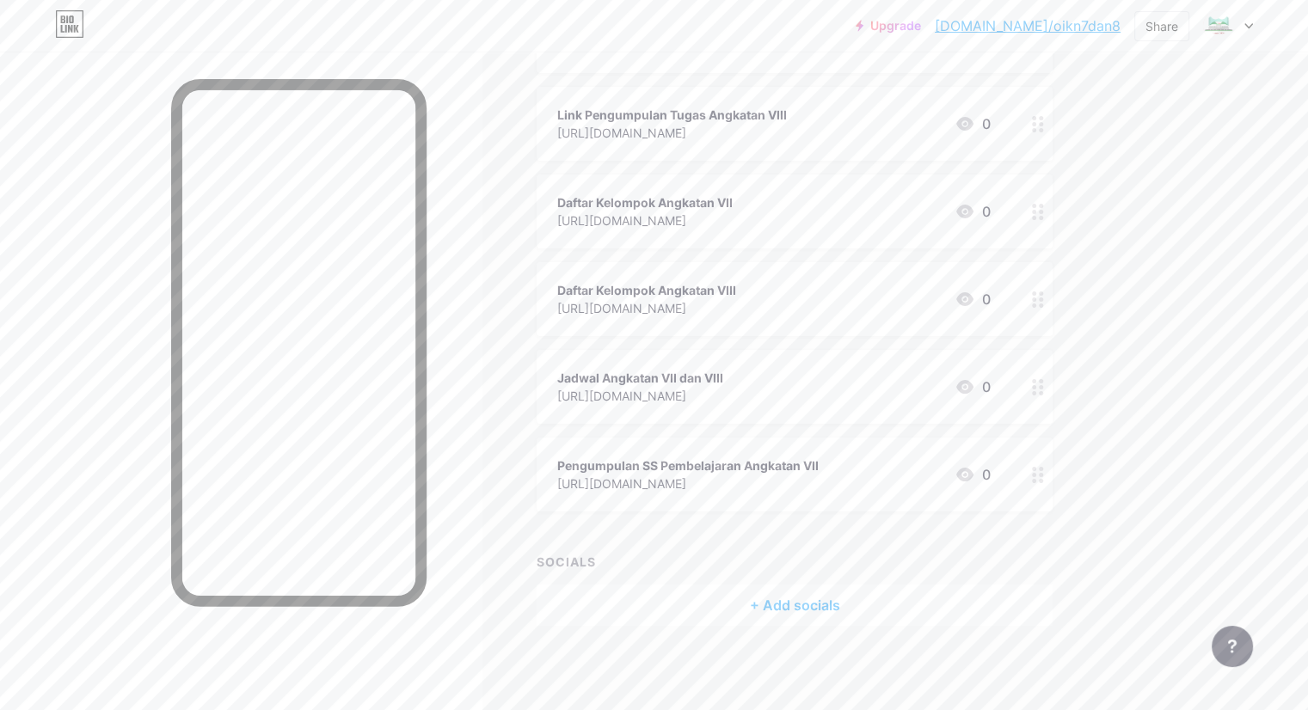
drag, startPoint x: 1105, startPoint y: 469, endPoint x: 1168, endPoint y: 441, distance: 68.5
click at [1125, 441] on div "Links Posts Design Subscribers NEW Stats Settings + ADD LINK + ADD EMBED + Add …" at bounding box center [562, 246] width 1125 height 932
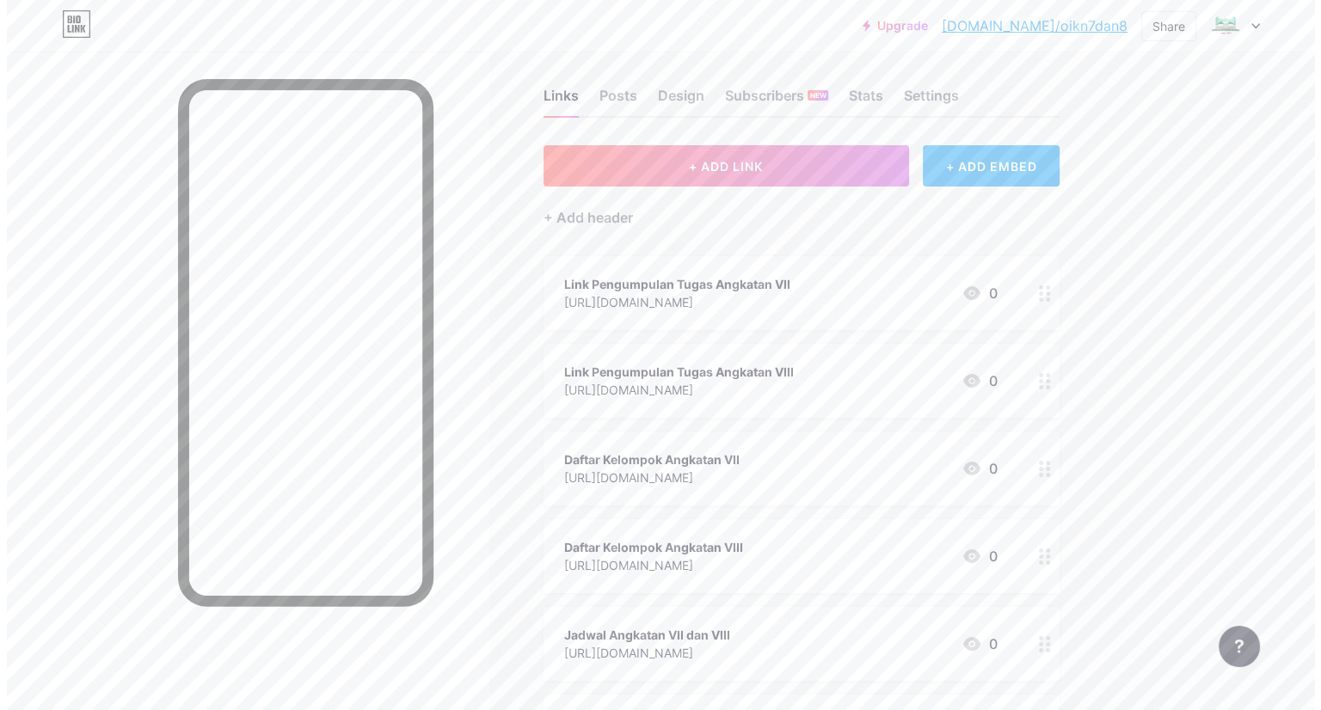
scroll to position [0, 0]
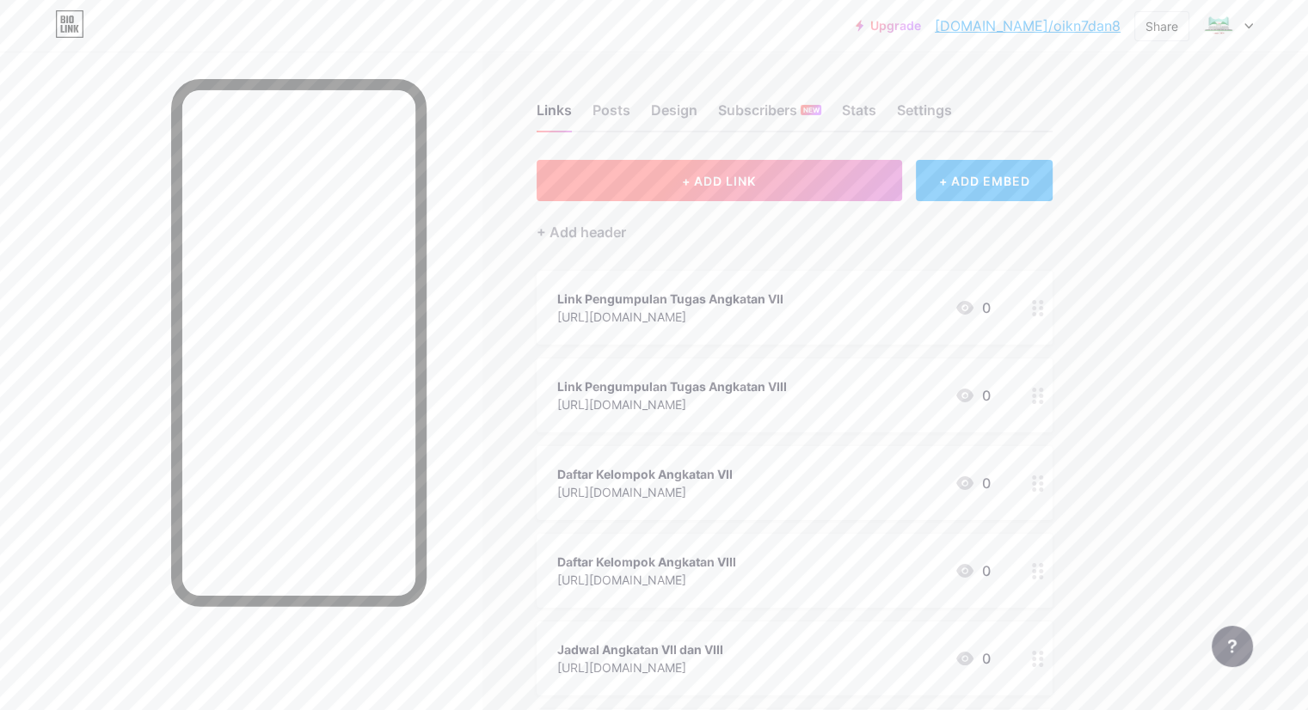
click at [902, 180] on button "+ ADD LINK" at bounding box center [720, 180] width 366 height 41
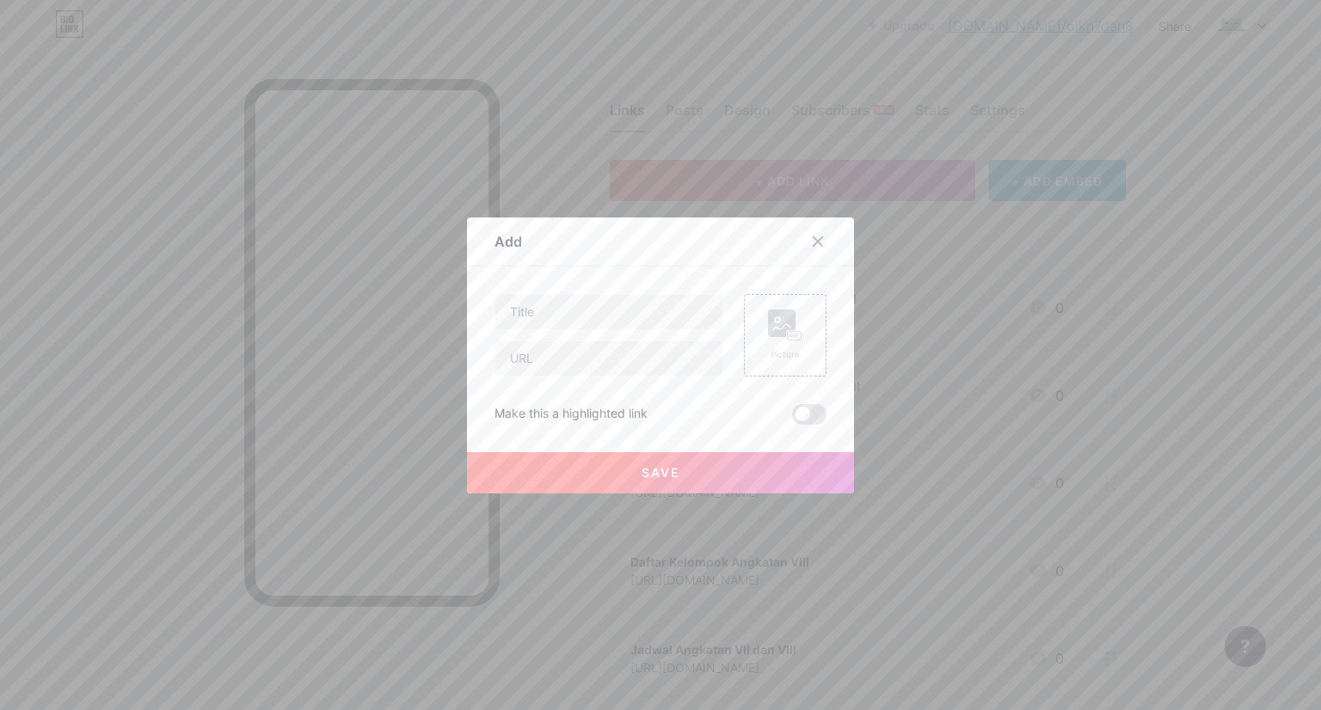
click at [577, 329] on div at bounding box center [609, 335] width 229 height 83
click at [585, 311] on input "text" at bounding box center [608, 312] width 227 height 34
type input "Pengumpulan SS Pembelajaran Angkatan VIII"
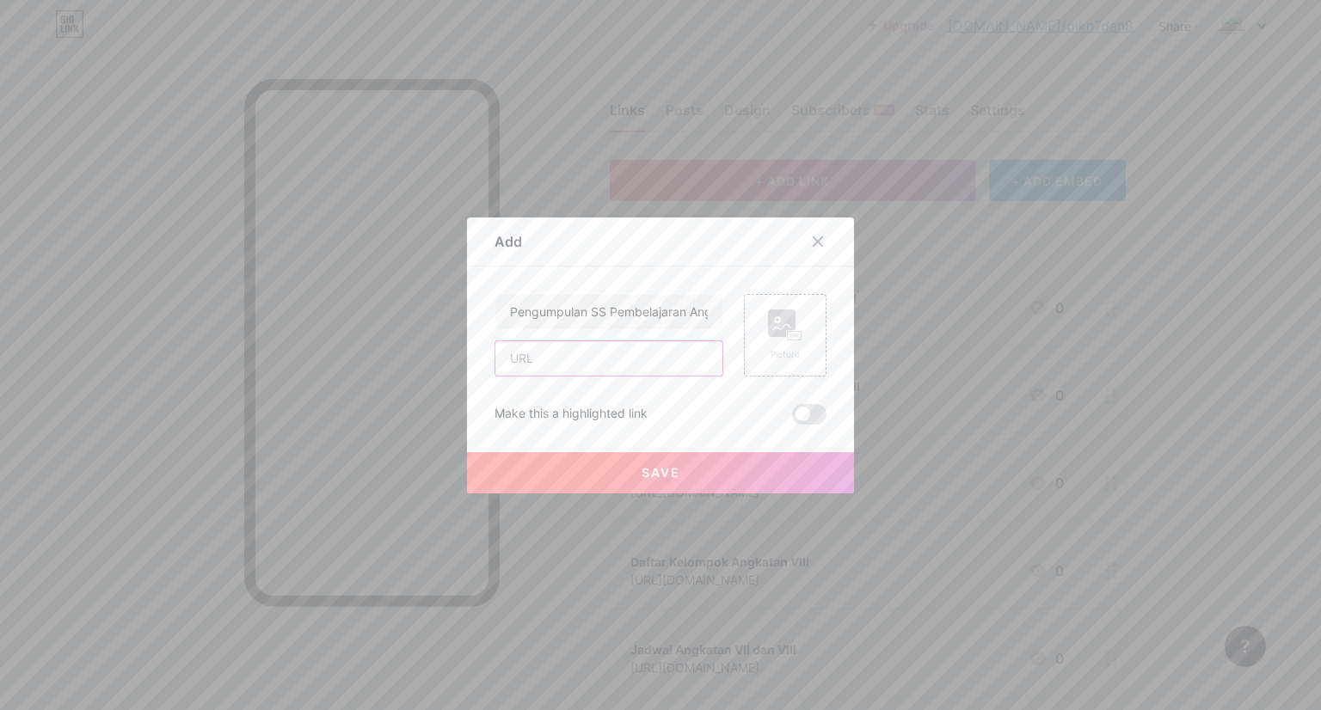
click at [624, 358] on input "text" at bounding box center [608, 358] width 227 height 34
paste input "[URL][DOMAIN_NAME]"
type input "[URL][DOMAIN_NAME]"
drag, startPoint x: 645, startPoint y: 496, endPoint x: 657, endPoint y: 479, distance: 21.0
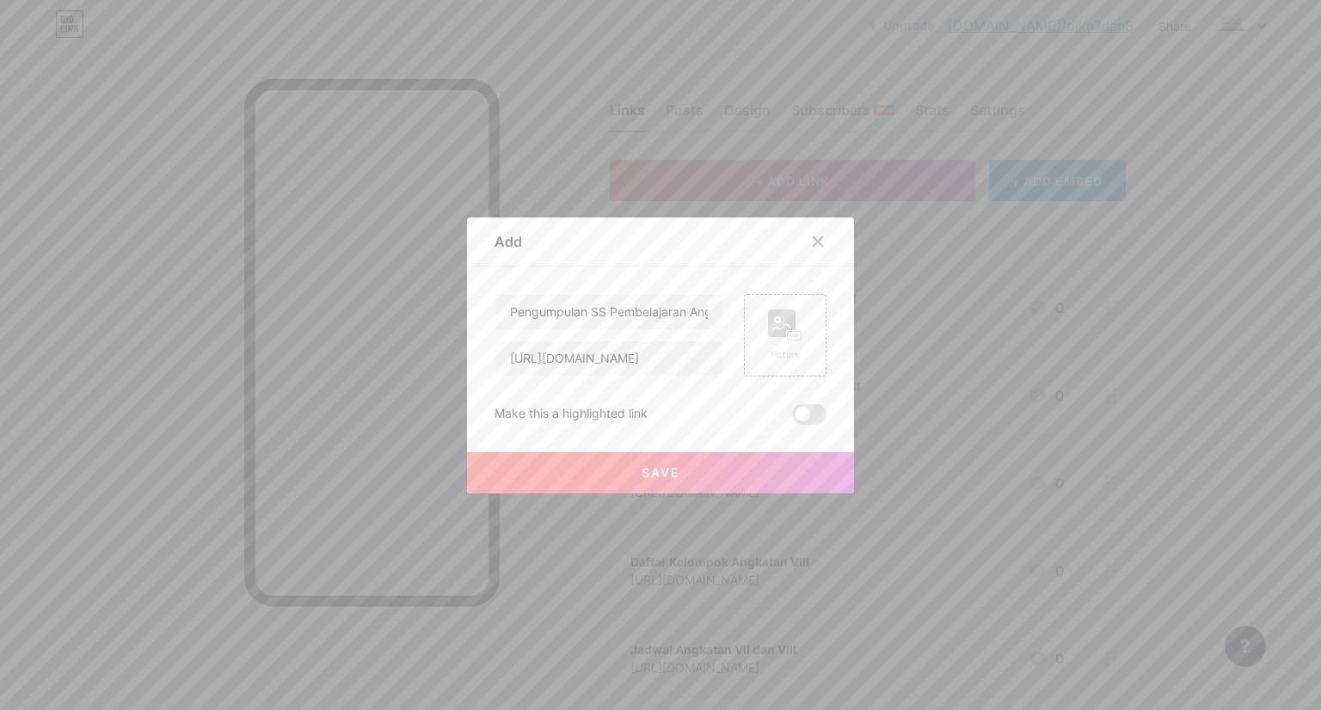
click at [647, 496] on div at bounding box center [660, 355] width 1321 height 710
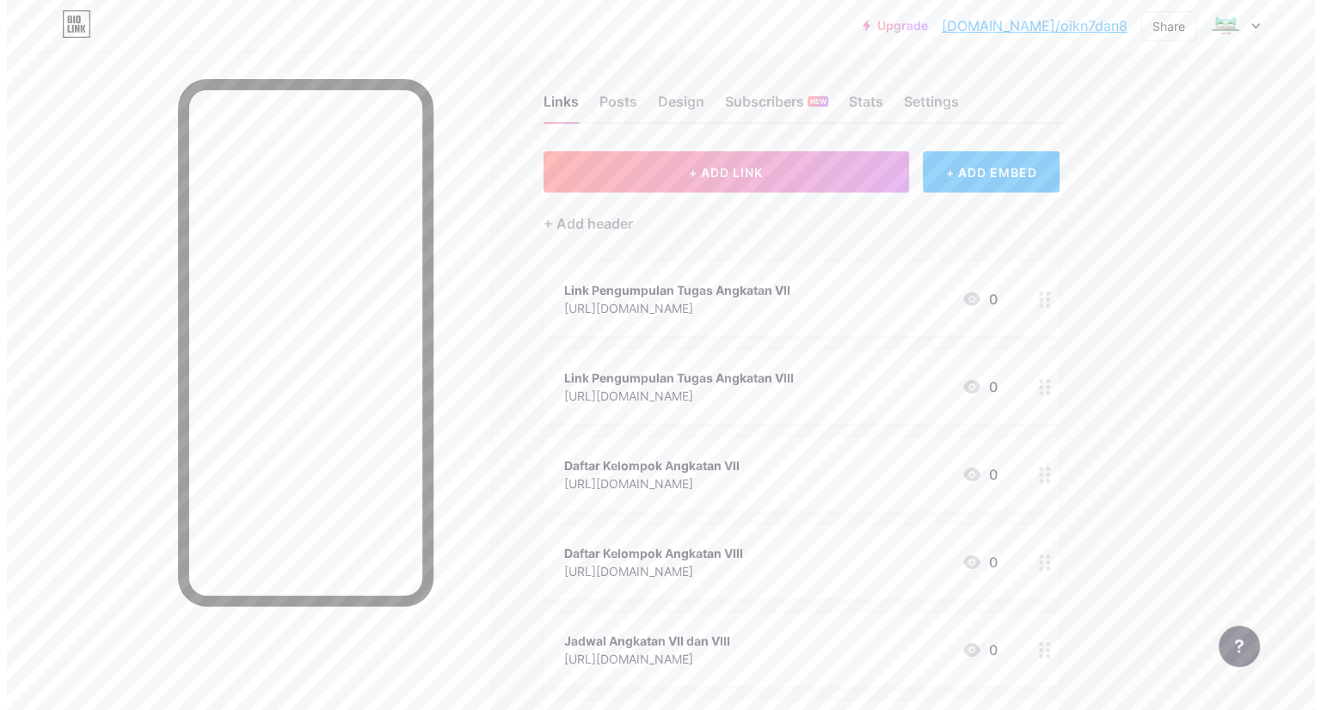
scroll to position [0, 0]
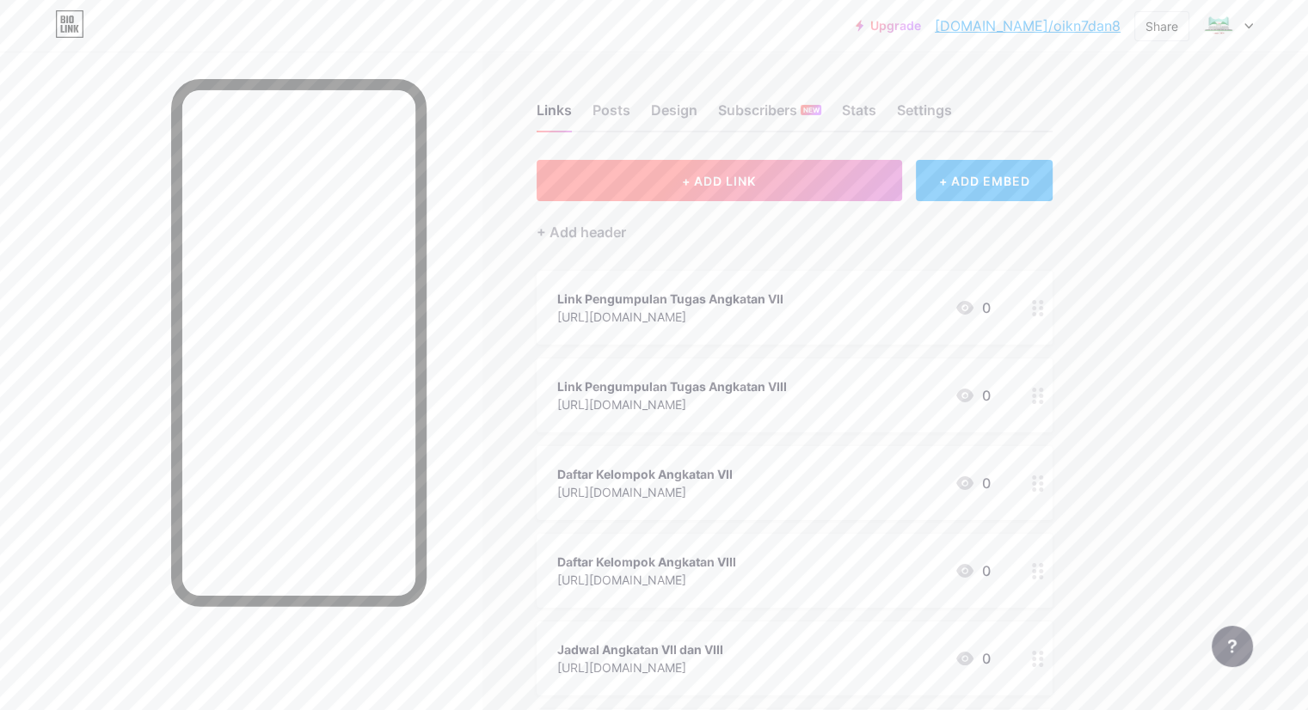
click at [841, 174] on button "+ ADD LINK" at bounding box center [720, 180] width 366 height 41
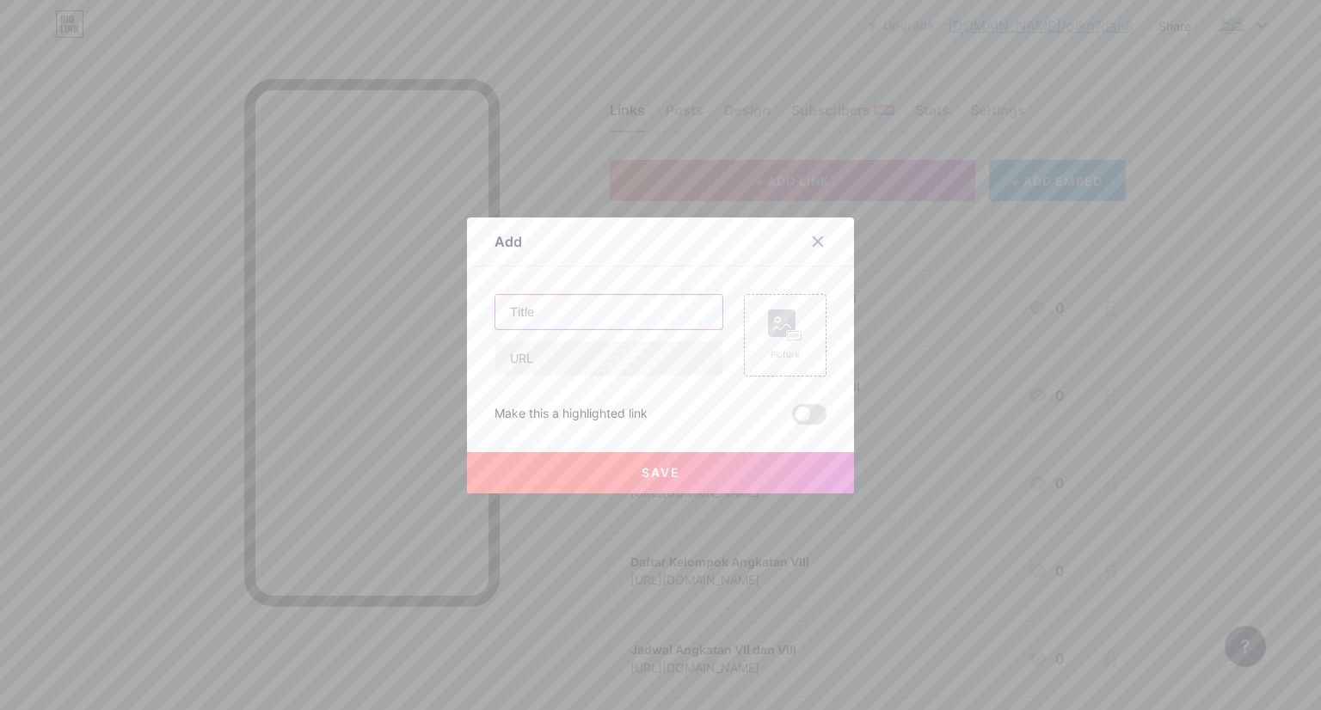
click at [650, 305] on input "text" at bounding box center [608, 312] width 227 height 34
type input "Pengumpulan SS Pembelajaran Angkatan VIII"
click at [685, 348] on input "text" at bounding box center [608, 358] width 227 height 34
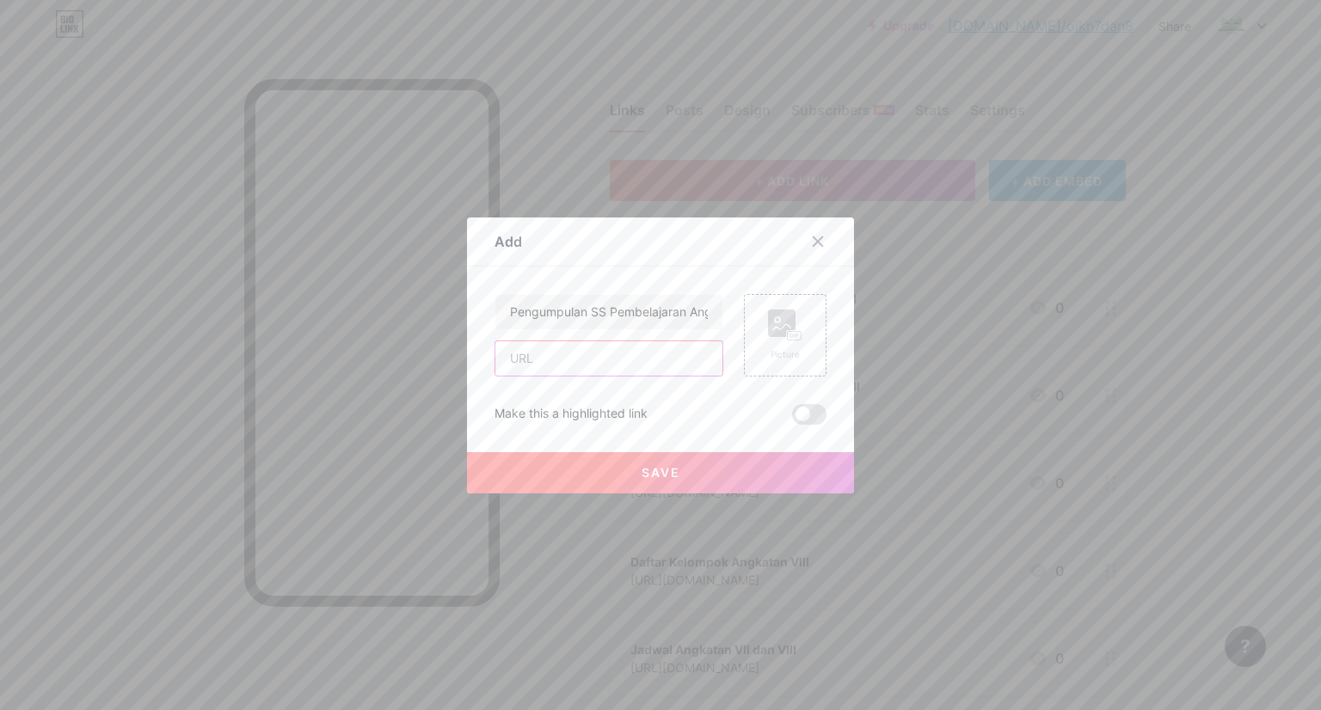
paste input "[URL][DOMAIN_NAME]"
type input "[URL][DOMAIN_NAME]"
click at [664, 472] on span "Save" at bounding box center [661, 472] width 39 height 15
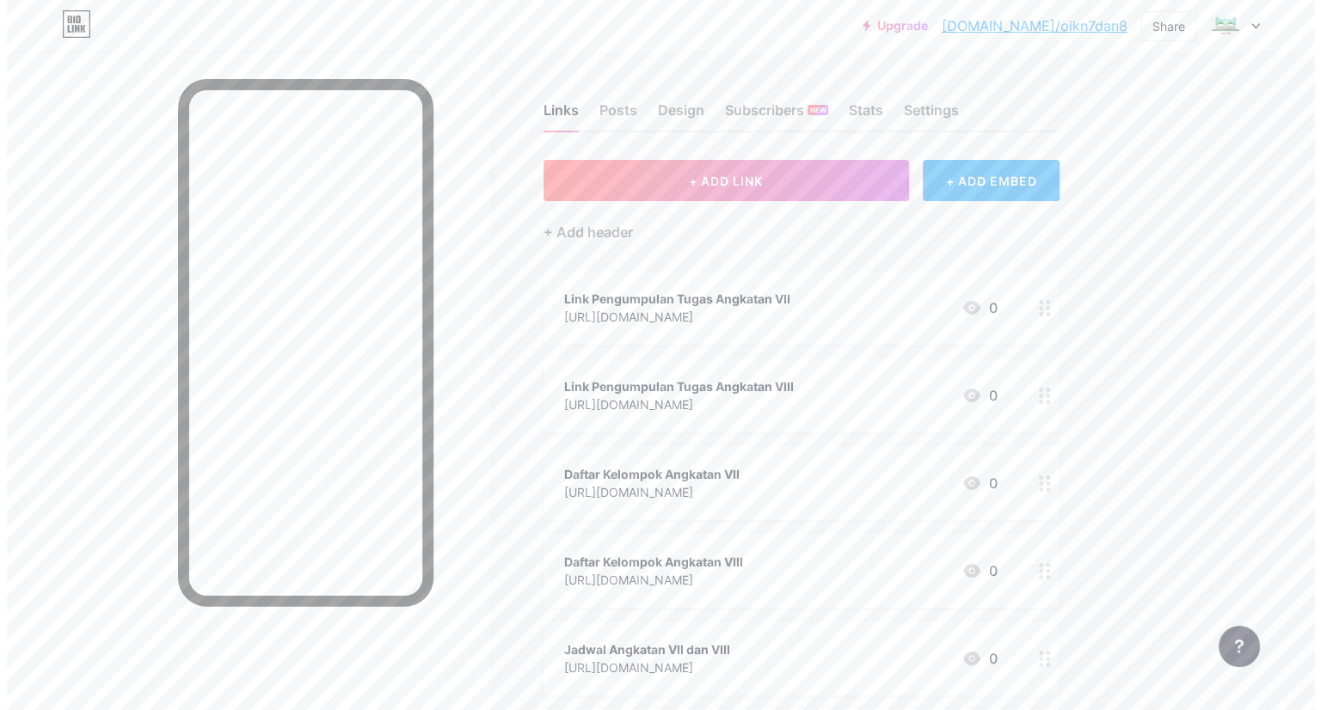
scroll to position [0, 0]
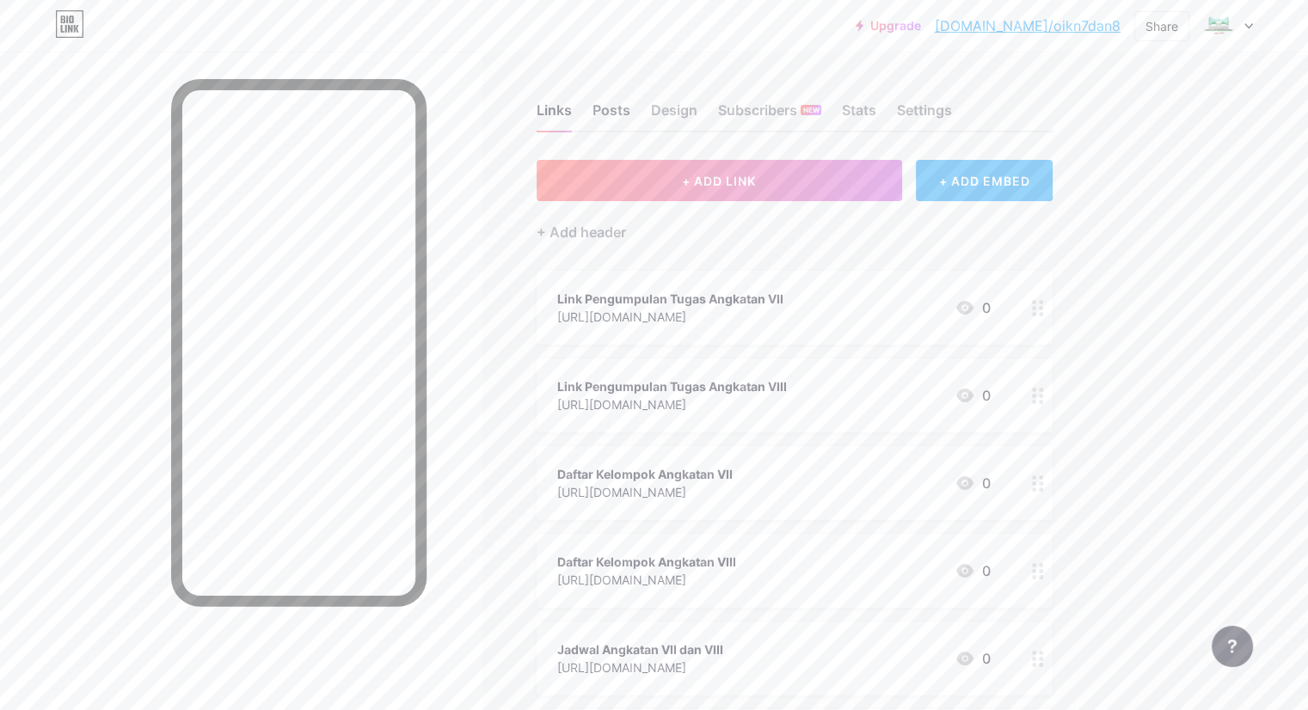
click at [630, 108] on div "Posts" at bounding box center [612, 115] width 38 height 31
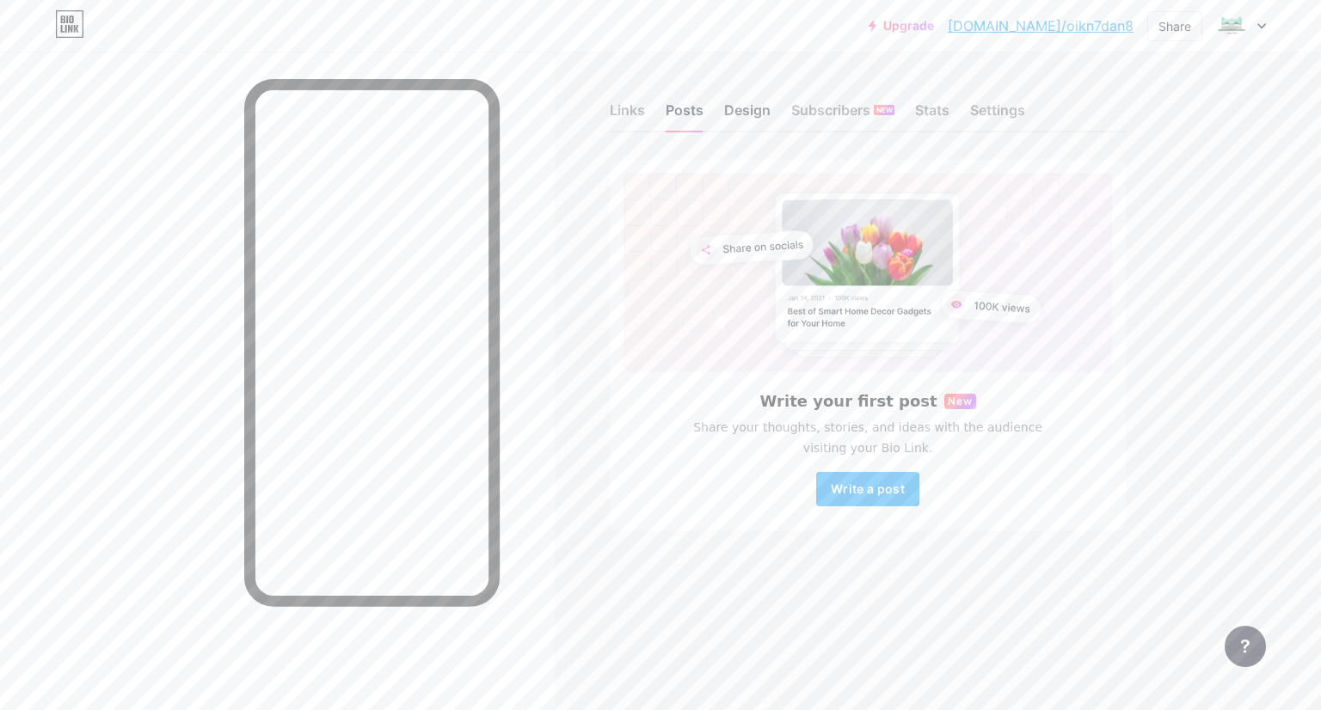
click at [765, 115] on div "Design" at bounding box center [747, 115] width 46 height 31
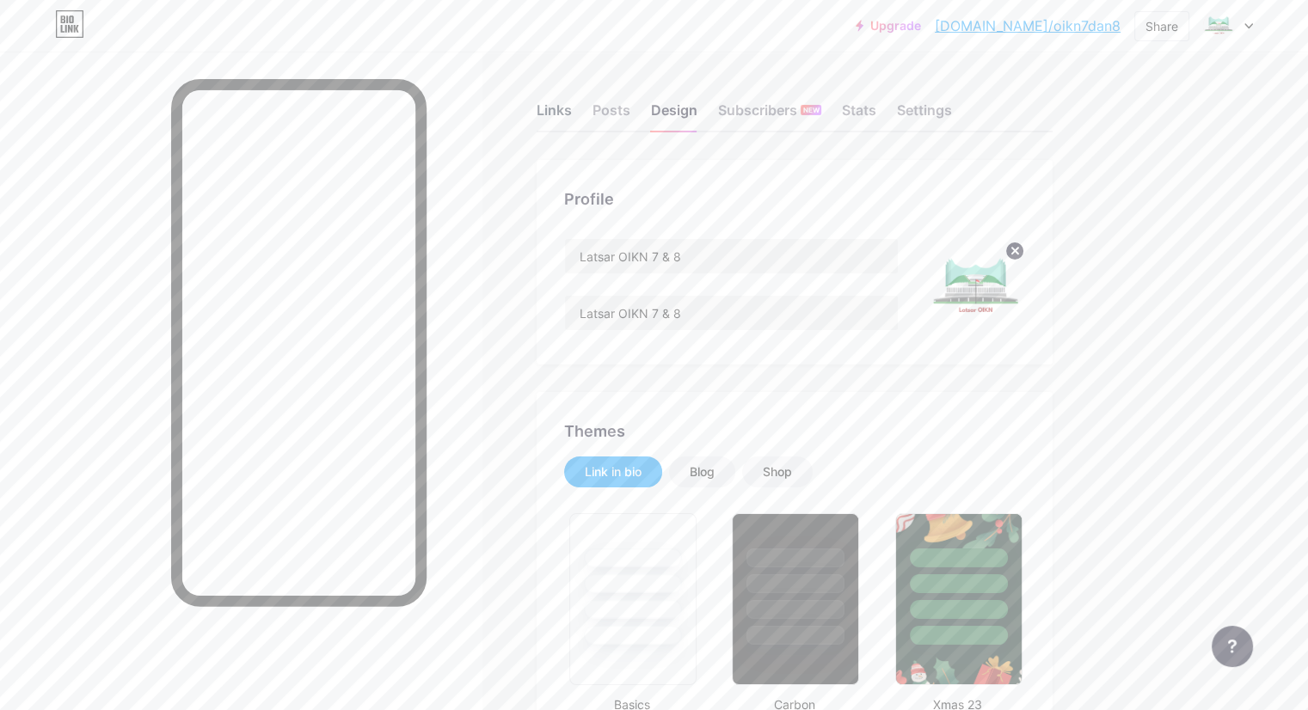
click at [572, 108] on div "Links" at bounding box center [554, 115] width 35 height 31
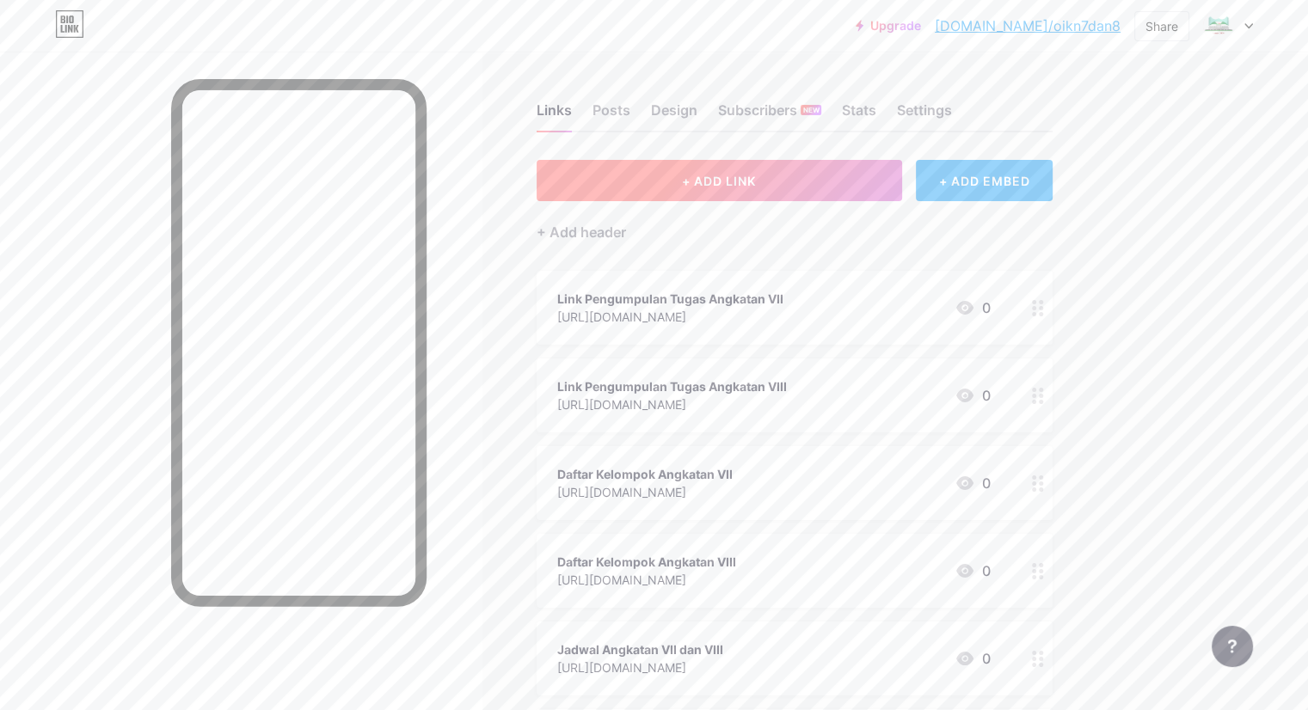
click at [808, 169] on button "+ ADD LINK" at bounding box center [720, 180] width 366 height 41
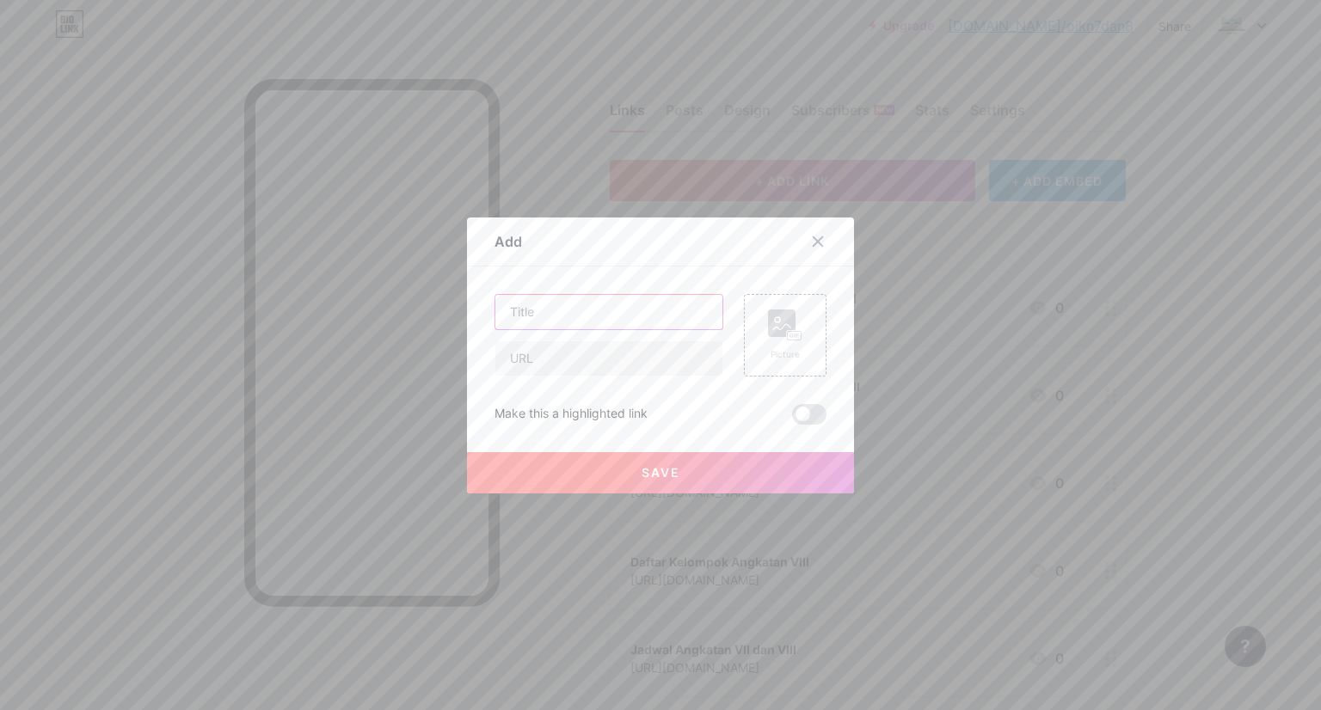
click at [613, 310] on input "text" at bounding box center [608, 312] width 227 height 34
type input "Modul Latsar CPNS"
click at [578, 360] on input "text" at bounding box center [608, 358] width 227 height 34
paste input "[URL][DOMAIN_NAME]"
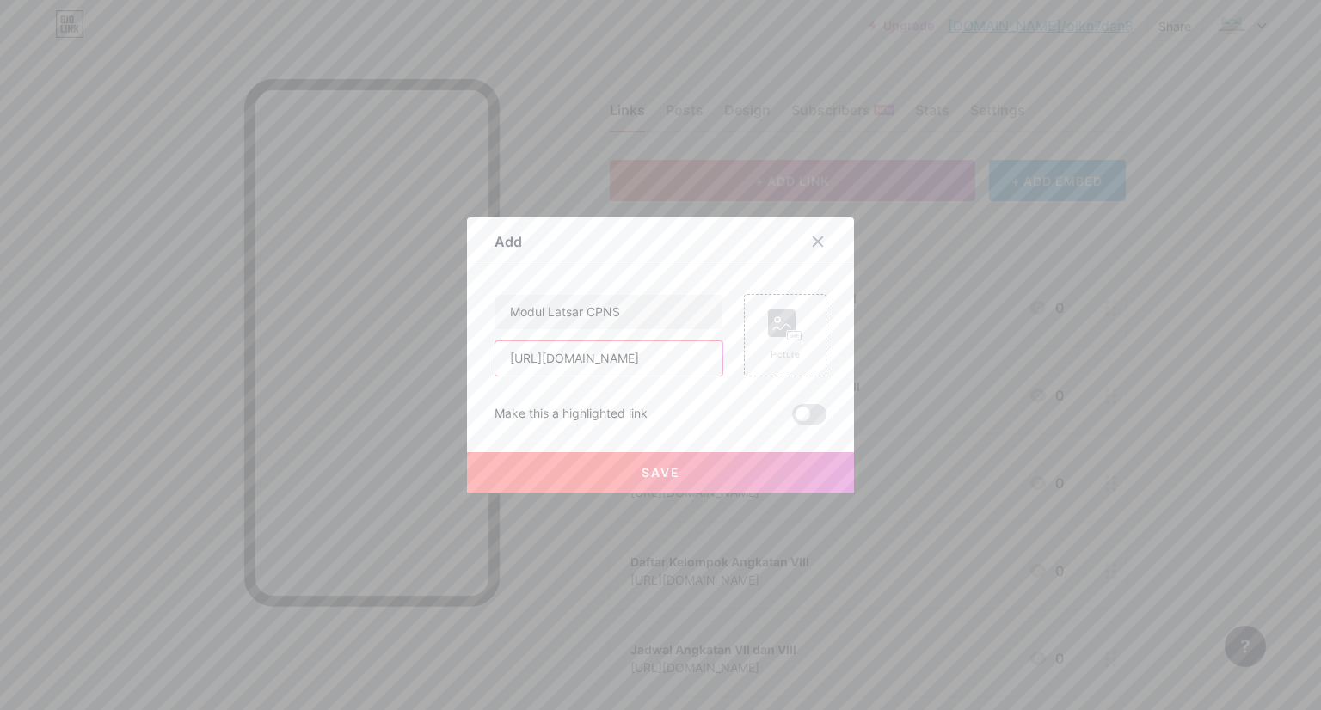
type input "[URL][DOMAIN_NAME]"
click at [628, 479] on button "Save" at bounding box center [660, 472] width 387 height 41
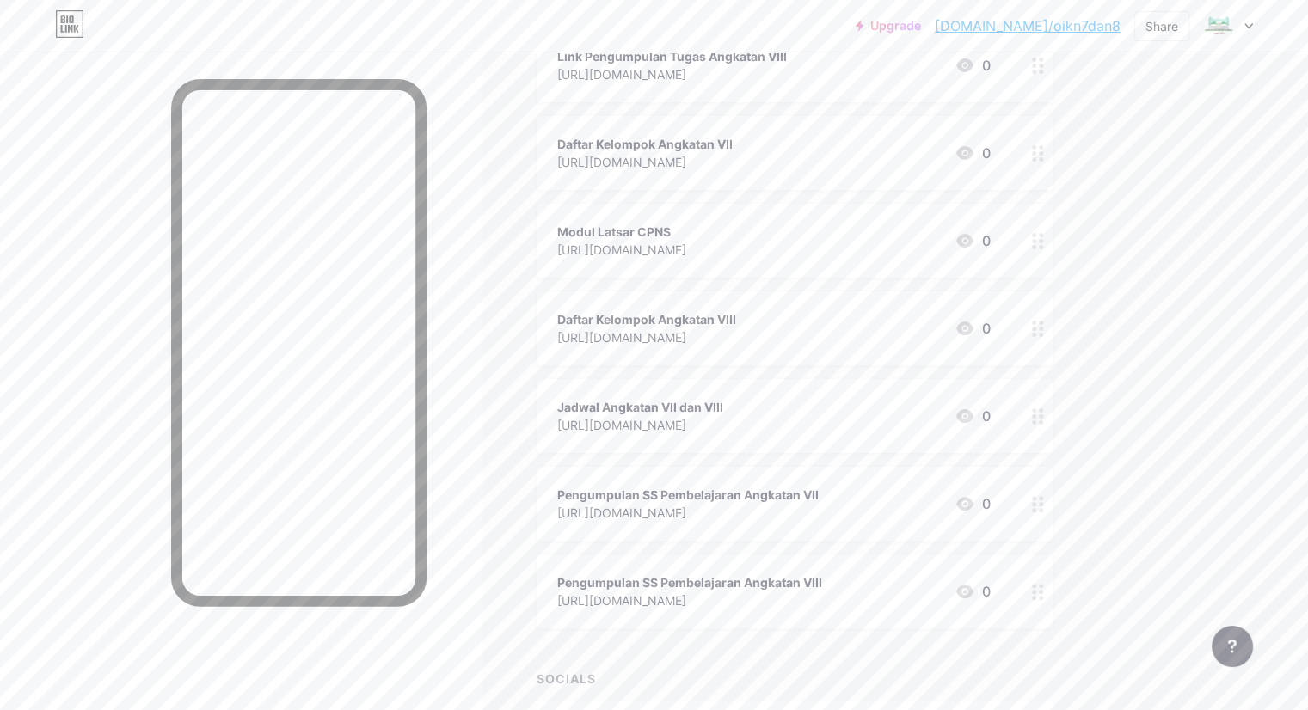
scroll to position [447, 0]
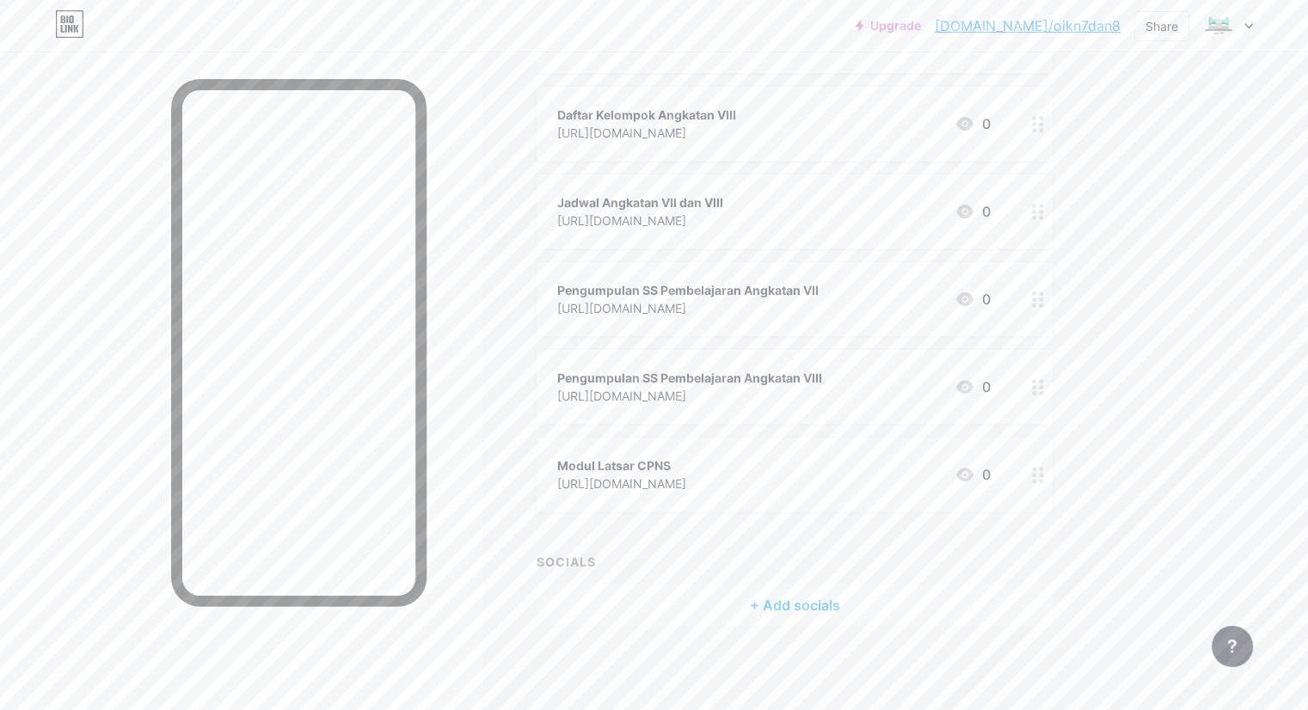
click at [691, 452] on div "Modul Latsar CPNS [URL][DOMAIN_NAME] 0" at bounding box center [795, 475] width 516 height 74
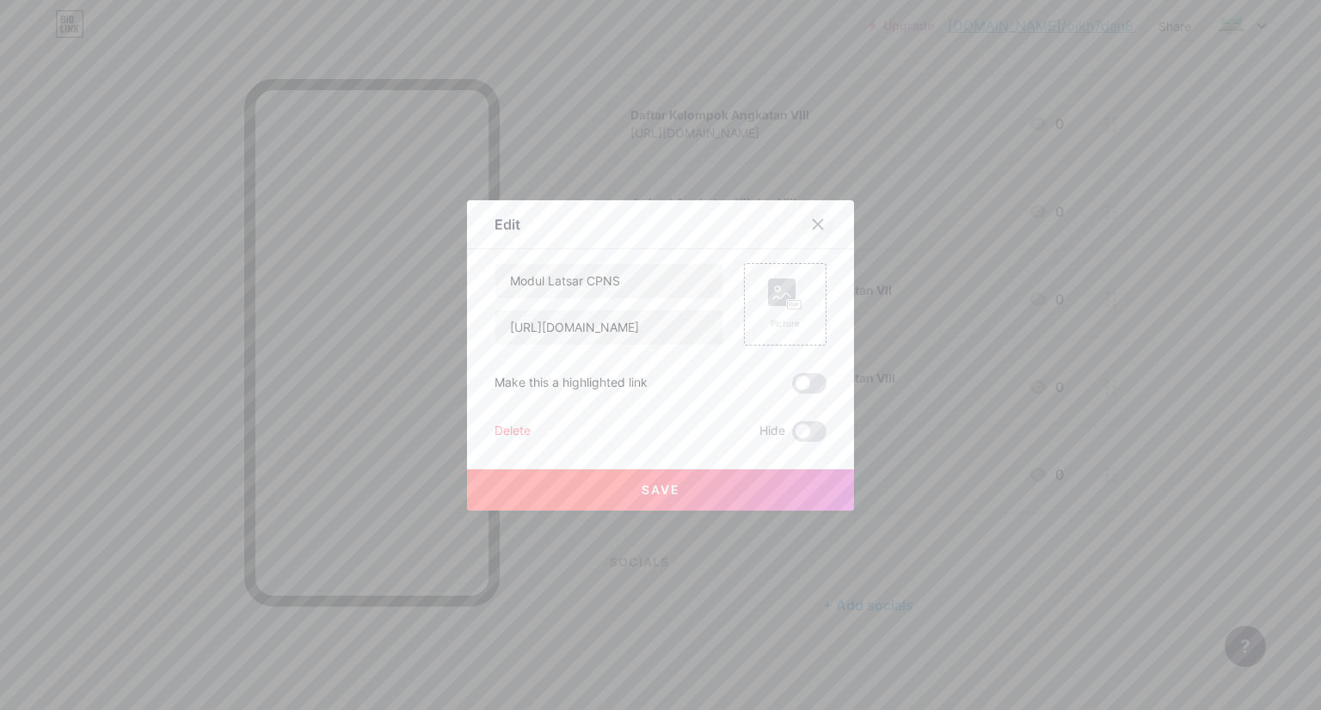
click at [819, 220] on div at bounding box center [817, 224] width 31 height 31
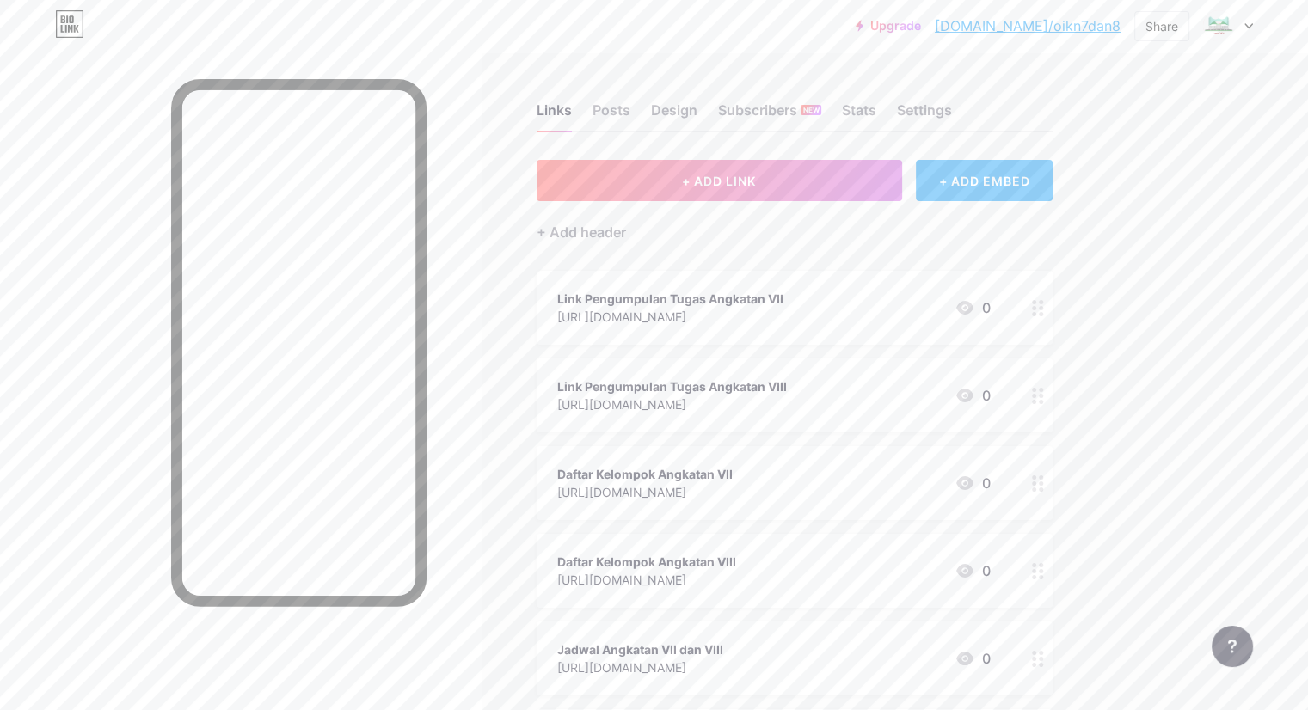
scroll to position [0, 0]
click at [630, 113] on div "Posts" at bounding box center [612, 115] width 38 height 31
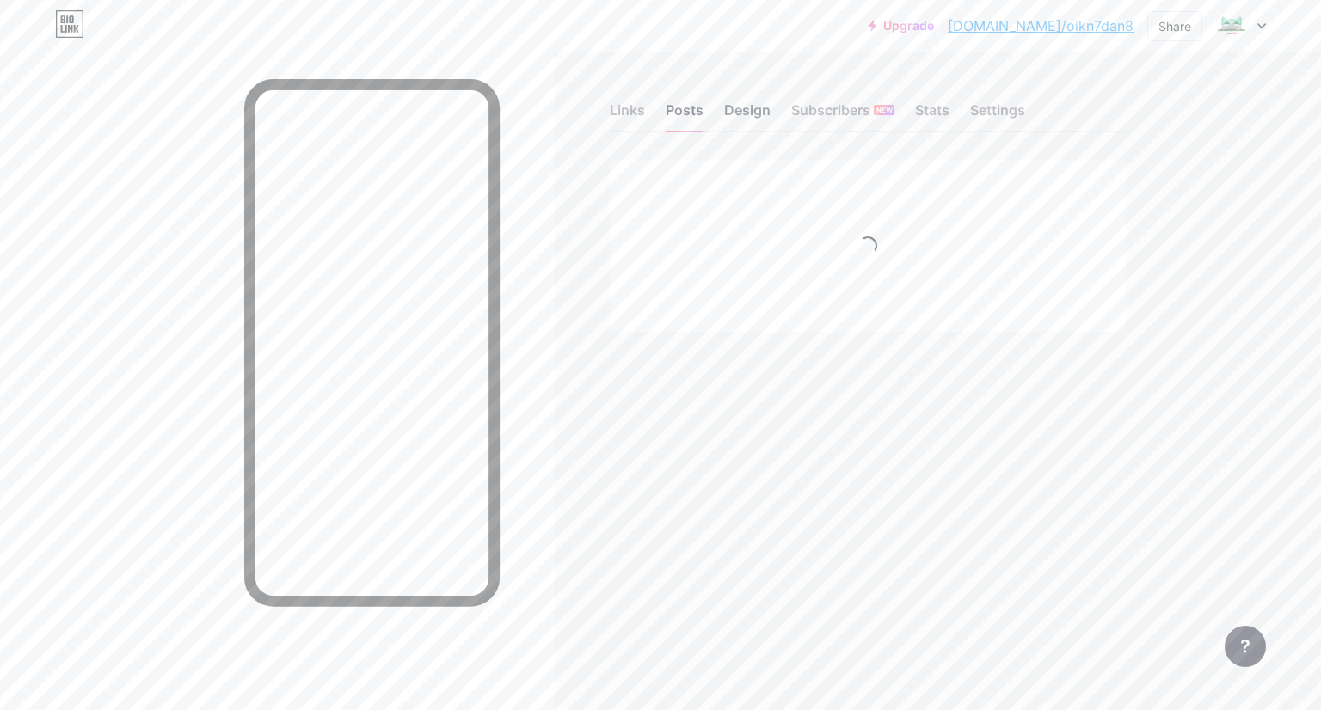
click at [744, 108] on div "Design" at bounding box center [747, 115] width 46 height 31
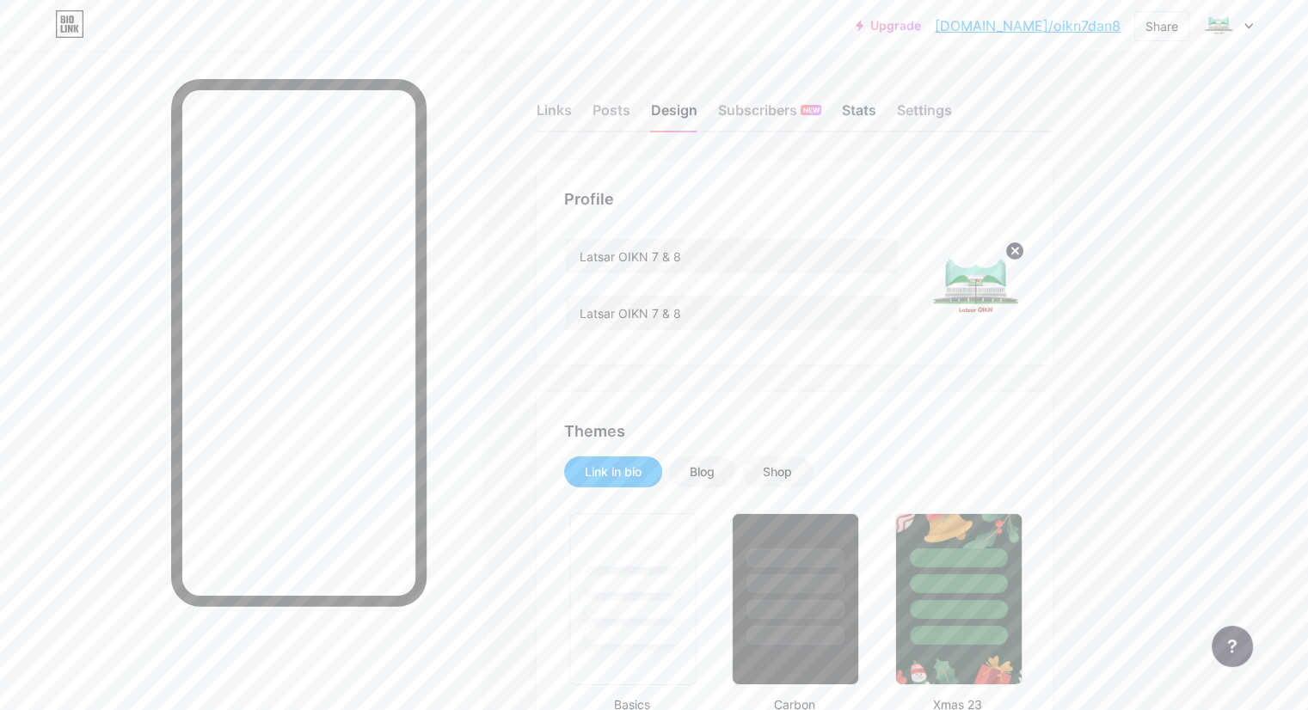
click at [876, 104] on div "Stats" at bounding box center [859, 115] width 34 height 31
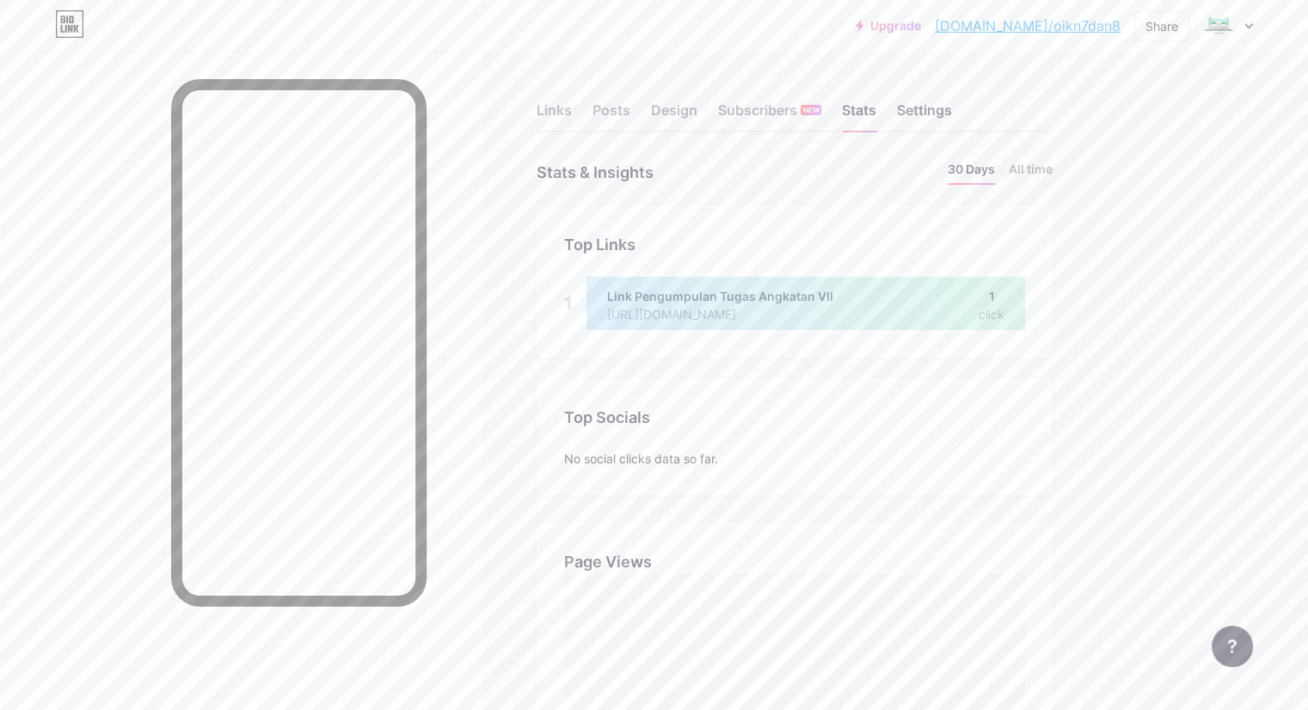
scroll to position [710, 1307]
click at [952, 104] on div "Settings" at bounding box center [924, 115] width 55 height 31
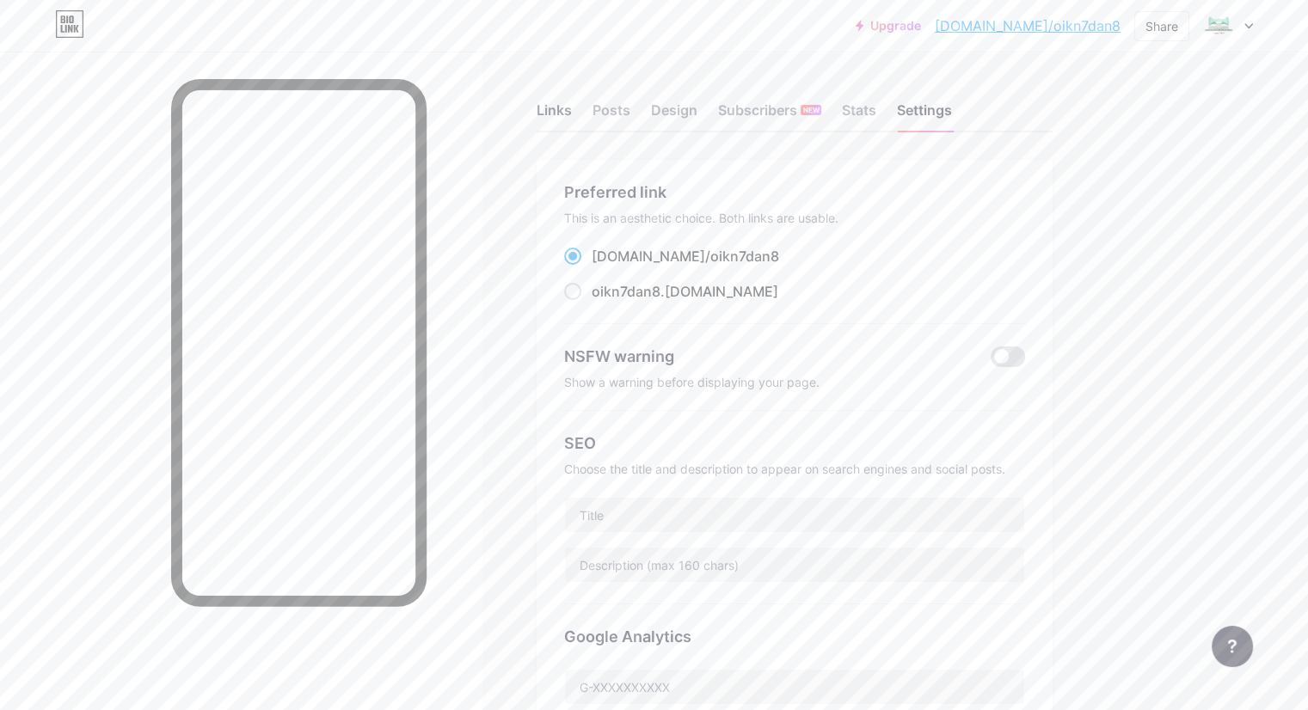
click at [572, 115] on div "Links" at bounding box center [554, 115] width 35 height 31
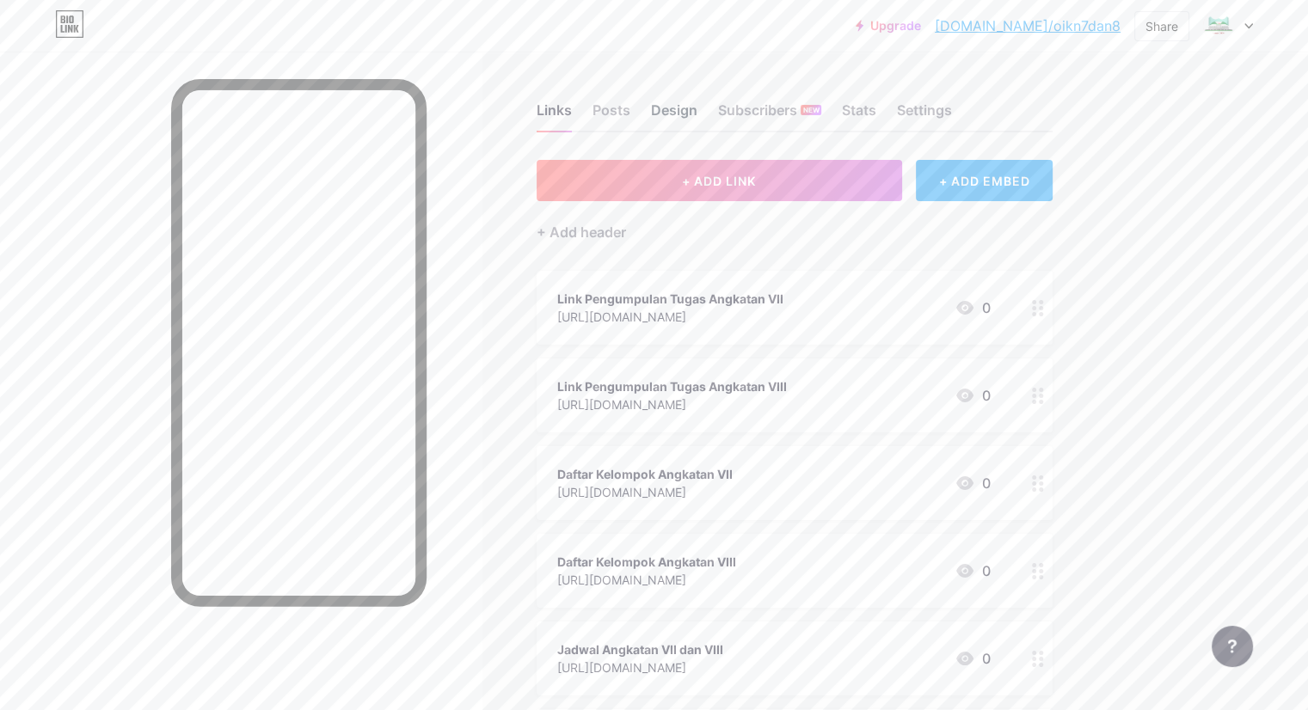
click at [697, 114] on div "Design" at bounding box center [674, 115] width 46 height 31
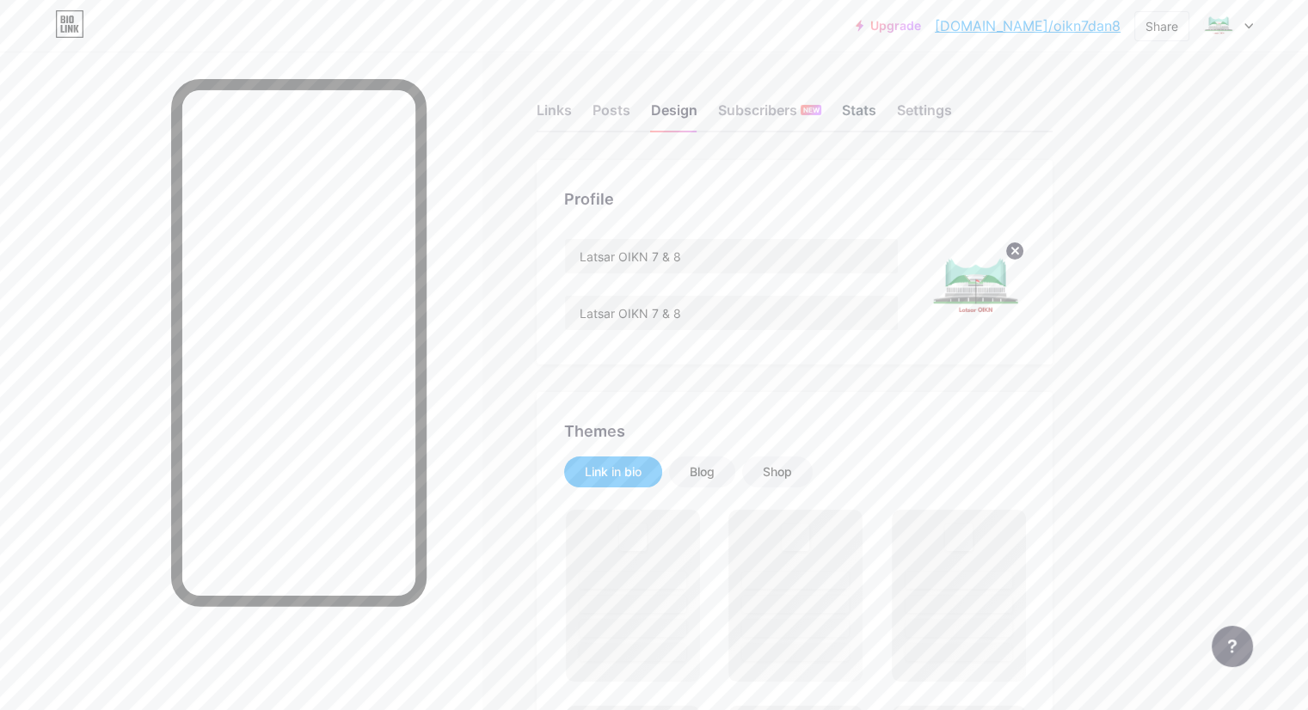
click at [876, 110] on div "Stats" at bounding box center [859, 115] width 34 height 31
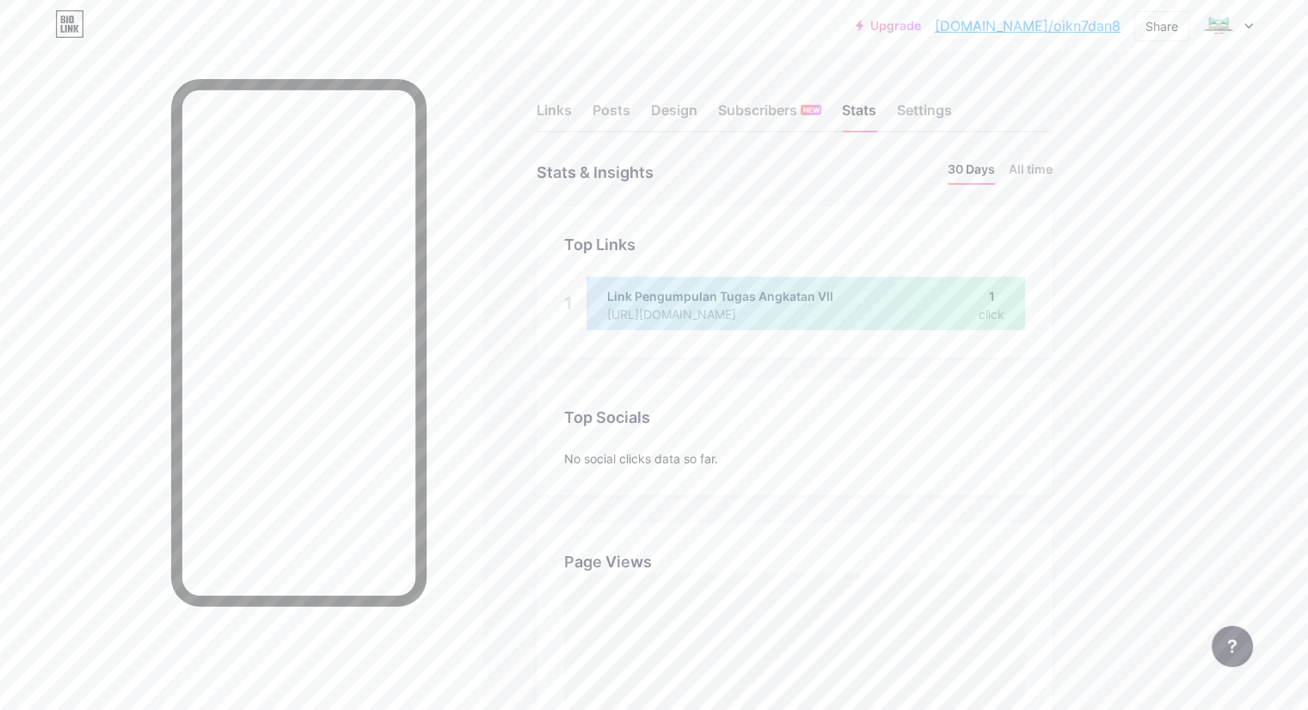
scroll to position [710, 1307]
click at [572, 117] on div "Links" at bounding box center [554, 115] width 35 height 31
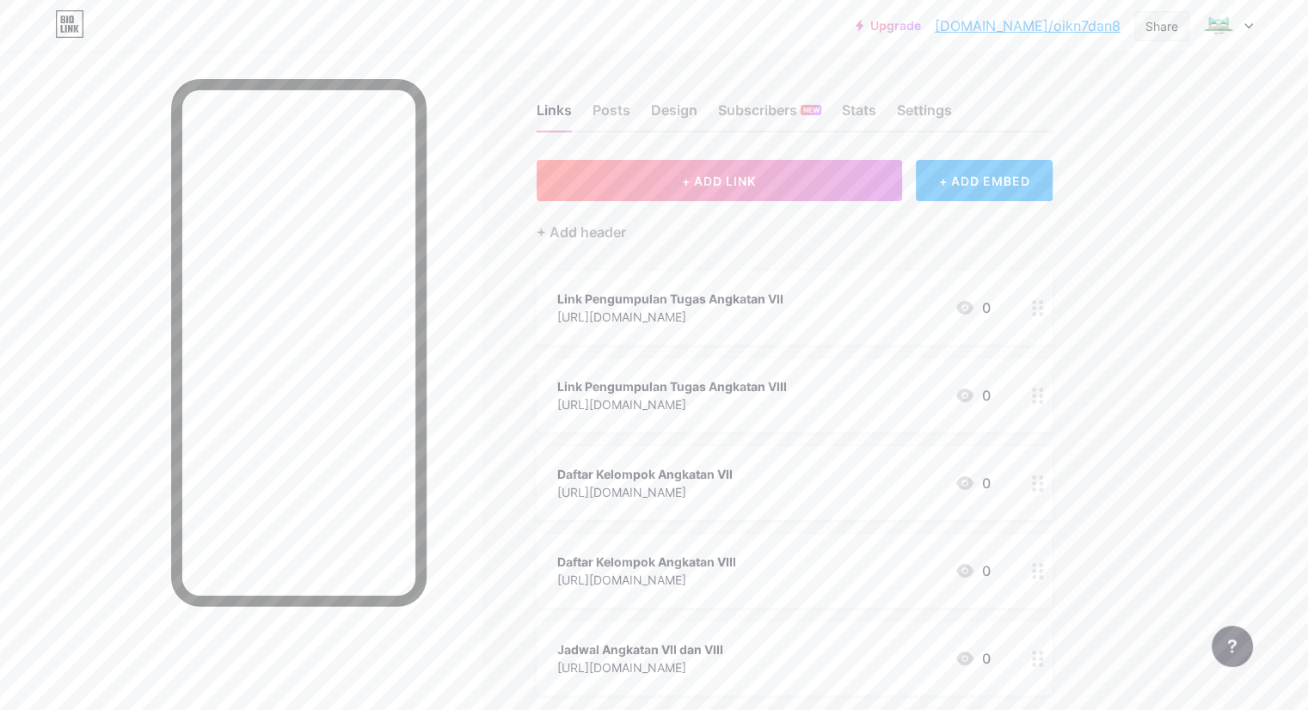
click at [1184, 26] on div "Share" at bounding box center [1161, 26] width 55 height 30
click at [1250, 29] on div at bounding box center [1228, 25] width 50 height 31
click at [1290, 181] on div "Upgrade [DOMAIN_NAME]/oikn7d... [DOMAIN_NAME]/oikn7dan8 Share Switch accounts L…" at bounding box center [654, 579] width 1308 height 1159
